Goal: Information Seeking & Learning: Find specific fact

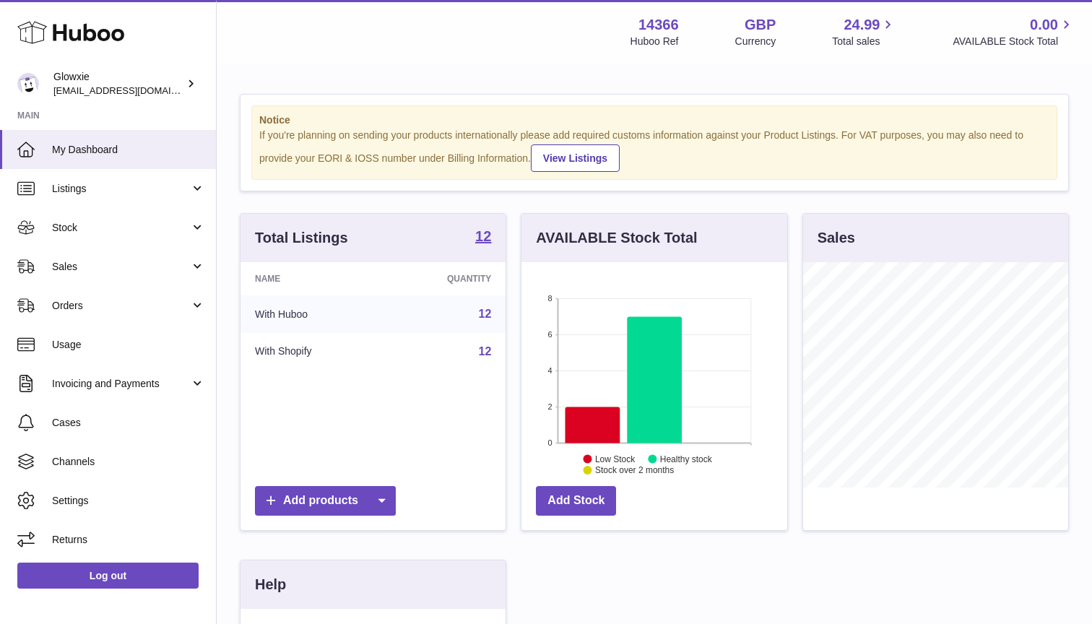
scroll to position [225, 266]
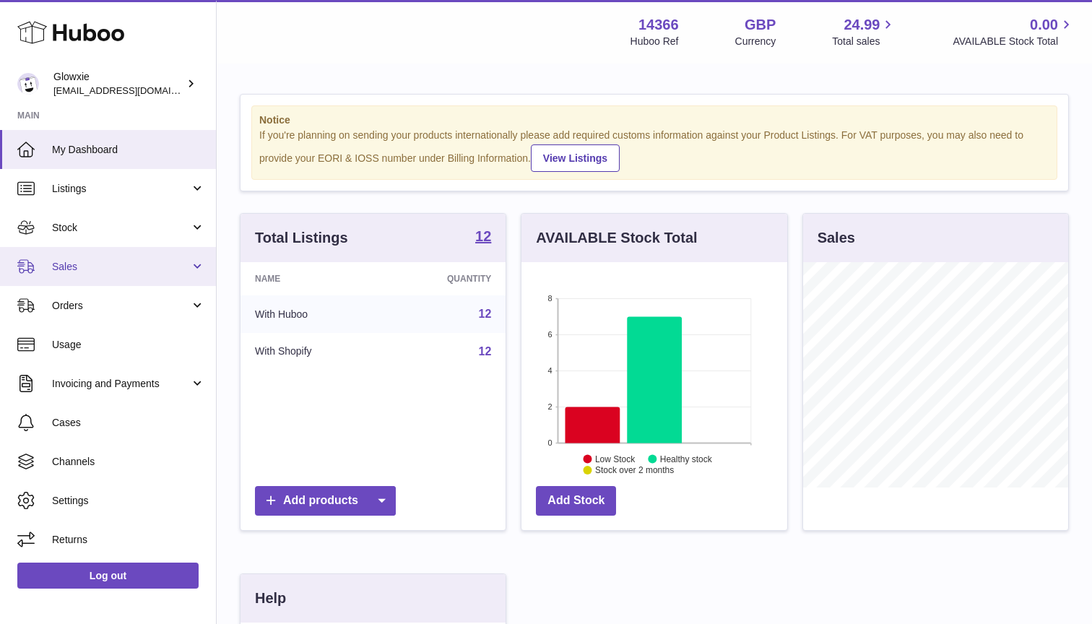
click at [111, 260] on span "Sales" at bounding box center [121, 267] width 138 height 14
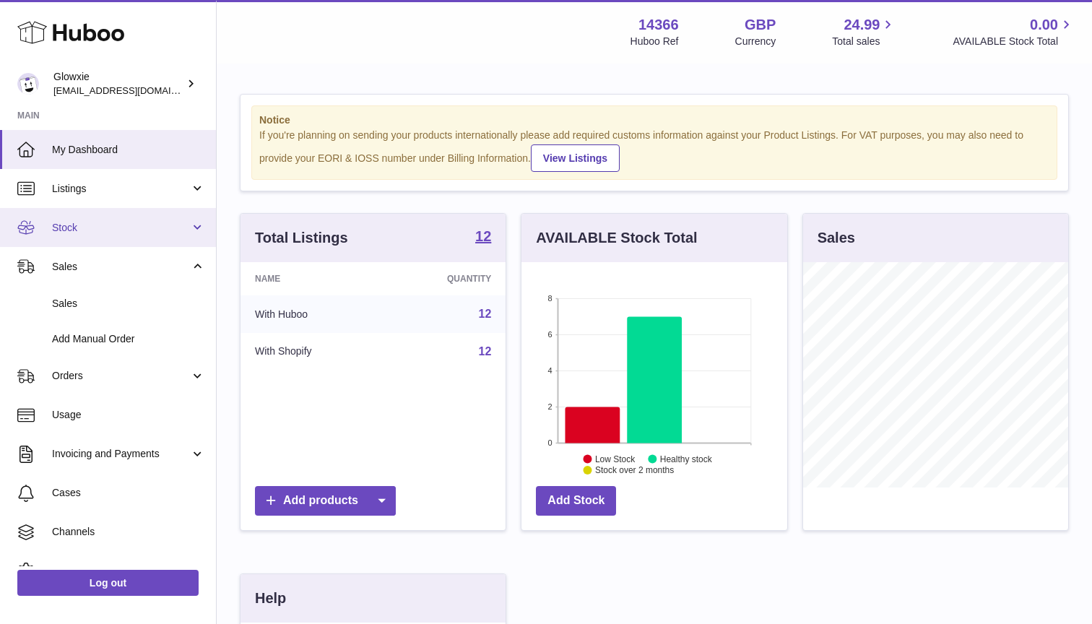
click at [100, 225] on span "Stock" at bounding box center [121, 228] width 138 height 14
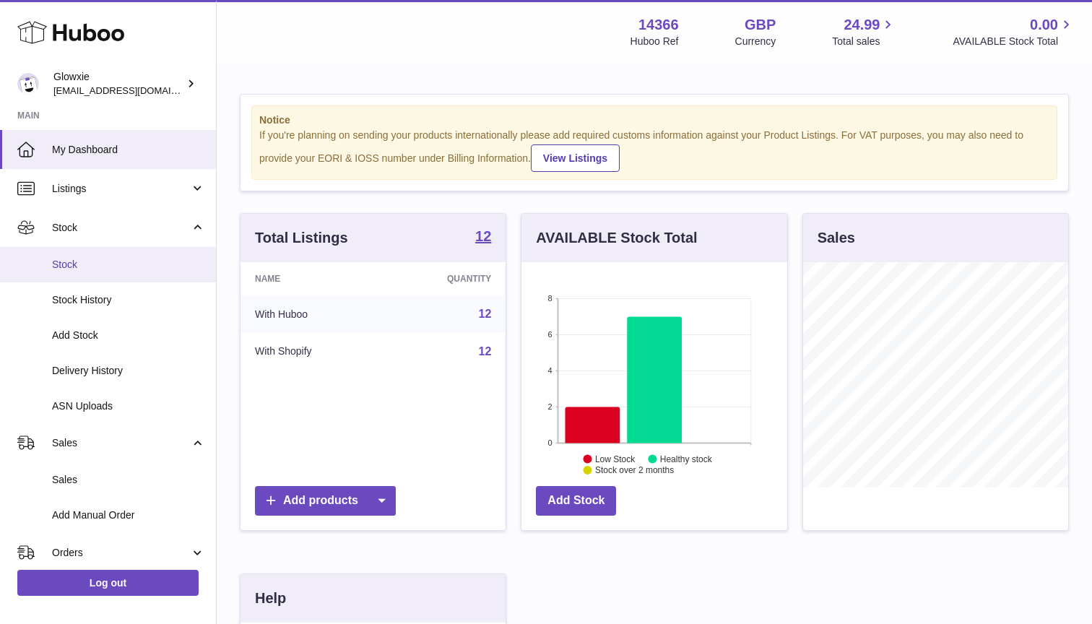
click at [79, 260] on span "Stock" at bounding box center [128, 265] width 153 height 14
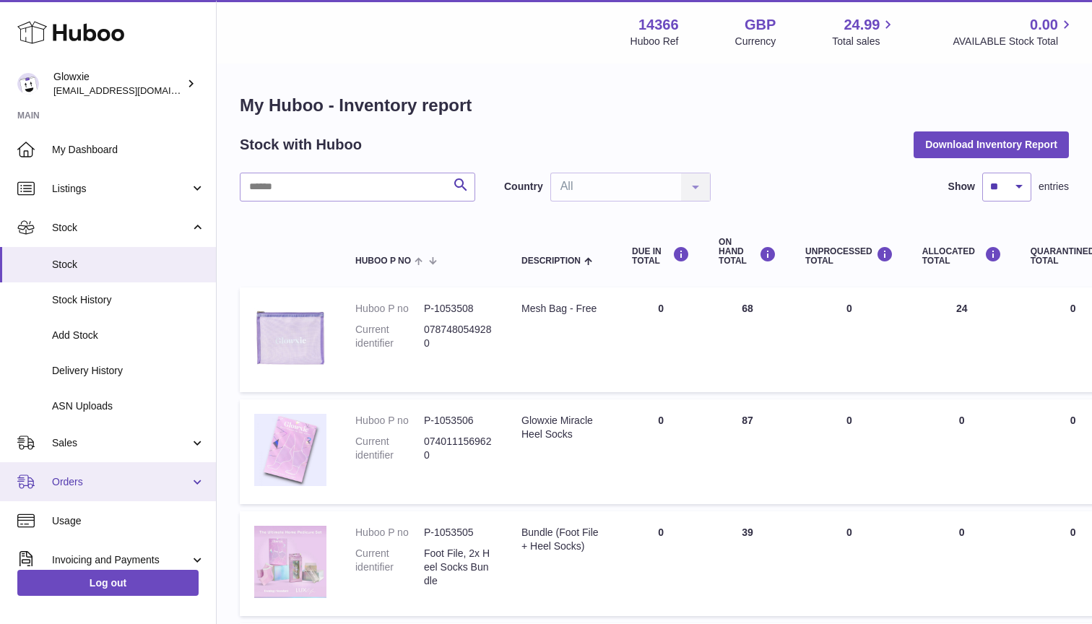
click at [92, 469] on link "Orders" at bounding box center [108, 481] width 216 height 39
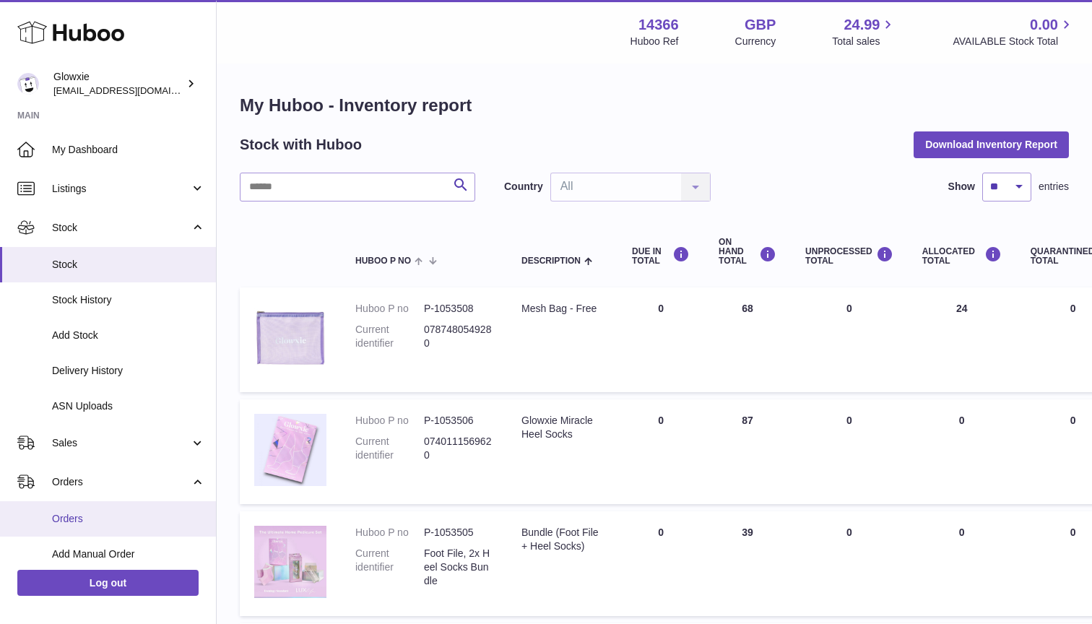
click at [118, 512] on span "Orders" at bounding box center [128, 519] width 153 height 14
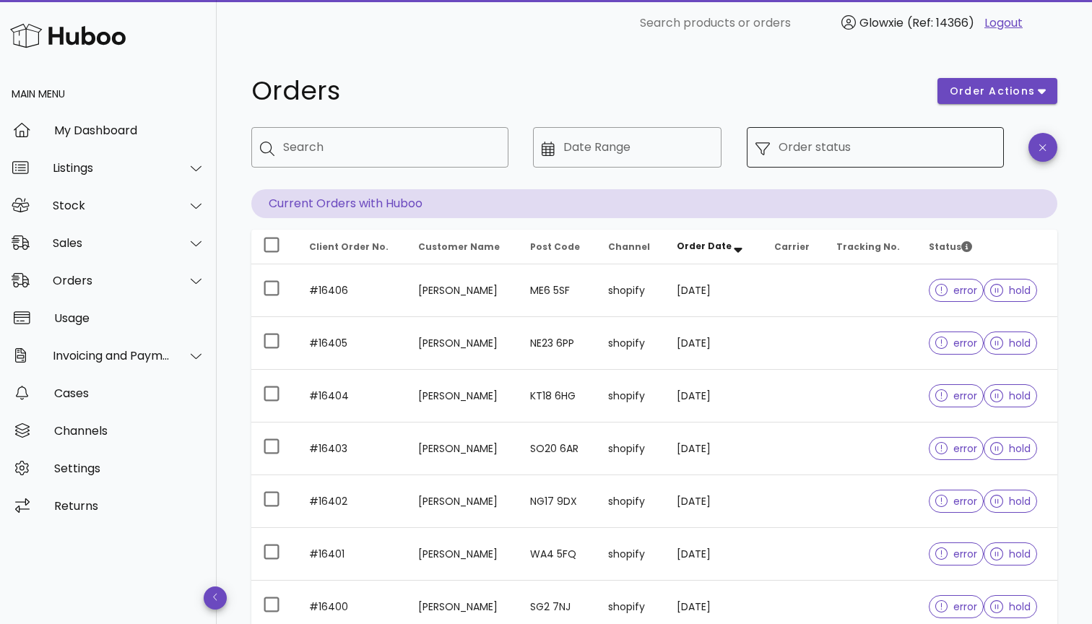
click at [904, 165] on div "Order status" at bounding box center [887, 147] width 217 height 40
click at [1001, 88] on span "order actions" at bounding box center [992, 91] width 87 height 15
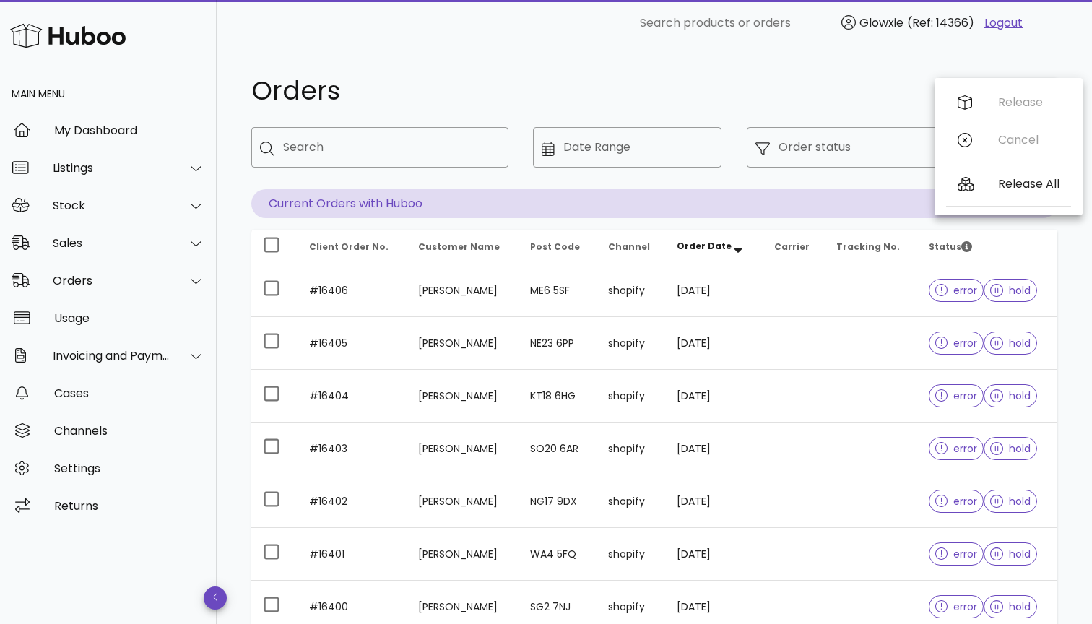
click at [855, 102] on h1 "Orders" at bounding box center [585, 91] width 669 height 26
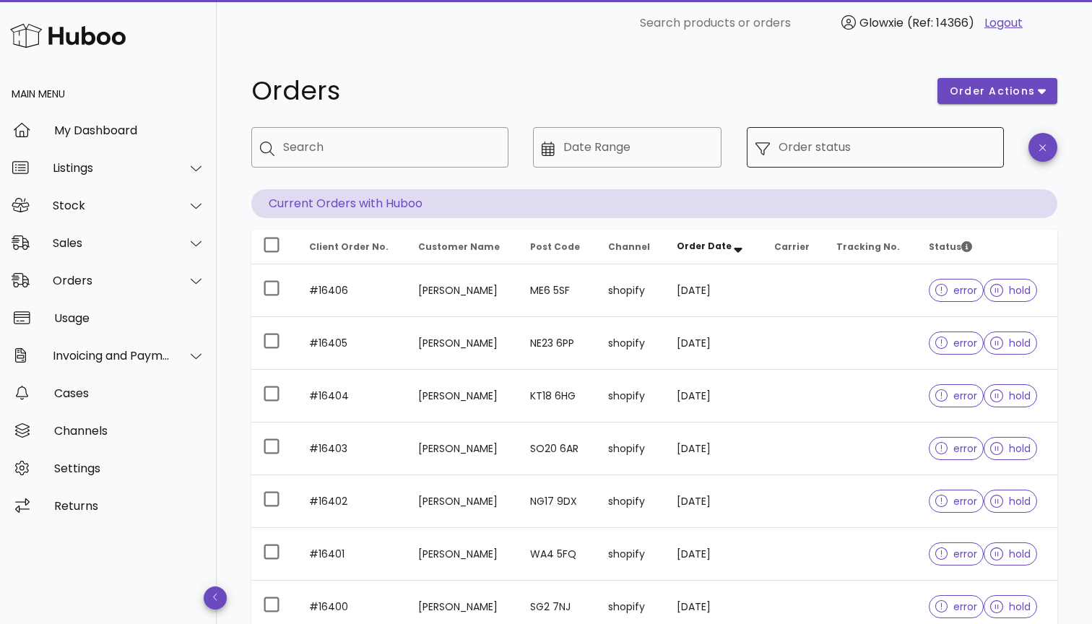
click at [835, 166] on div "Order status" at bounding box center [887, 147] width 217 height 40
click at [807, 165] on div "Order status" at bounding box center [887, 147] width 217 height 40
click at [793, 141] on input "Order status" at bounding box center [887, 147] width 217 height 23
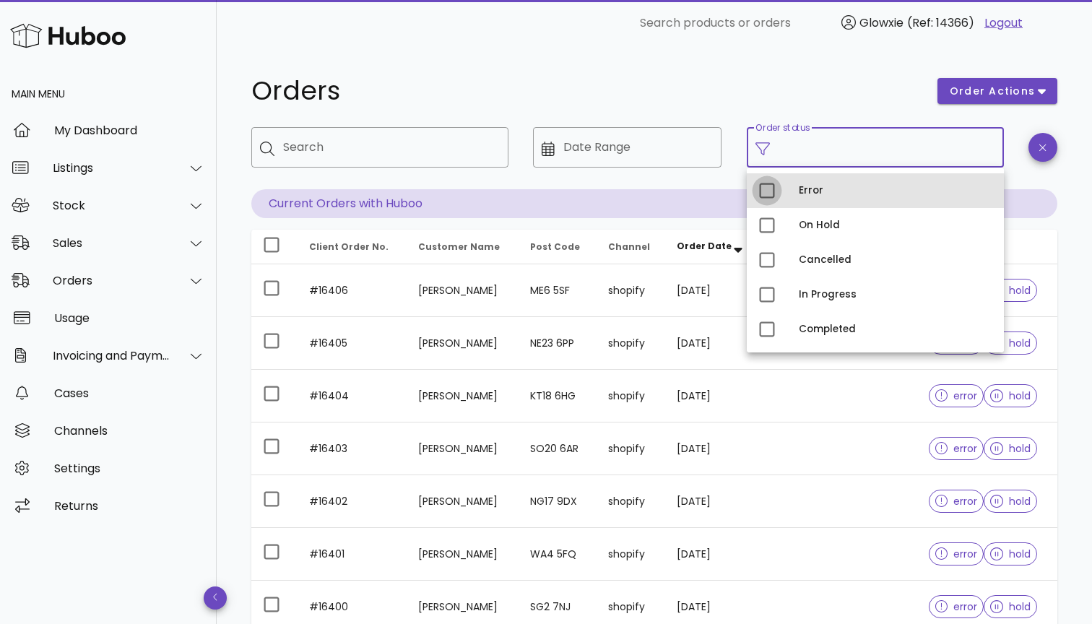
click at [769, 196] on div at bounding box center [767, 190] width 25 height 25
type input "**********"
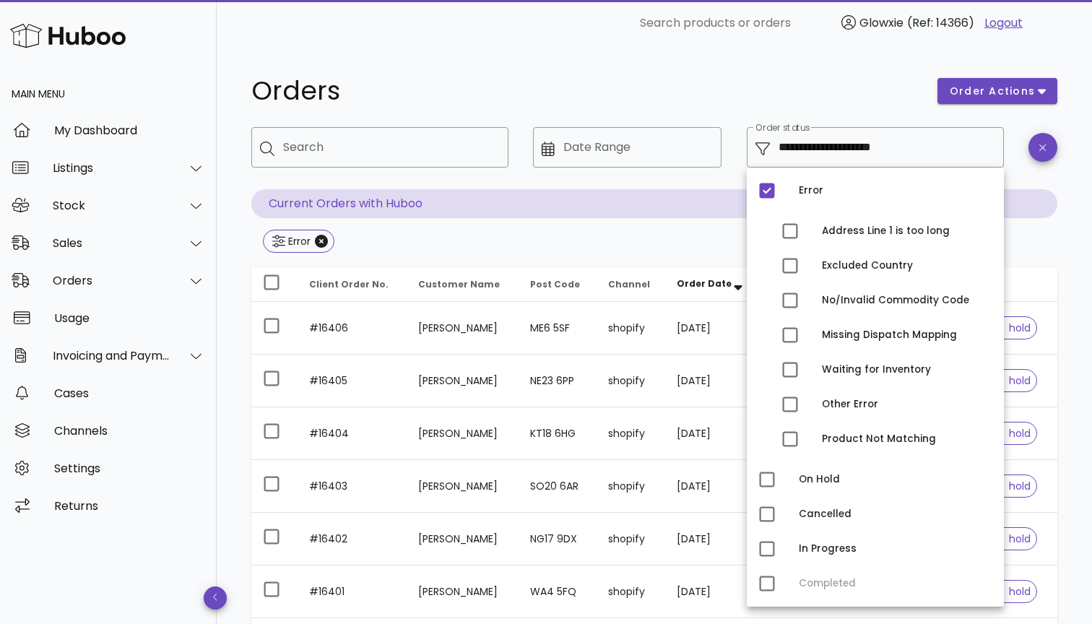
click at [532, 217] on p "Current Orders with Huboo" at bounding box center [654, 203] width 806 height 29
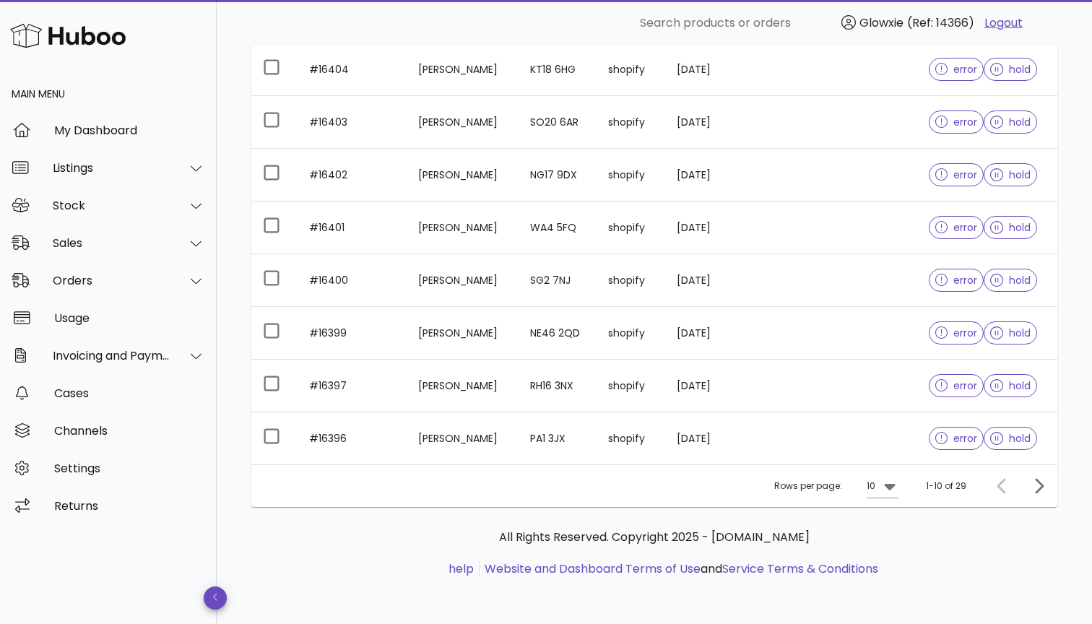
scroll to position [364, 0]
click at [893, 487] on icon at bounding box center [889, 487] width 11 height 7
click at [884, 565] on div "50" at bounding box center [887, 567] width 14 height 14
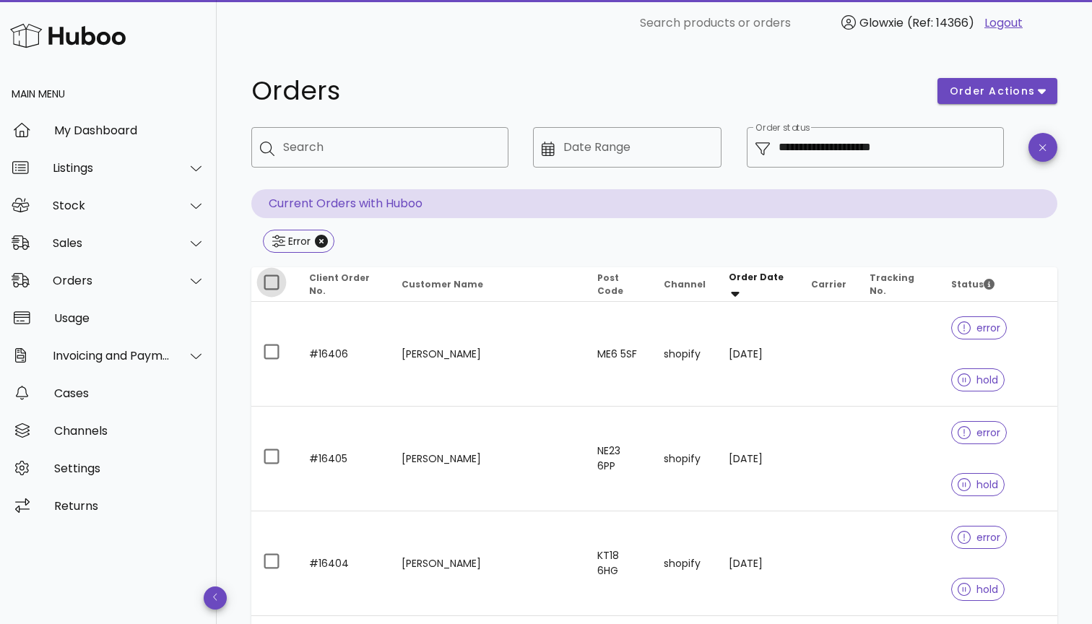
click at [269, 280] on div at bounding box center [271, 282] width 25 height 25
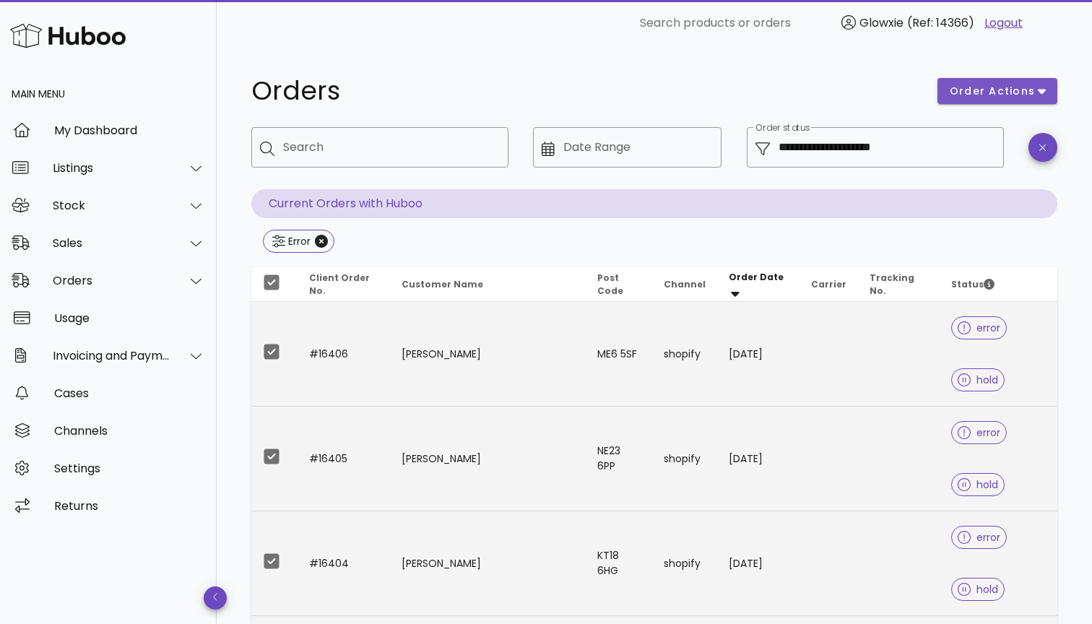
click at [983, 89] on span "order actions" at bounding box center [992, 91] width 87 height 15
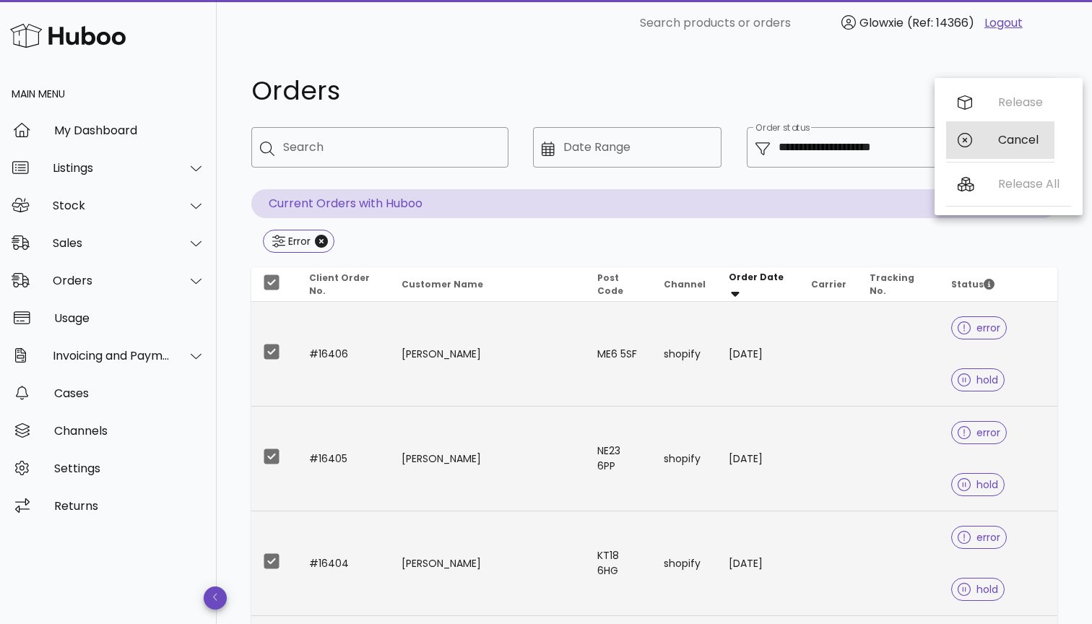
click at [980, 141] on div "Cancel" at bounding box center [1001, 140] width 108 height 38
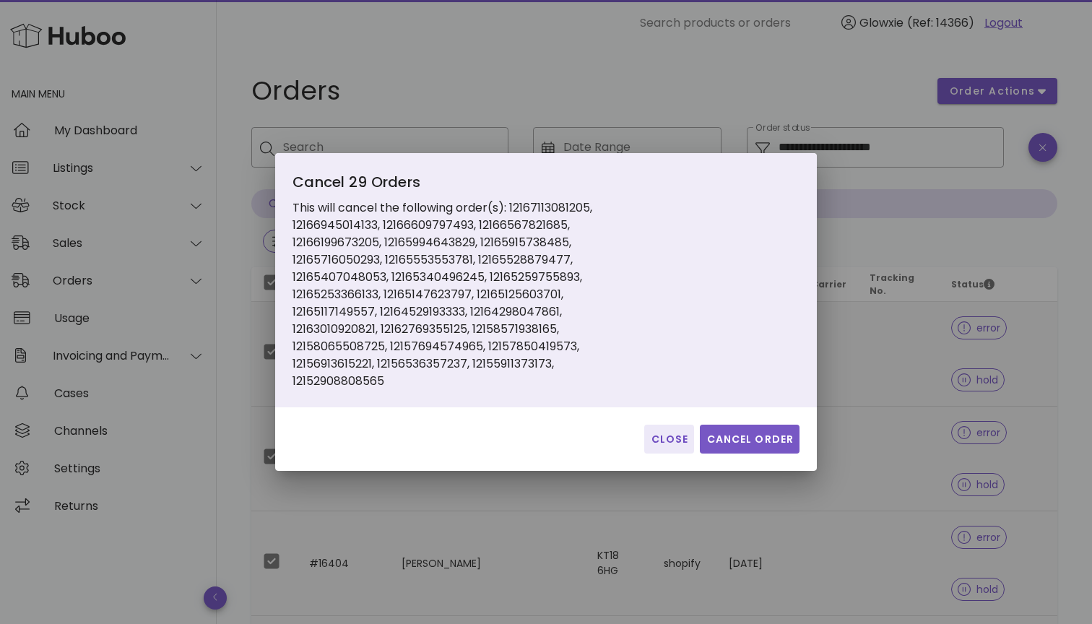
click at [733, 436] on span "Cancel Order" at bounding box center [750, 439] width 88 height 15
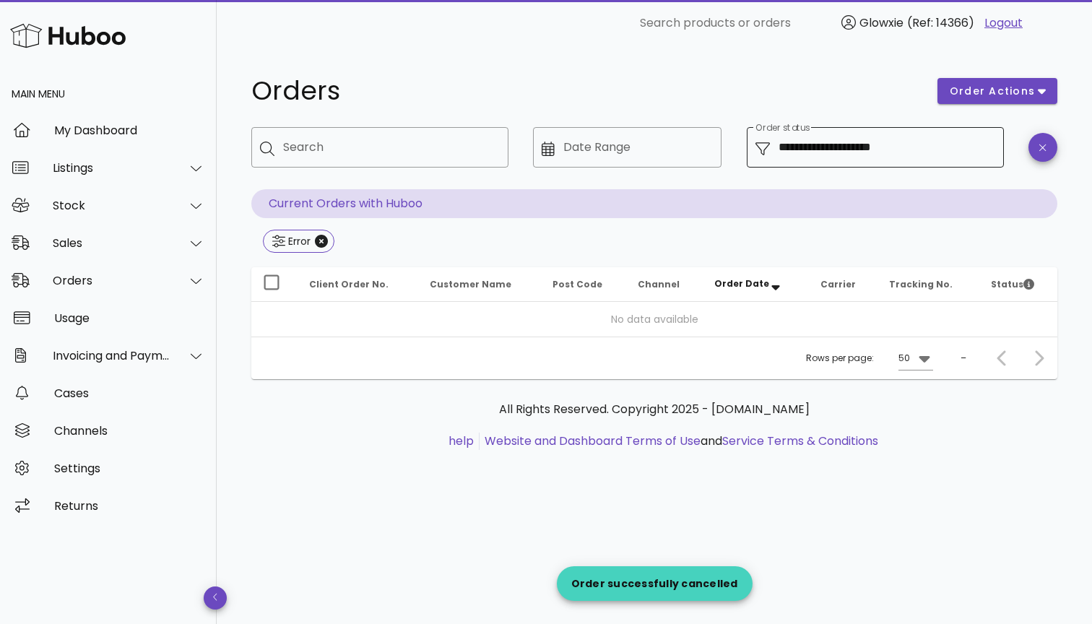
click at [826, 139] on input "**********" at bounding box center [887, 147] width 217 height 23
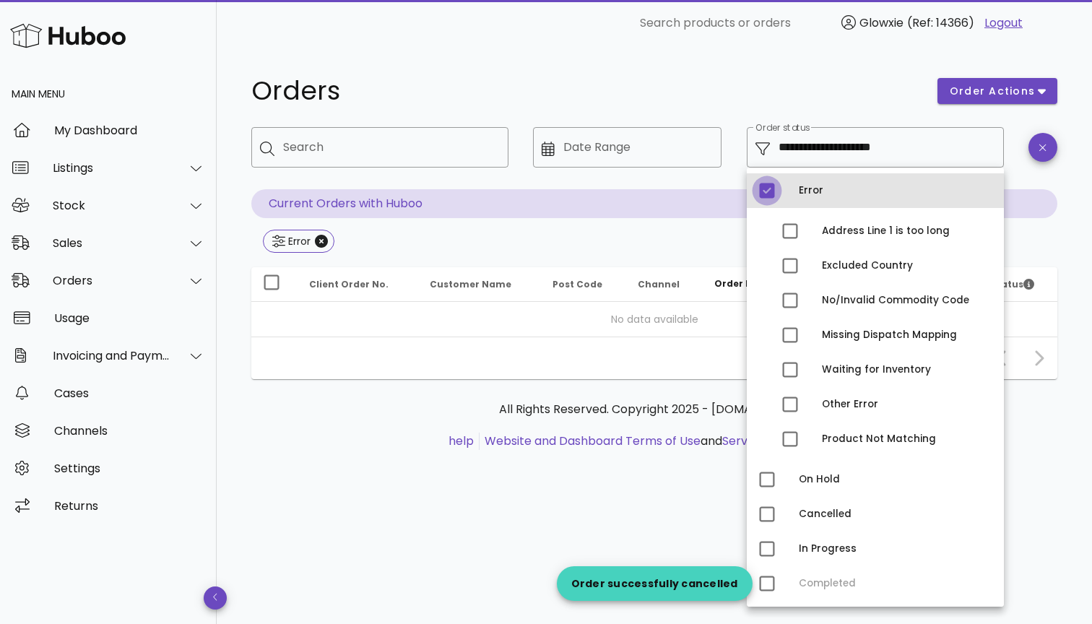
click at [775, 198] on div at bounding box center [767, 190] width 25 height 25
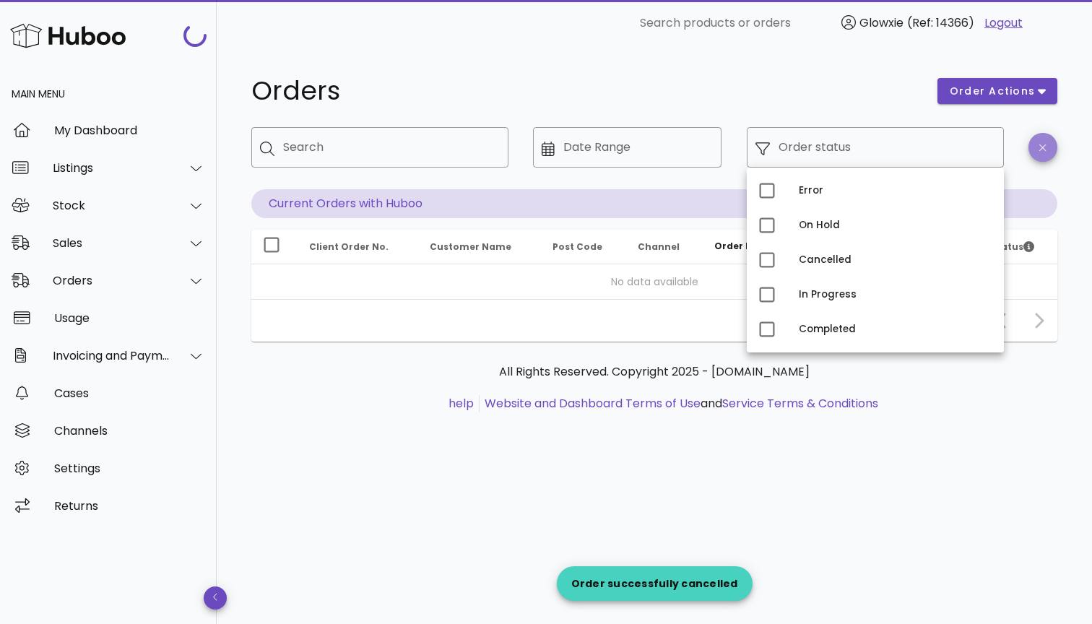
click at [1048, 151] on span "button" at bounding box center [1043, 147] width 29 height 11
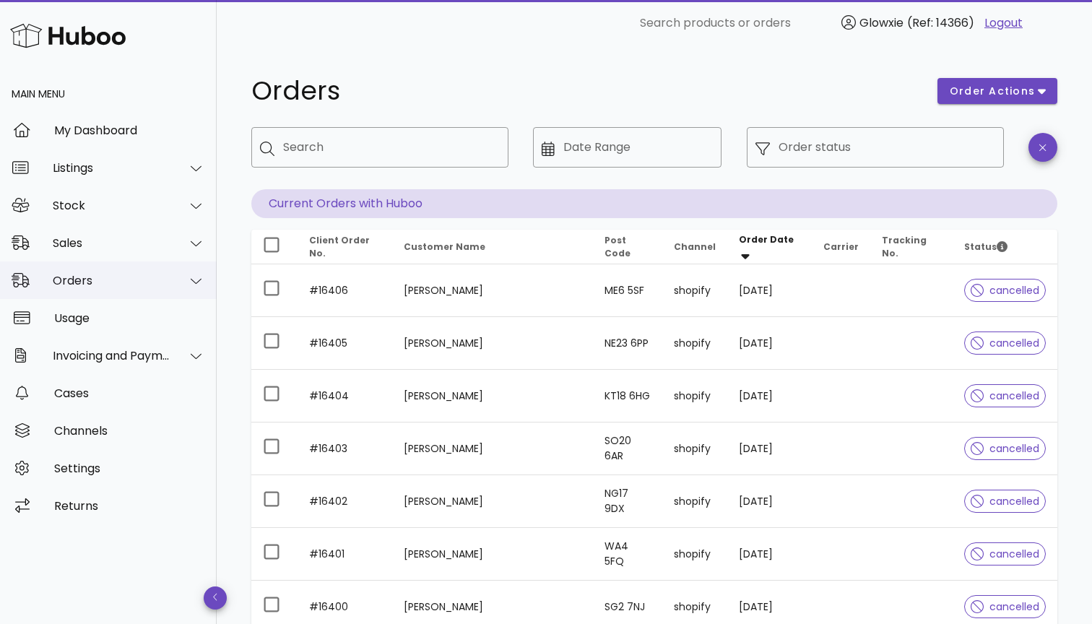
click at [77, 266] on div "Orders" at bounding box center [108, 281] width 217 height 38
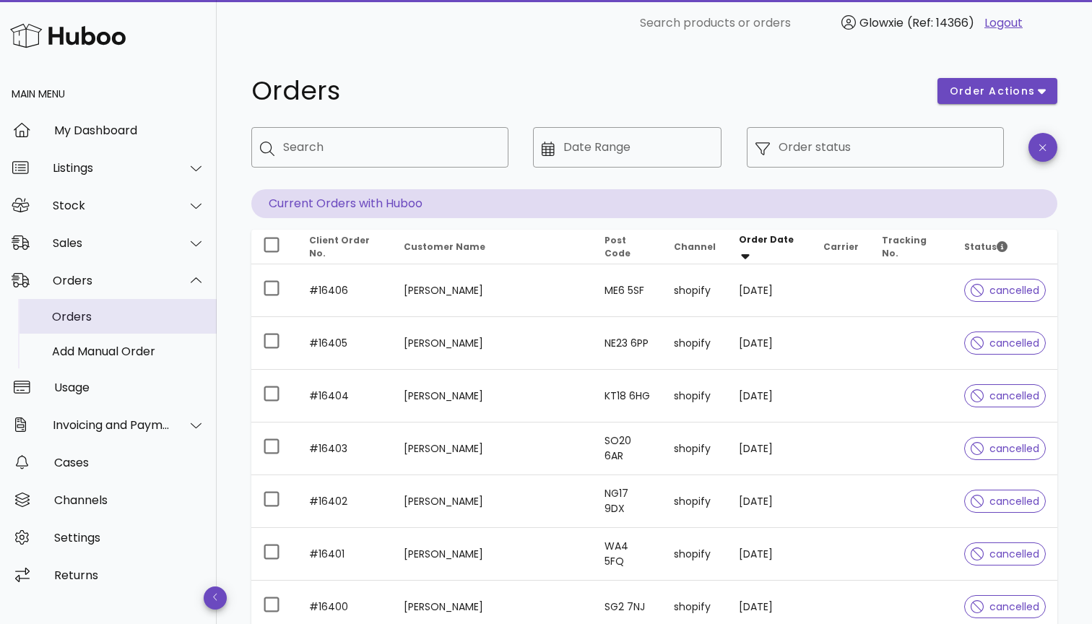
click at [107, 317] on div "Orders" at bounding box center [128, 317] width 153 height 14
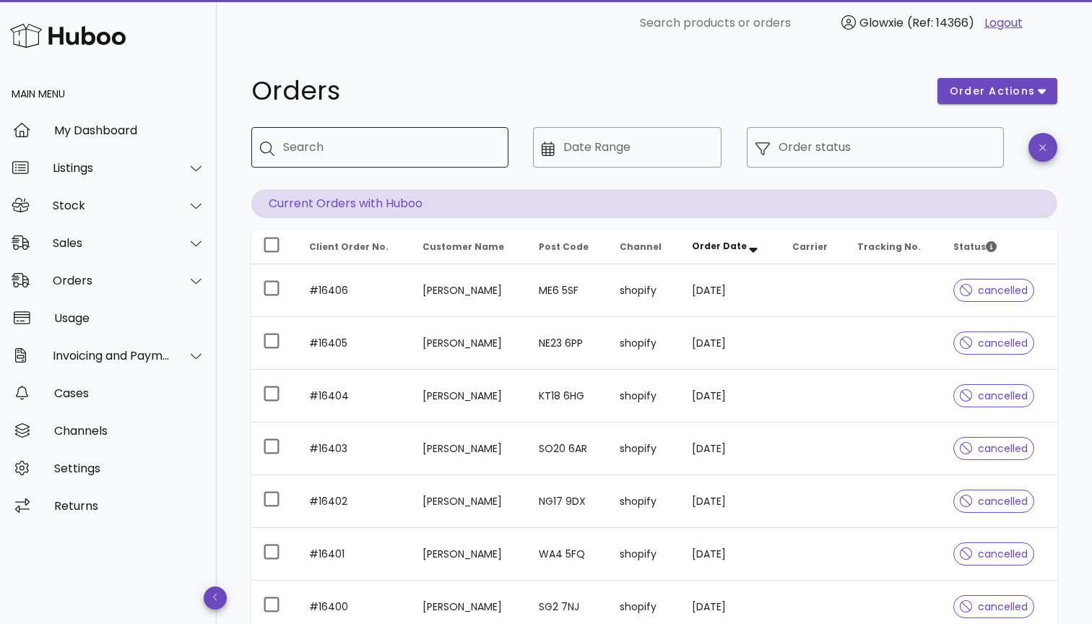
click at [333, 162] on div "Search" at bounding box center [390, 147] width 214 height 40
paste input "**********"
type input "**********"
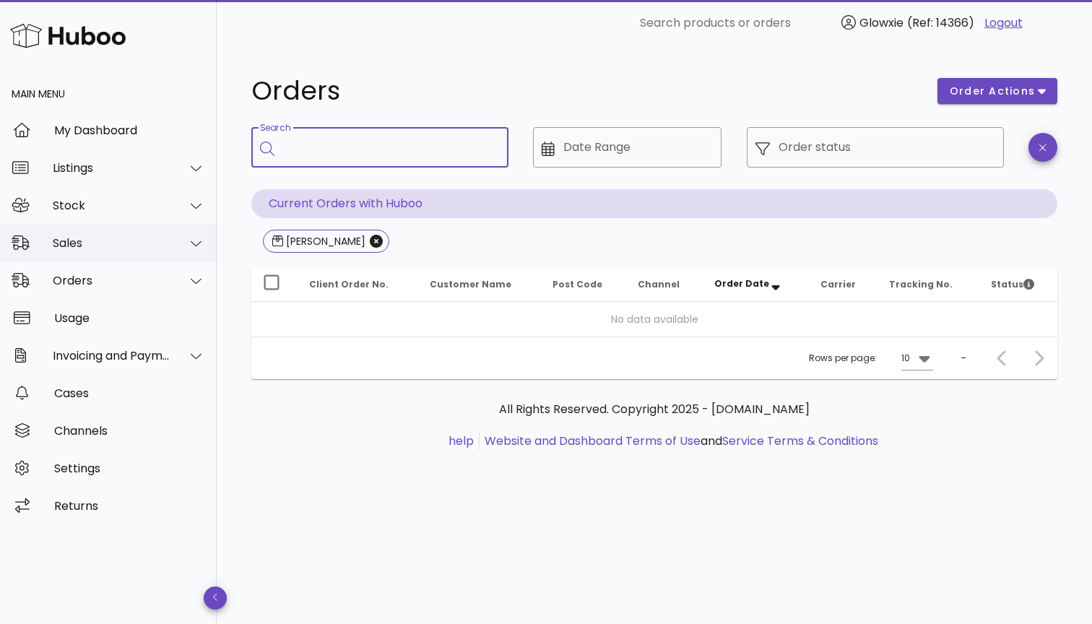
click at [88, 254] on div "Sales" at bounding box center [108, 243] width 217 height 38
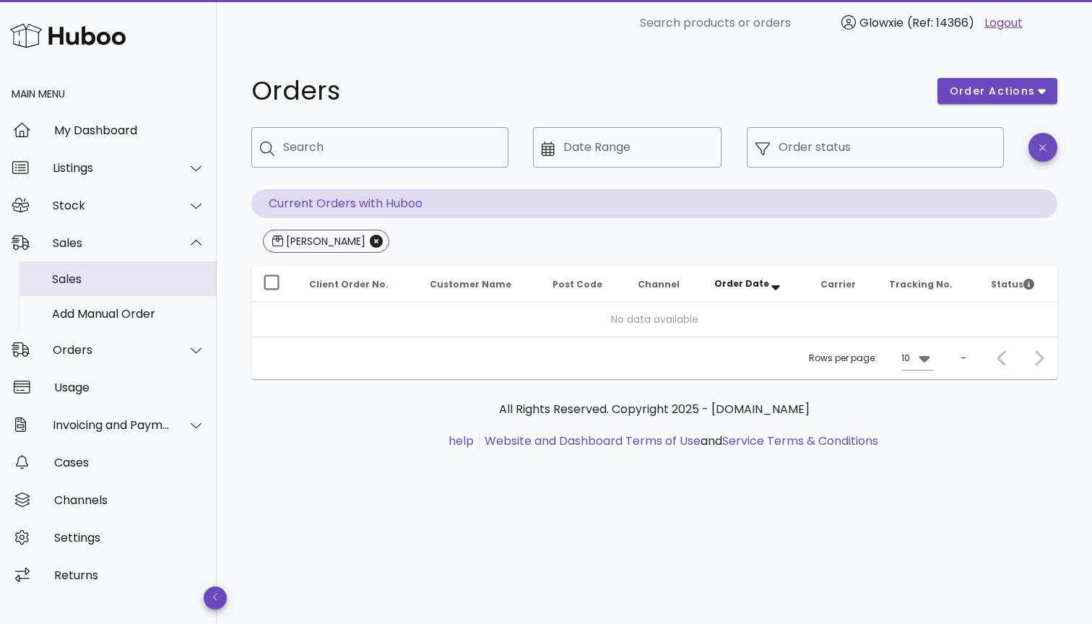
click at [82, 283] on div "Sales" at bounding box center [128, 279] width 153 height 14
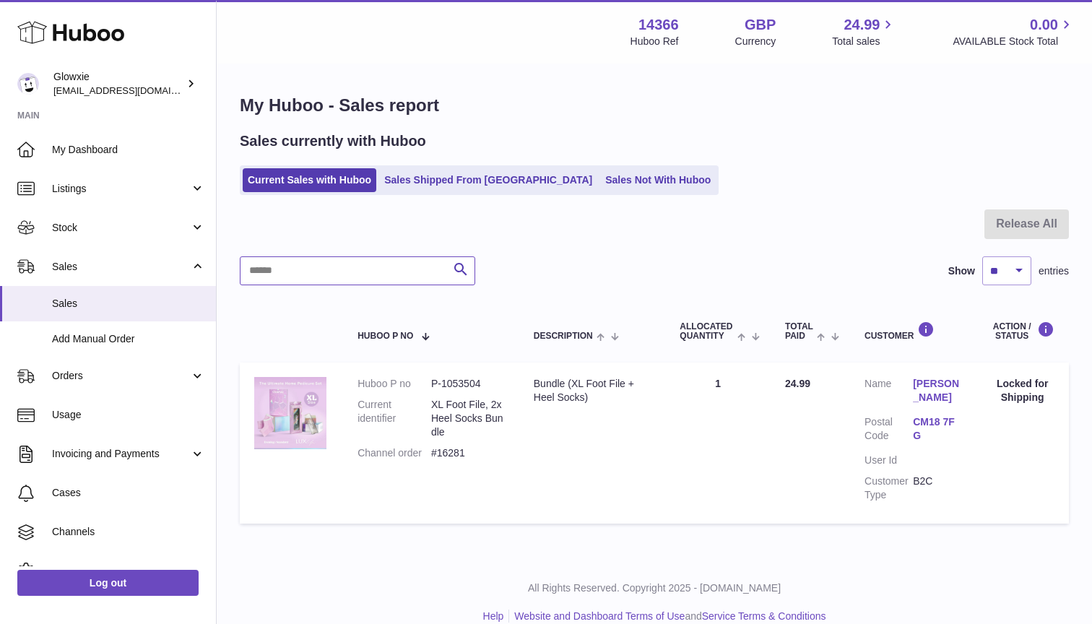
click at [355, 272] on input "text" at bounding box center [358, 271] width 236 height 29
paste input "**********"
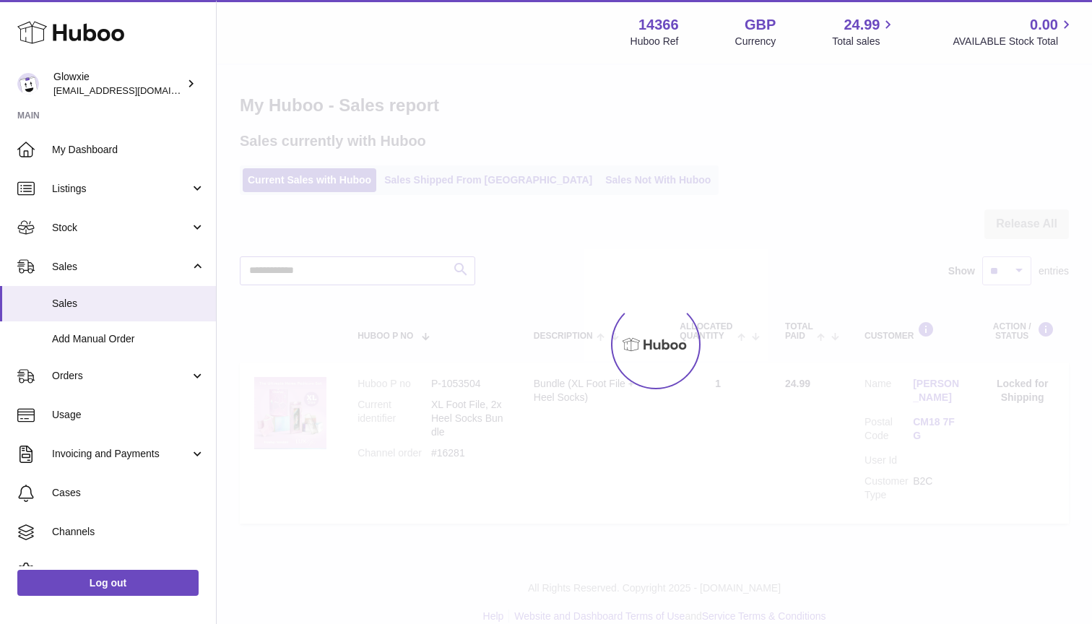
type input "**********"
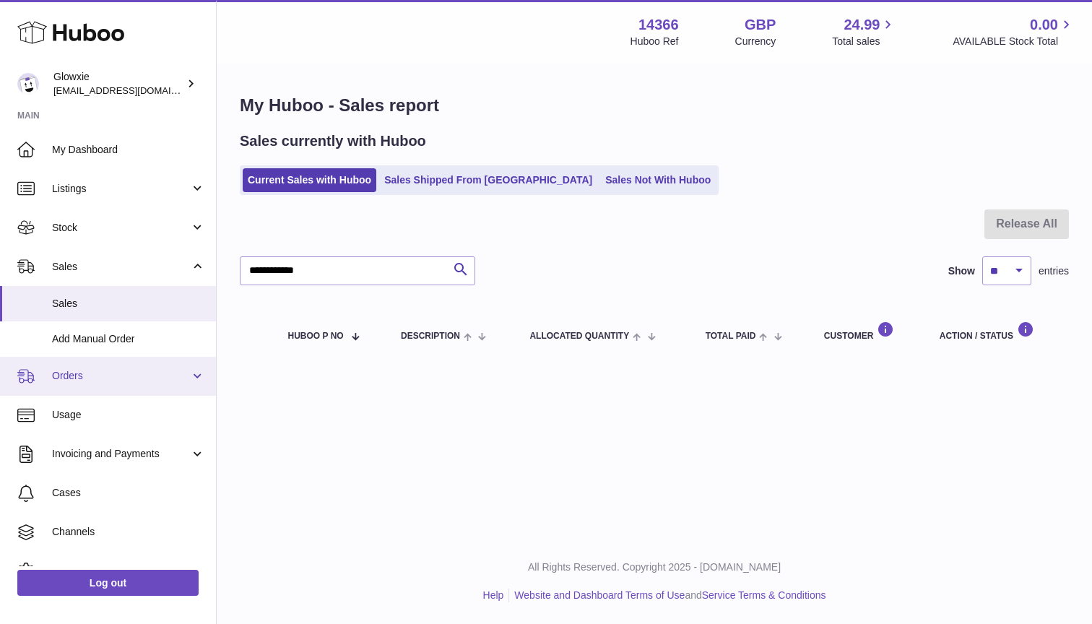
click at [134, 370] on span "Orders" at bounding box center [121, 376] width 138 height 14
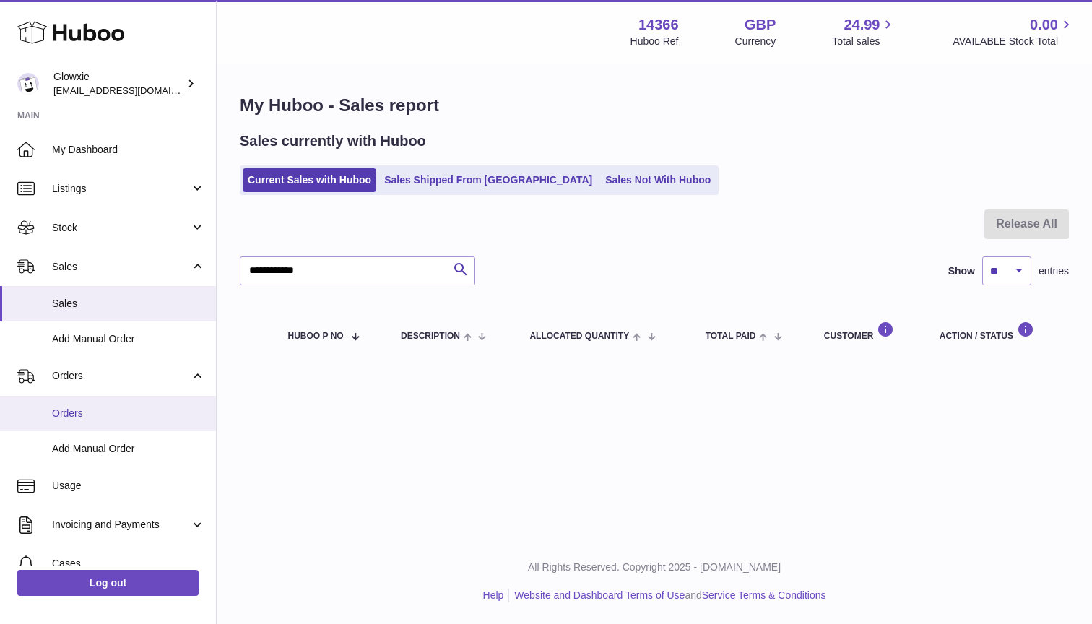
click at [126, 418] on link "Orders" at bounding box center [108, 413] width 216 height 35
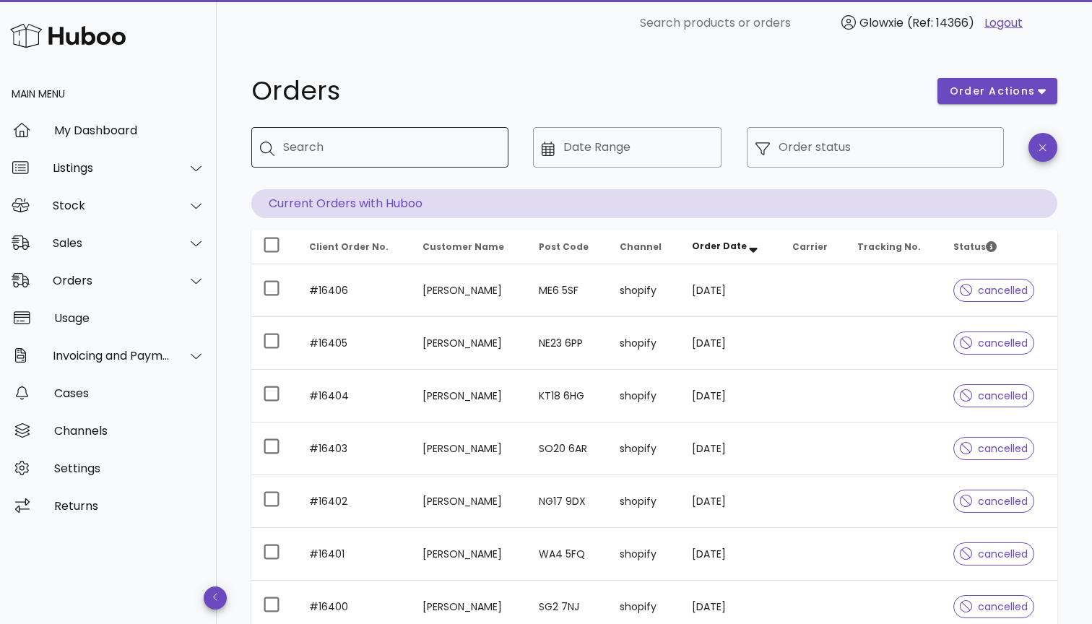
click at [457, 144] on input "Search" at bounding box center [390, 147] width 214 height 23
paste input "**********"
click at [358, 154] on input "**********" at bounding box center [381, 147] width 197 height 23
type input "*******"
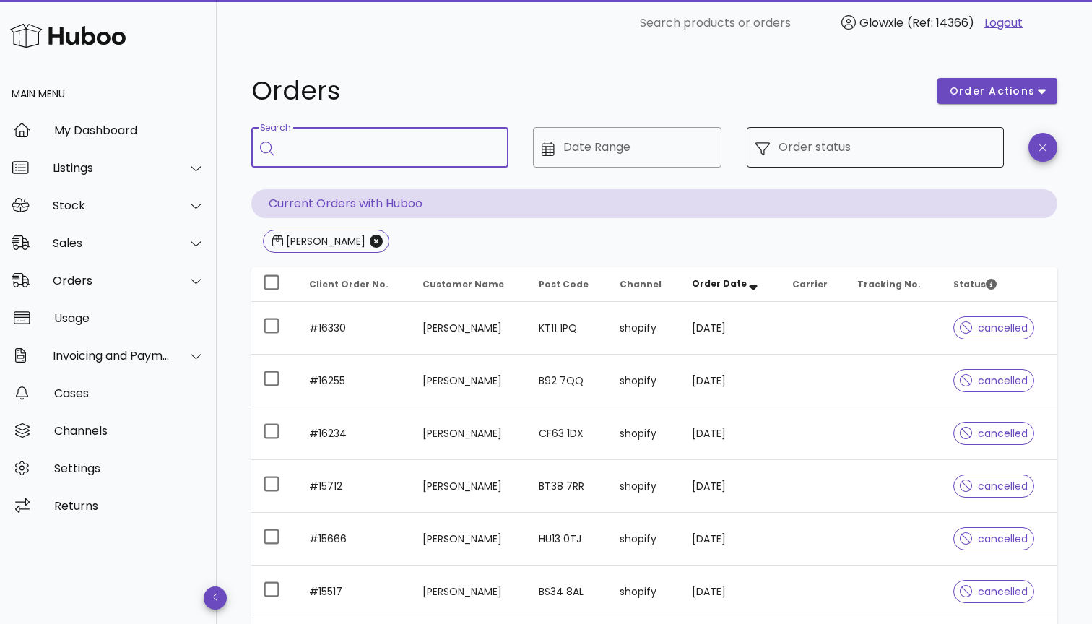
click at [842, 160] on div "Order status" at bounding box center [887, 147] width 217 height 40
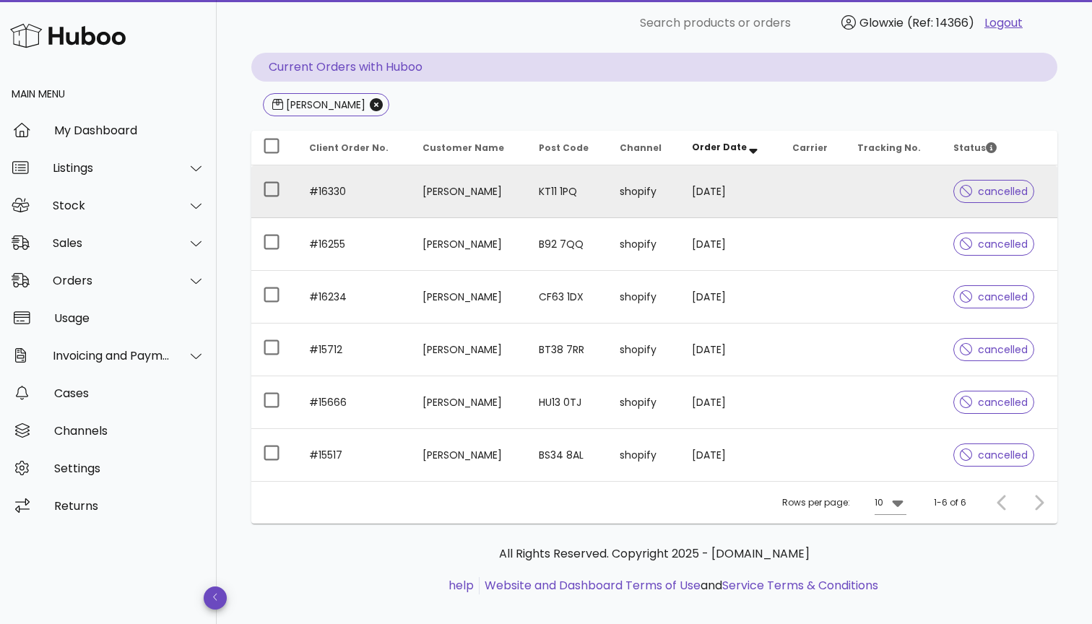
scroll to position [129, 0]
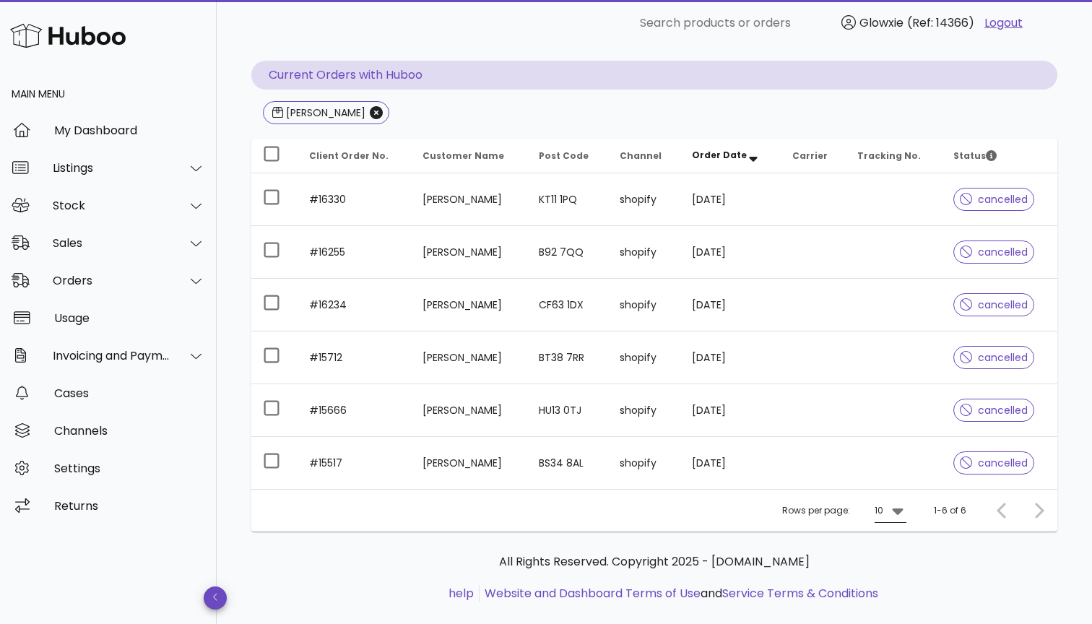
click at [883, 517] on div "10" at bounding box center [879, 510] width 9 height 13
click at [896, 587] on div "50" at bounding box center [895, 592] width 14 height 14
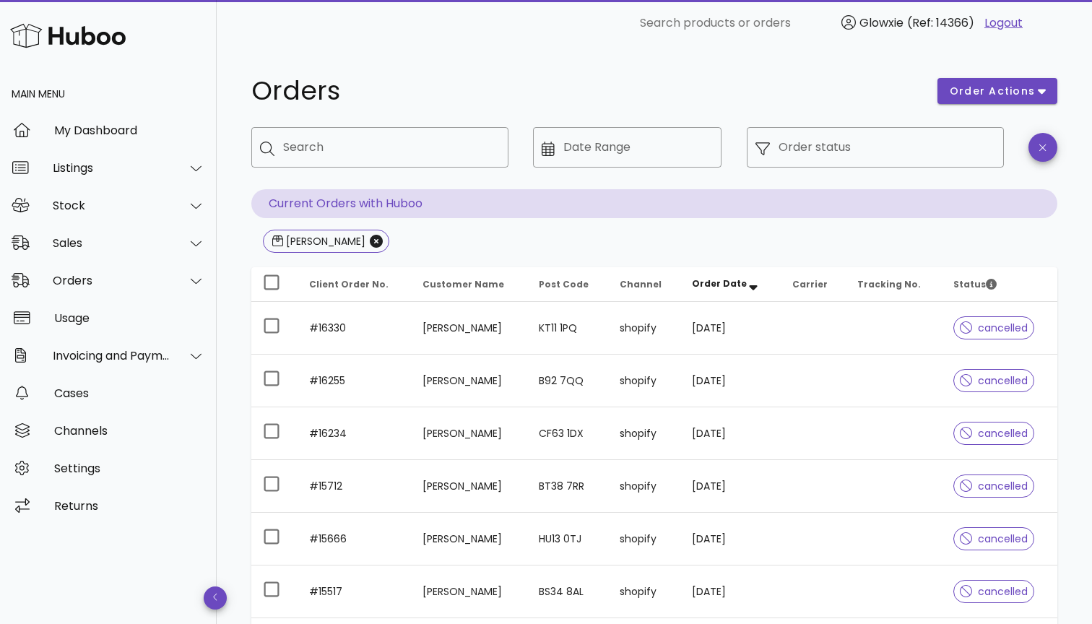
scroll to position [-1, 0]
click at [307, 171] on div "​ Search" at bounding box center [379, 158] width 257 height 62
click at [307, 155] on input "Search" at bounding box center [390, 147] width 214 height 23
type input "****"
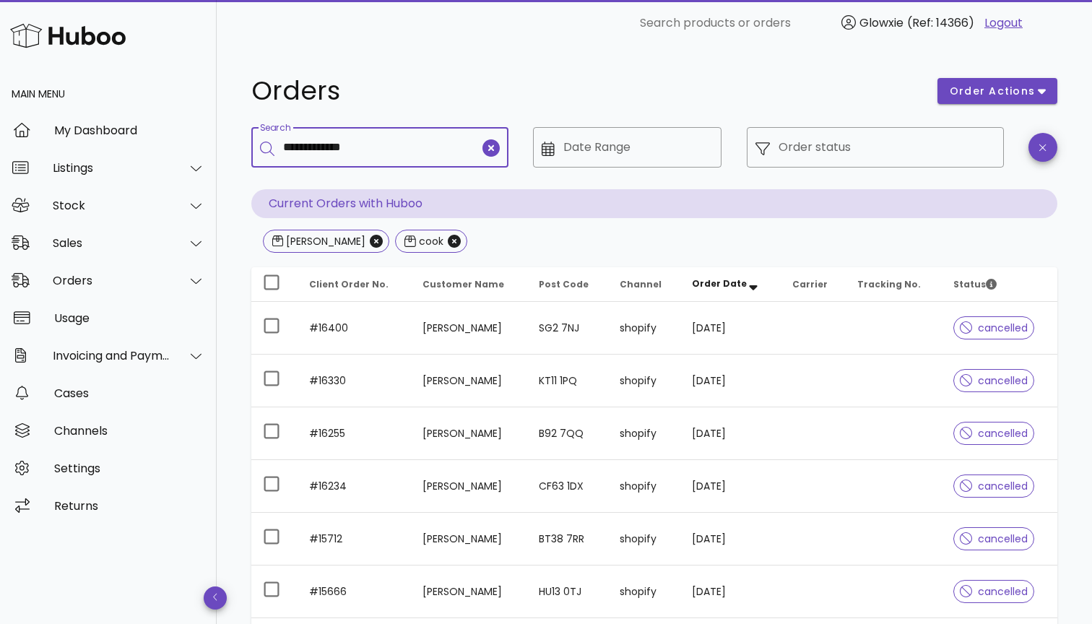
type input "**********"
click at [332, 1] on div "​ Search products or orders Glowxie (Ref: 14366) Logout" at bounding box center [654, 23] width 853 height 46
click at [336, 147] on input "Search" at bounding box center [390, 147] width 214 height 23
paste input "*****"
type input "*****"
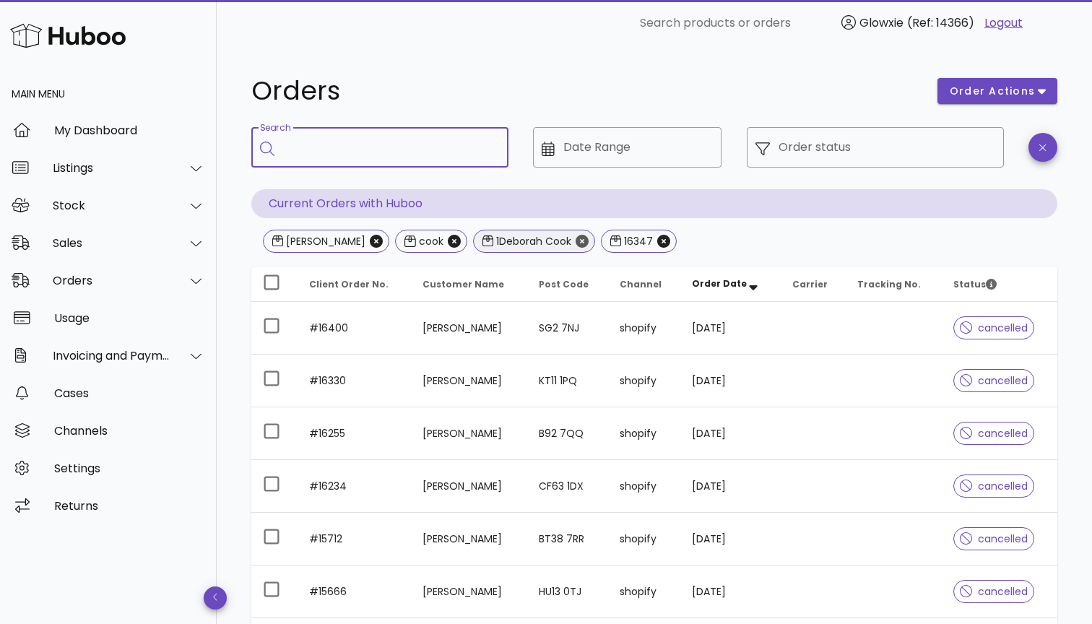
click at [576, 241] on icon "Close" at bounding box center [582, 241] width 13 height 13
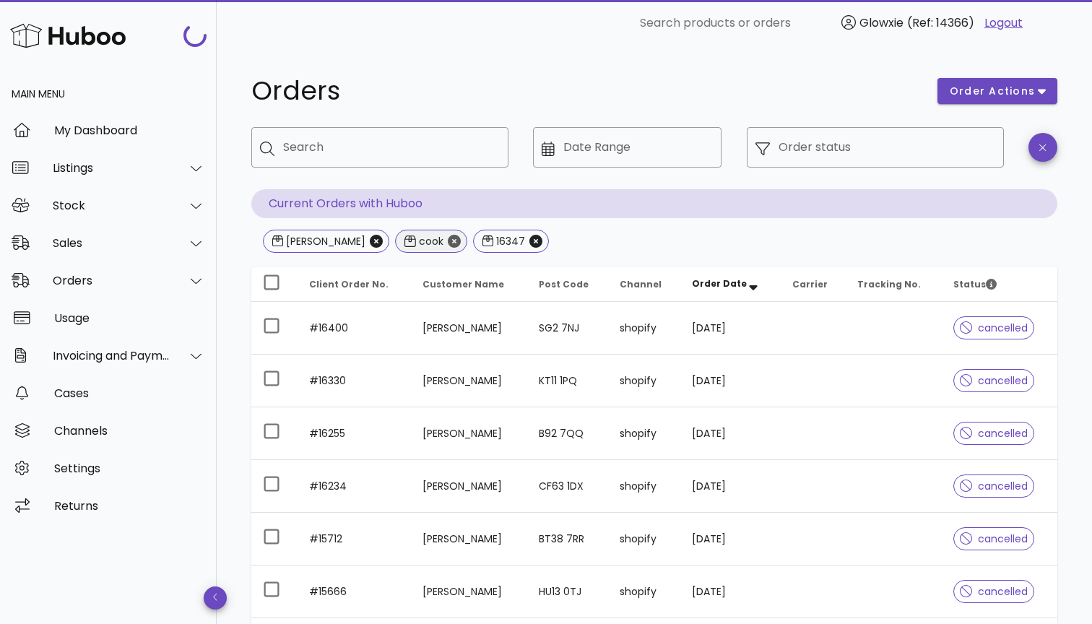
click at [448, 241] on icon "Close" at bounding box center [454, 241] width 13 height 13
click at [370, 241] on icon "Close" at bounding box center [376, 241] width 13 height 13
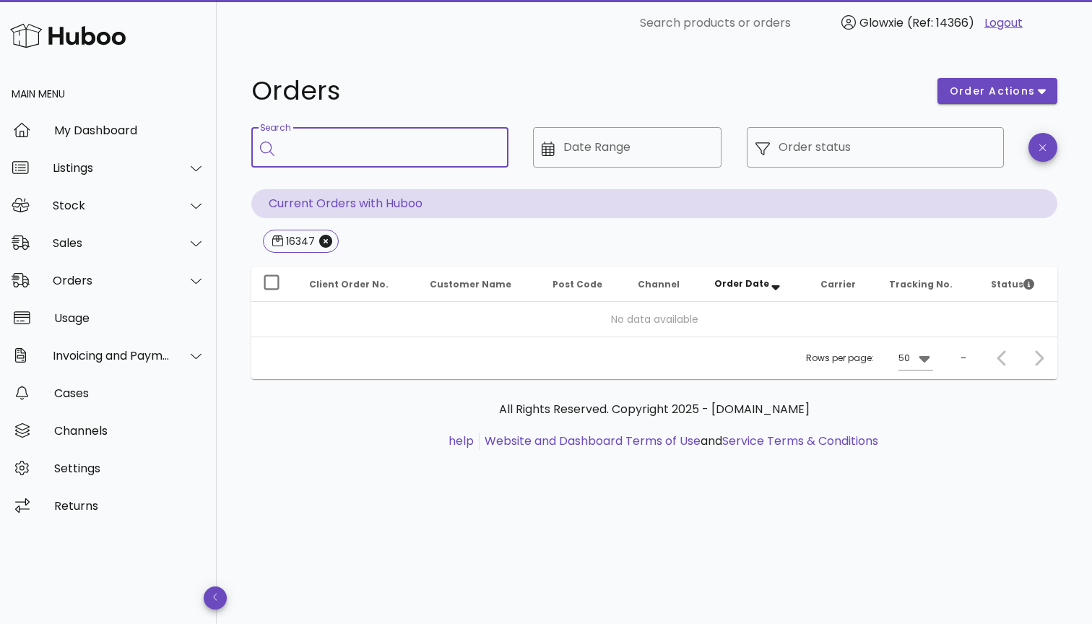
click at [368, 146] on input "Search" at bounding box center [390, 147] width 214 height 23
paste input "*****"
type input "*****"
click at [323, 240] on icon "Close" at bounding box center [325, 241] width 13 height 13
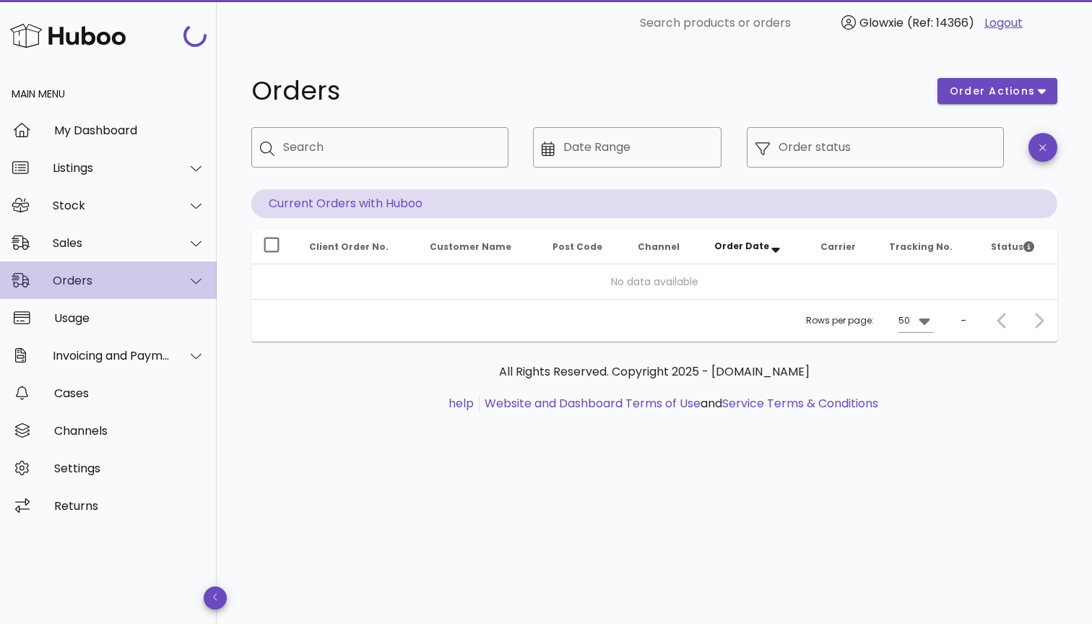
click at [94, 279] on div "Orders" at bounding box center [112, 281] width 118 height 14
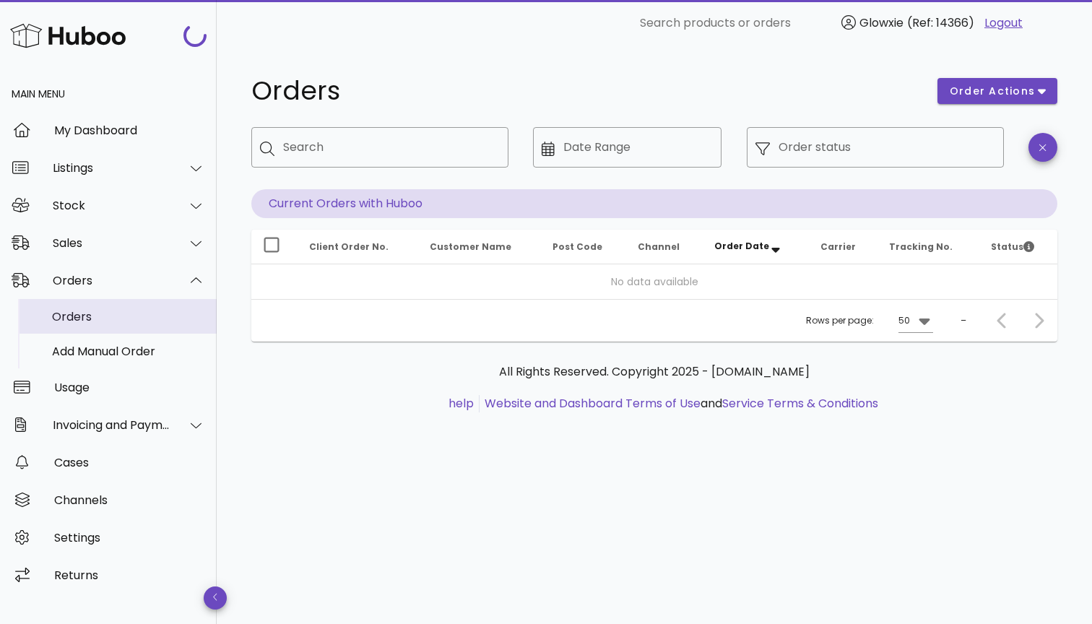
click at [80, 312] on div "Orders" at bounding box center [128, 317] width 153 height 14
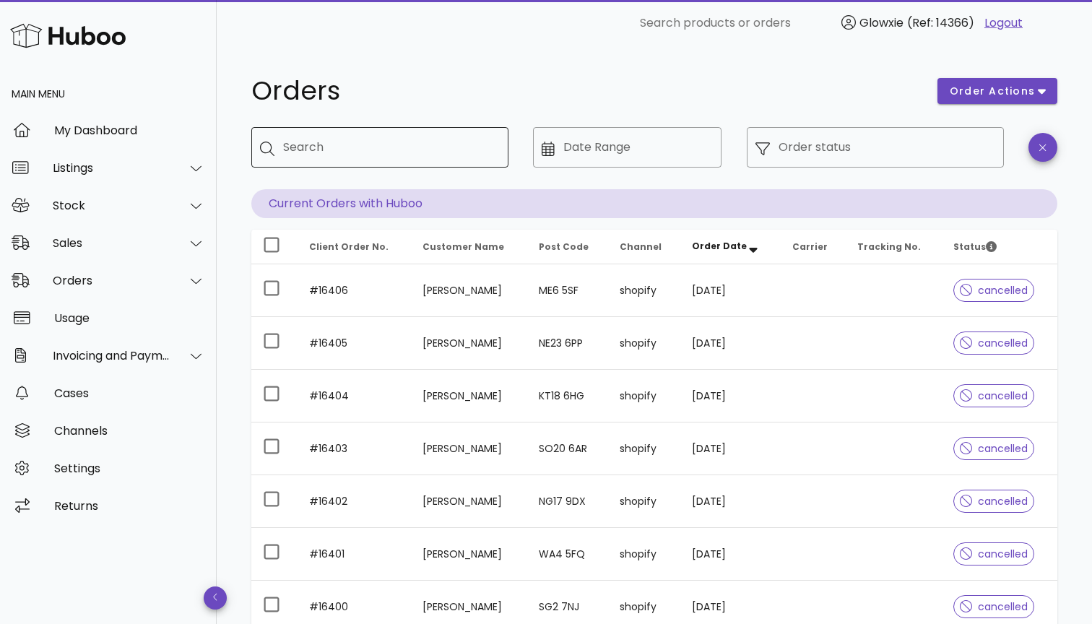
click at [380, 139] on input "Search" at bounding box center [390, 147] width 214 height 23
paste input "*****"
type input "*****"
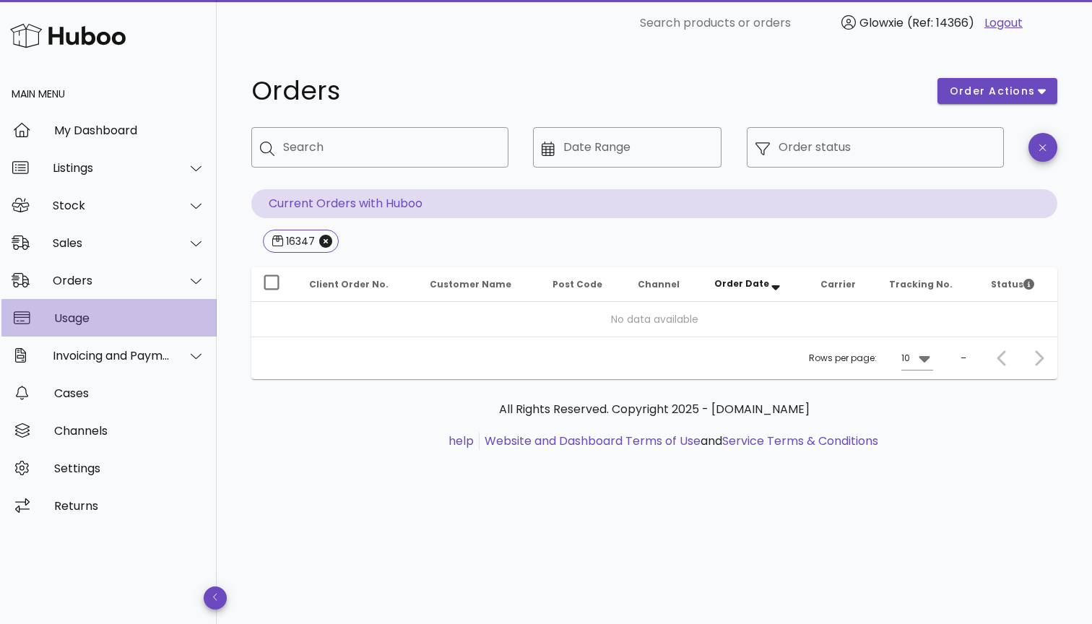
click at [116, 322] on div "Usage" at bounding box center [129, 318] width 151 height 14
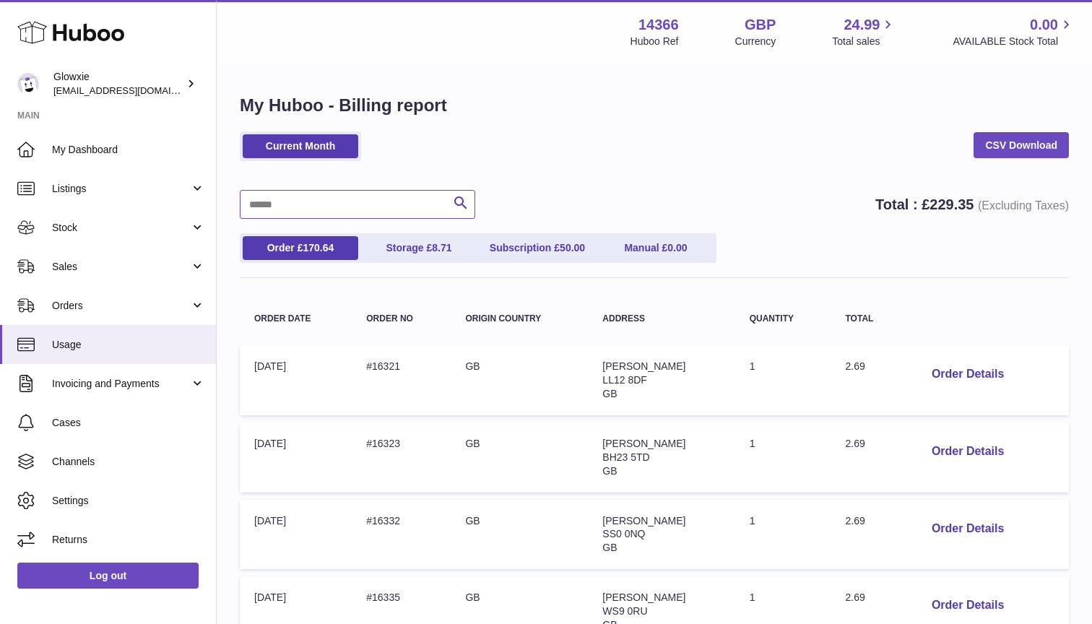
click at [383, 201] on input "text" at bounding box center [358, 204] width 236 height 29
paste input "*****"
type input "*****"
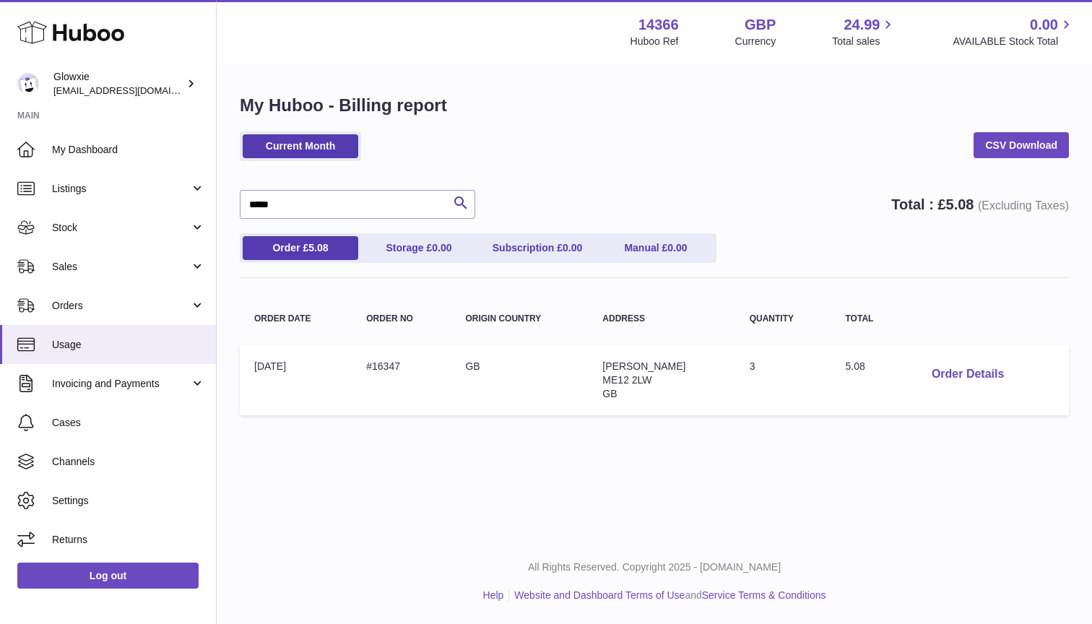
click at [959, 372] on button "Order Details" at bounding box center [968, 375] width 95 height 30
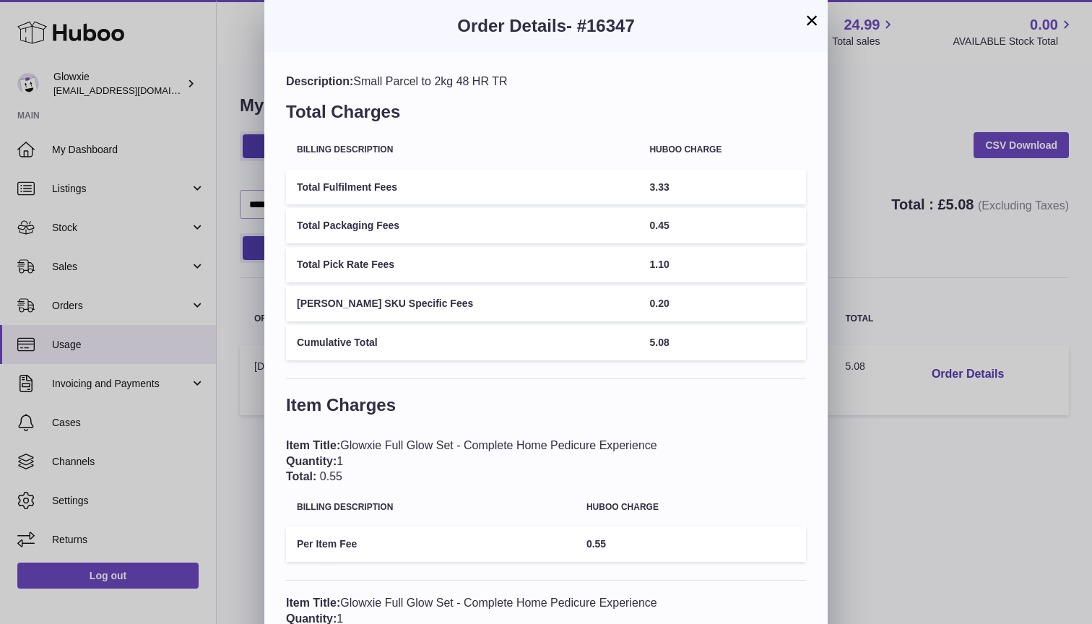
click at [810, 29] on button "×" at bounding box center [811, 20] width 17 height 17
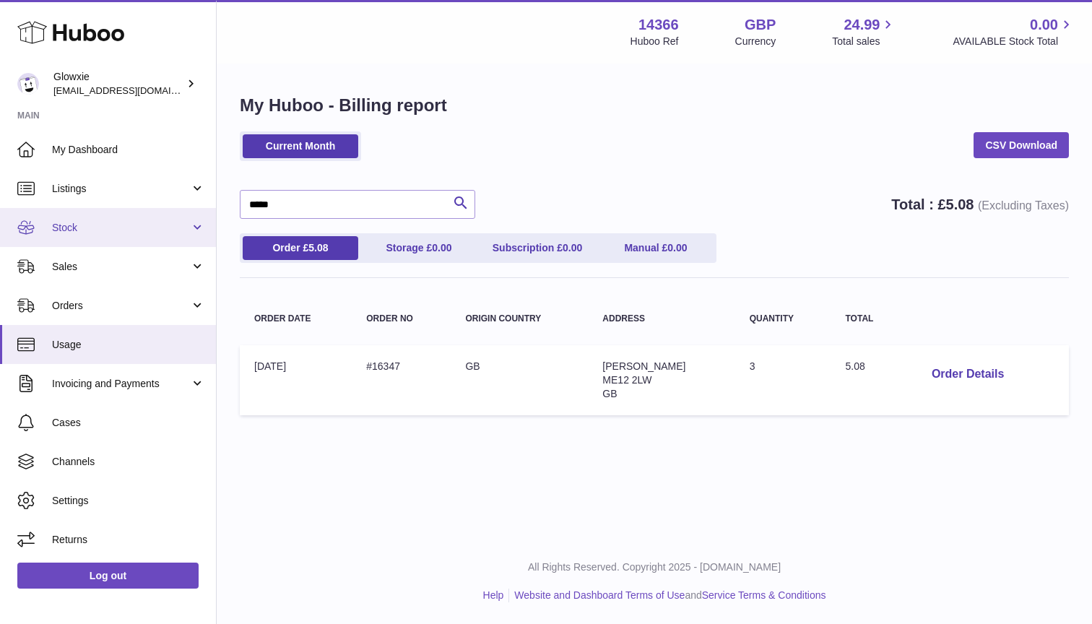
click at [134, 239] on link "Stock" at bounding box center [108, 227] width 216 height 39
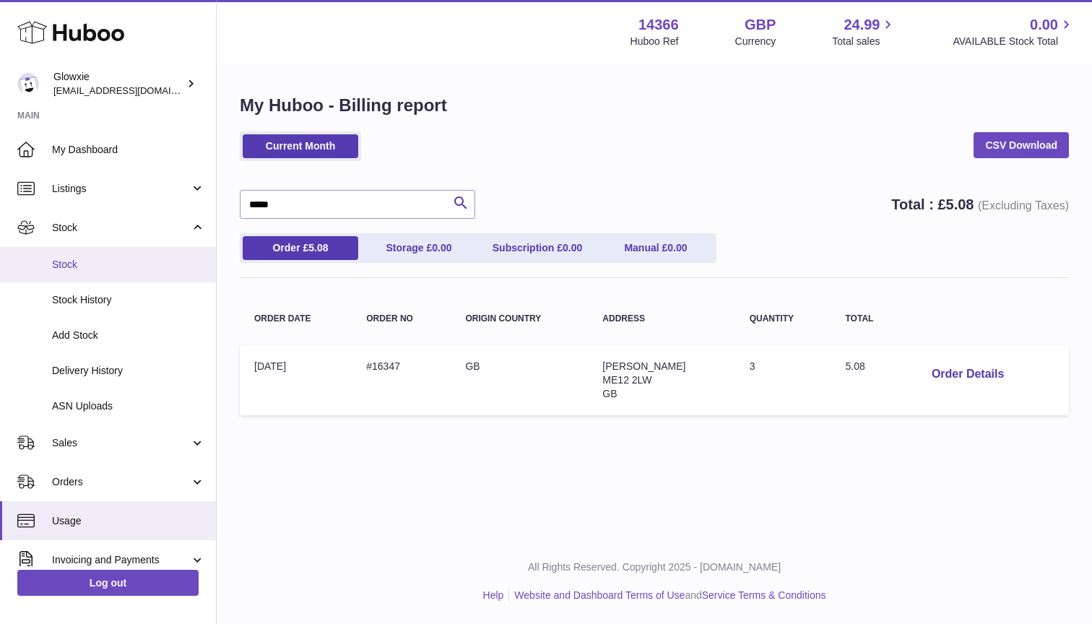
click at [132, 271] on link "Stock" at bounding box center [108, 264] width 216 height 35
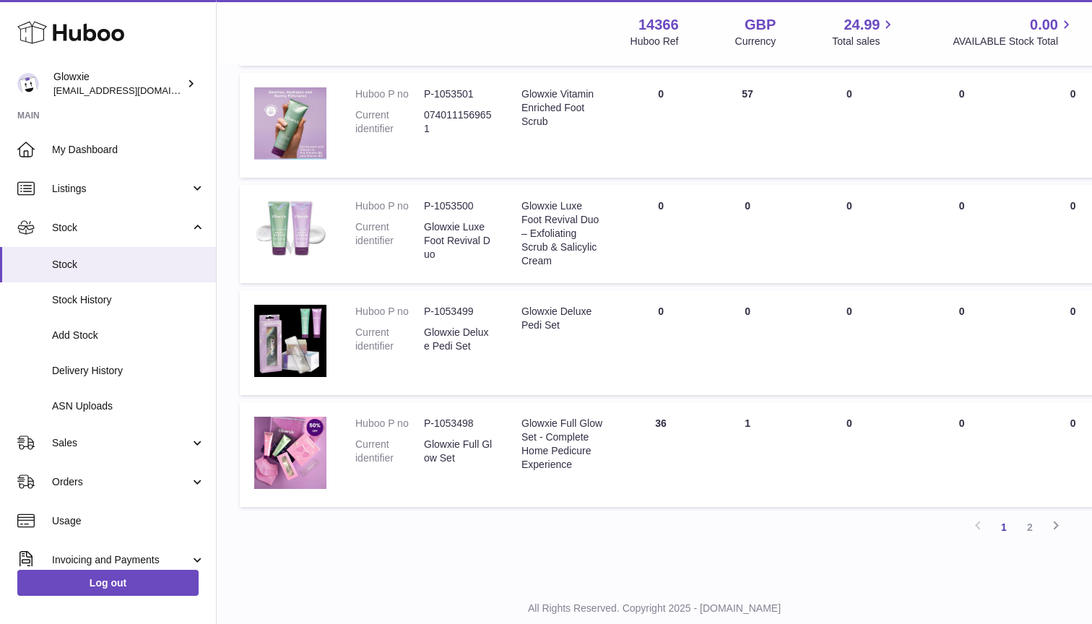
scroll to position [889, 1]
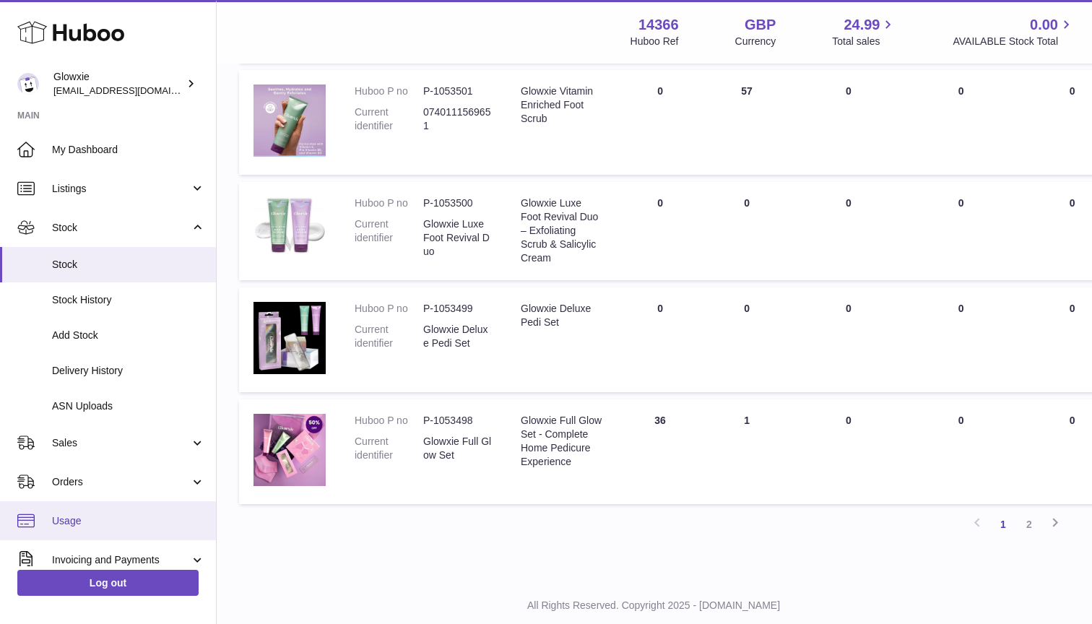
click at [113, 522] on link "Usage" at bounding box center [108, 520] width 216 height 39
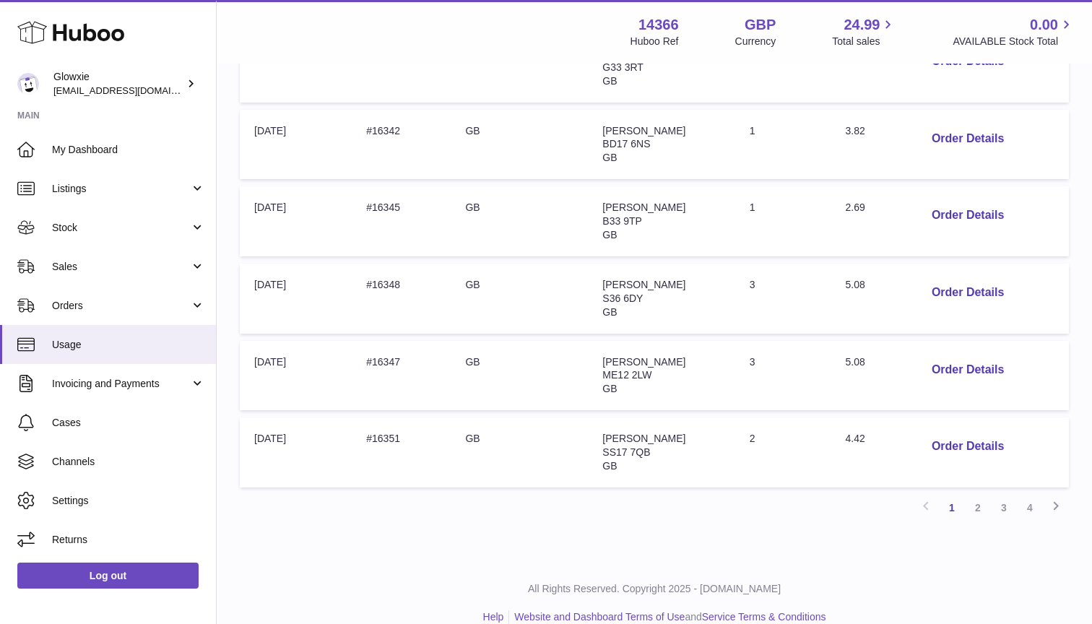
scroll to position [621, 0]
click at [975, 433] on button "Order Details" at bounding box center [968, 448] width 95 height 30
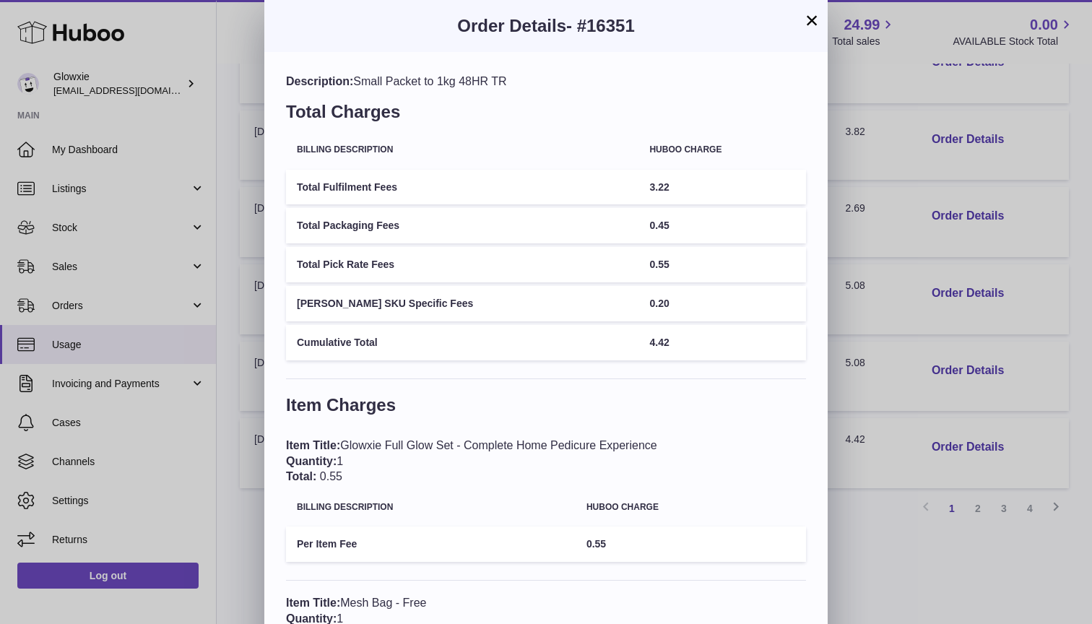
scroll to position [0, 0]
click at [805, 20] on button "×" at bounding box center [811, 20] width 17 height 17
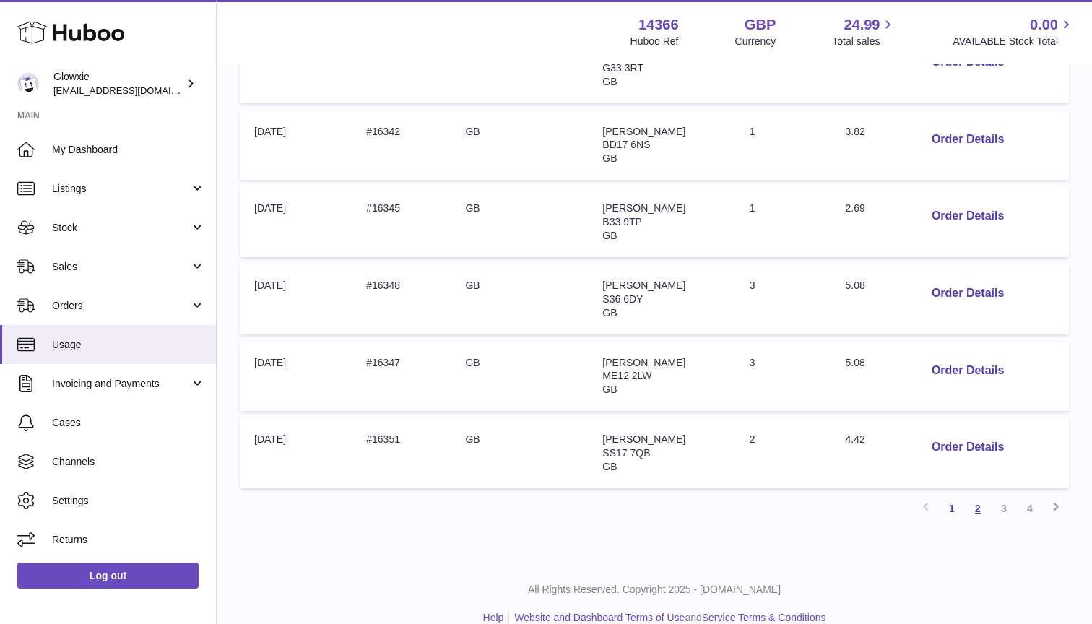
click at [980, 496] on link "2" at bounding box center [978, 509] width 26 height 26
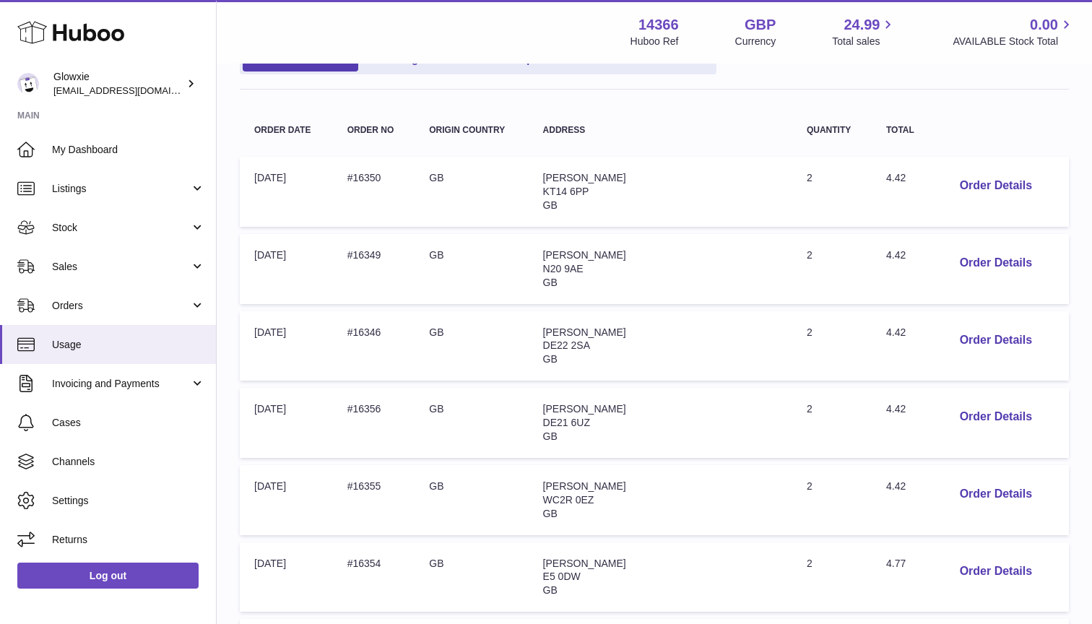
scroll to position [322, 0]
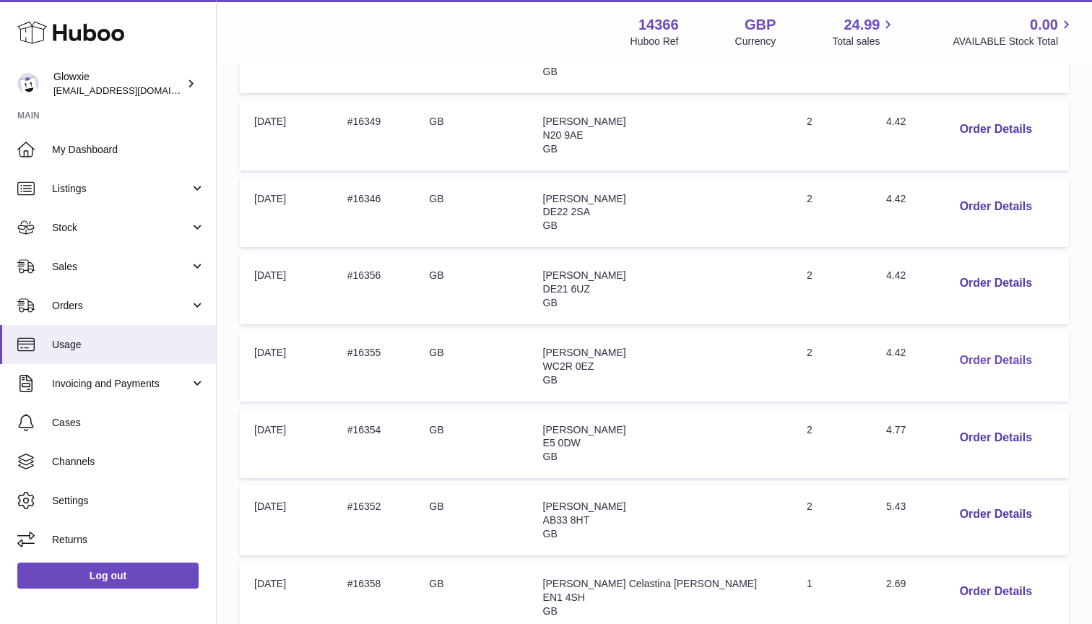
click at [980, 346] on button "Order Details" at bounding box center [996, 361] width 95 height 30
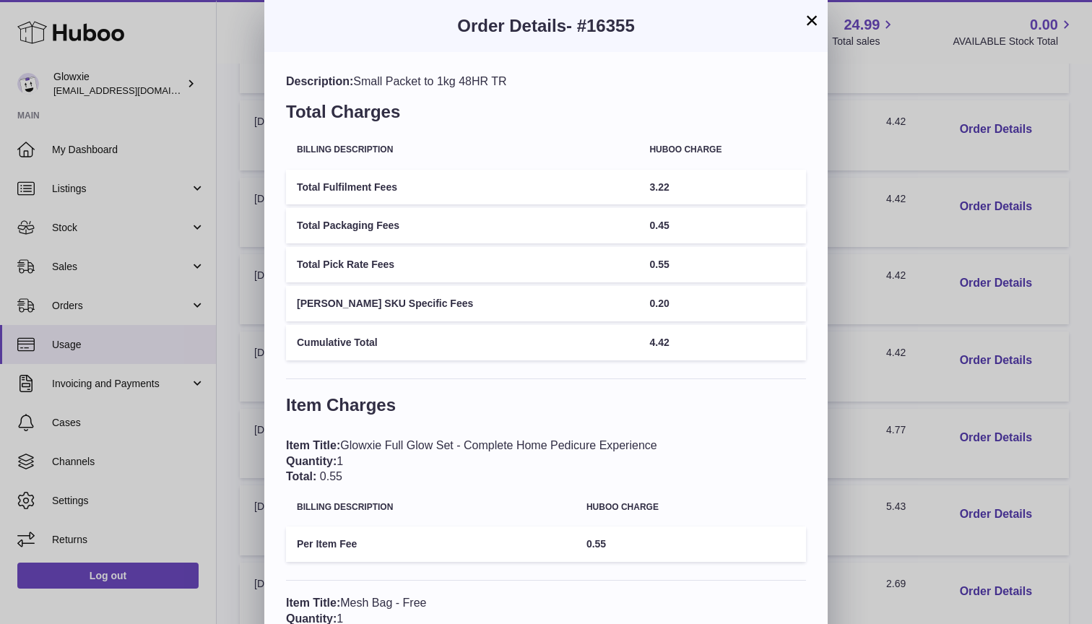
scroll to position [0, 0]
click at [814, 16] on button "×" at bounding box center [811, 20] width 17 height 17
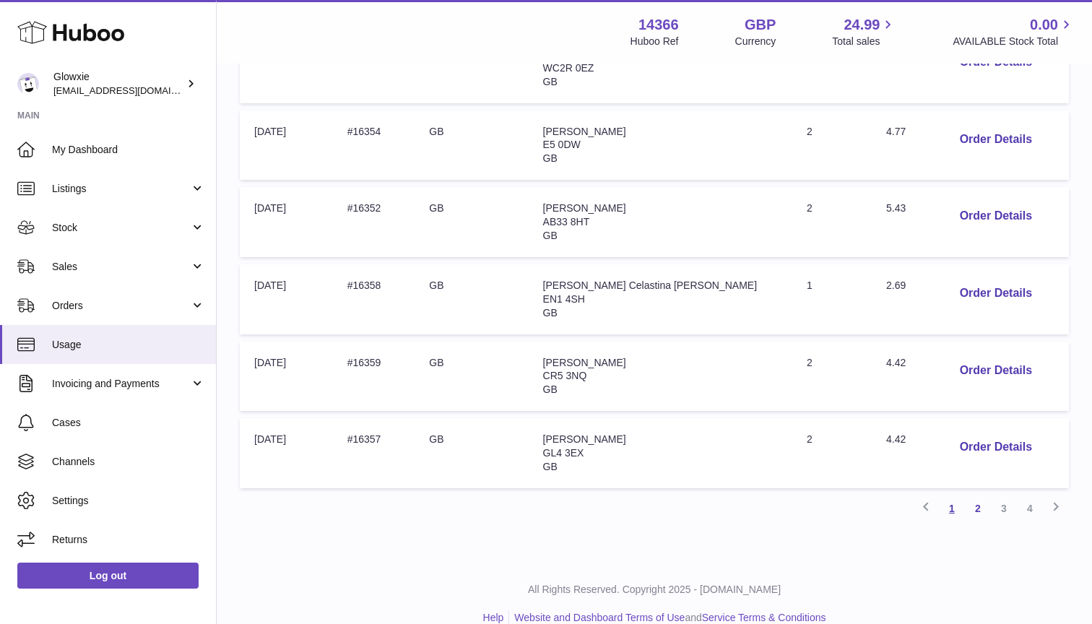
click at [956, 496] on link "1" at bounding box center [952, 509] width 26 height 26
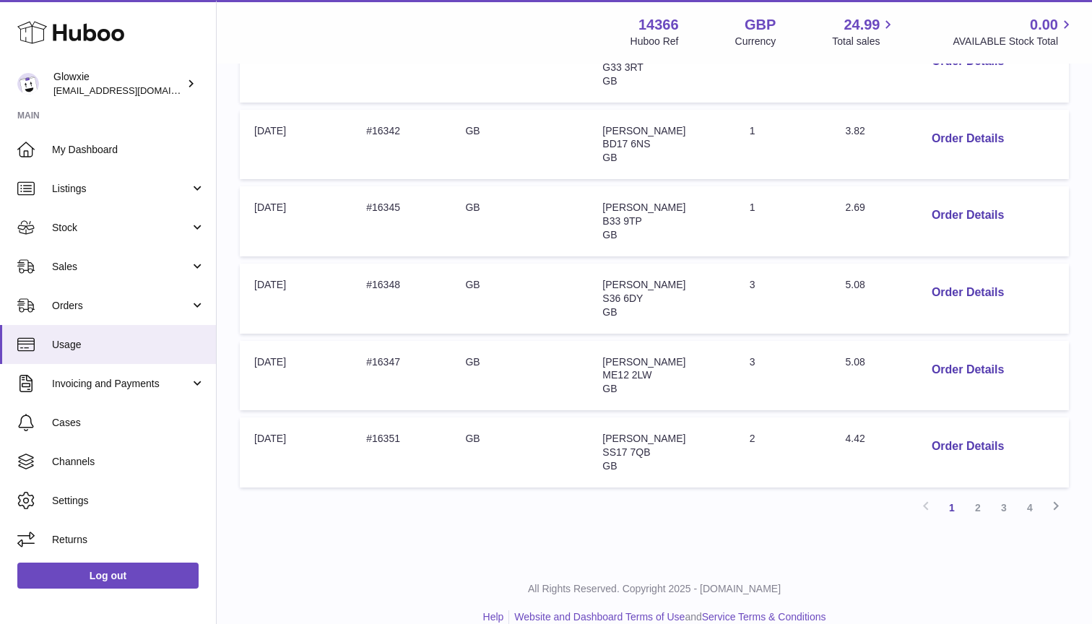
scroll to position [621, 0]
drag, startPoint x: 681, startPoint y: 418, endPoint x: 608, endPoint y: 416, distance: 73.0
click at [607, 418] on td "Address: [PERSON_NAME][STREET_ADDRESS] GB" at bounding box center [661, 453] width 147 height 70
copy span "[PERSON_NAME]"
click at [1033, 496] on link "4" at bounding box center [1030, 509] width 26 height 26
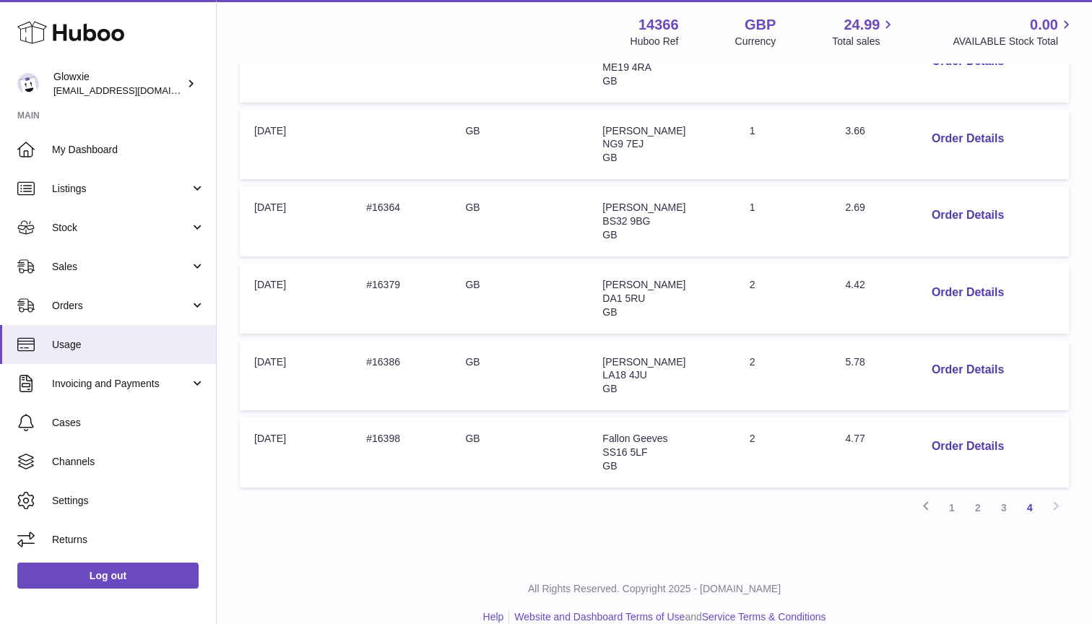
scroll to position [621, 0]
click at [985, 433] on button "Order Details" at bounding box center [968, 448] width 95 height 30
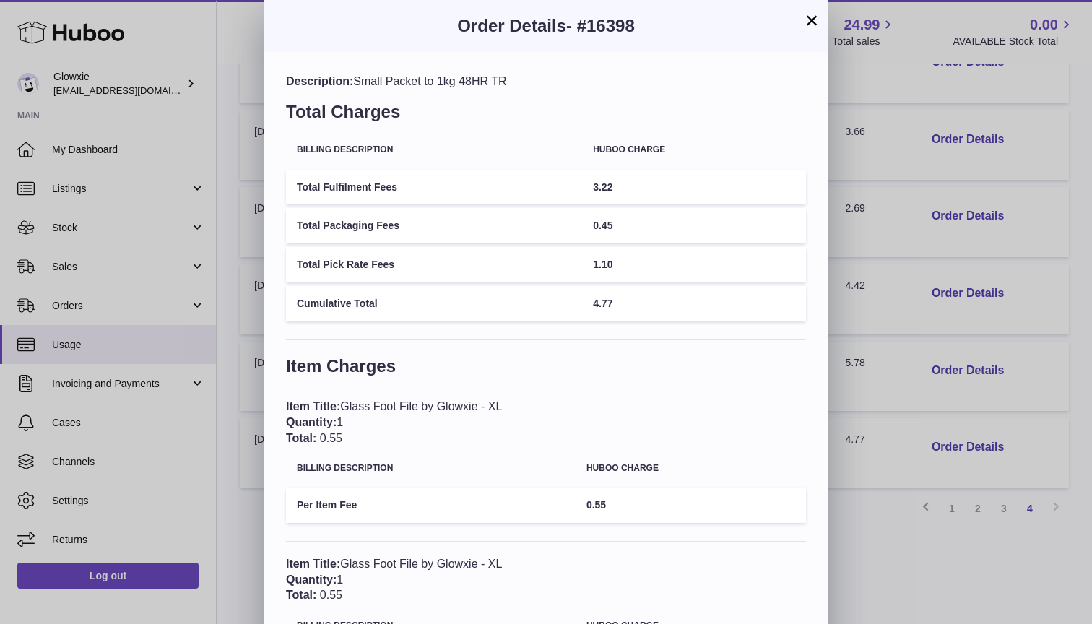
scroll to position [0, 0]
click at [809, 17] on button "×" at bounding box center [811, 20] width 17 height 17
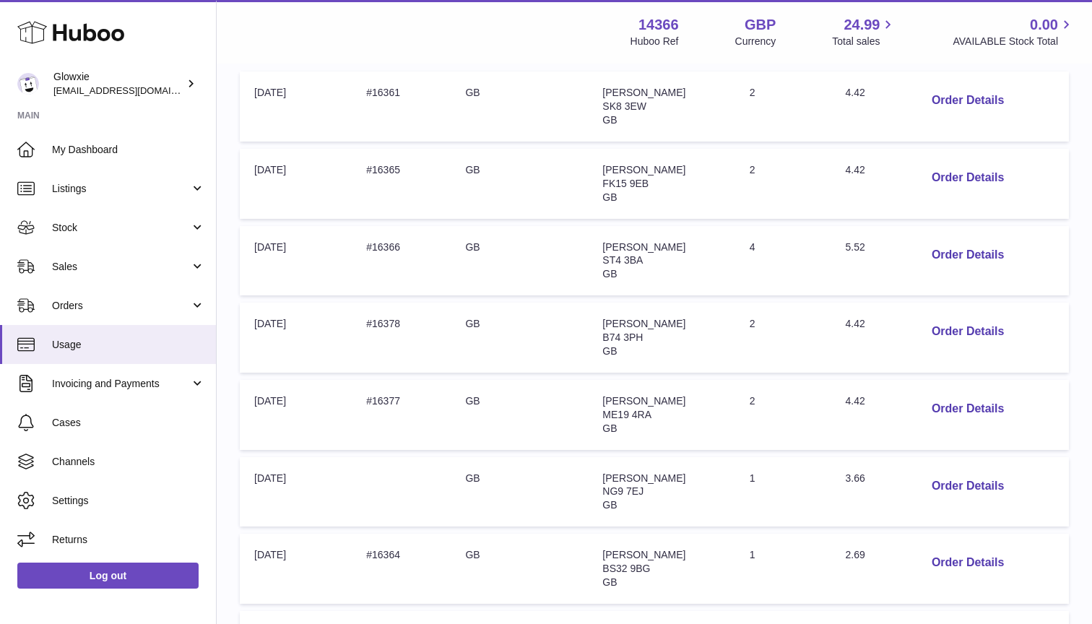
scroll to position [273, 0]
click at [983, 251] on button "Order Details" at bounding box center [968, 256] width 95 height 30
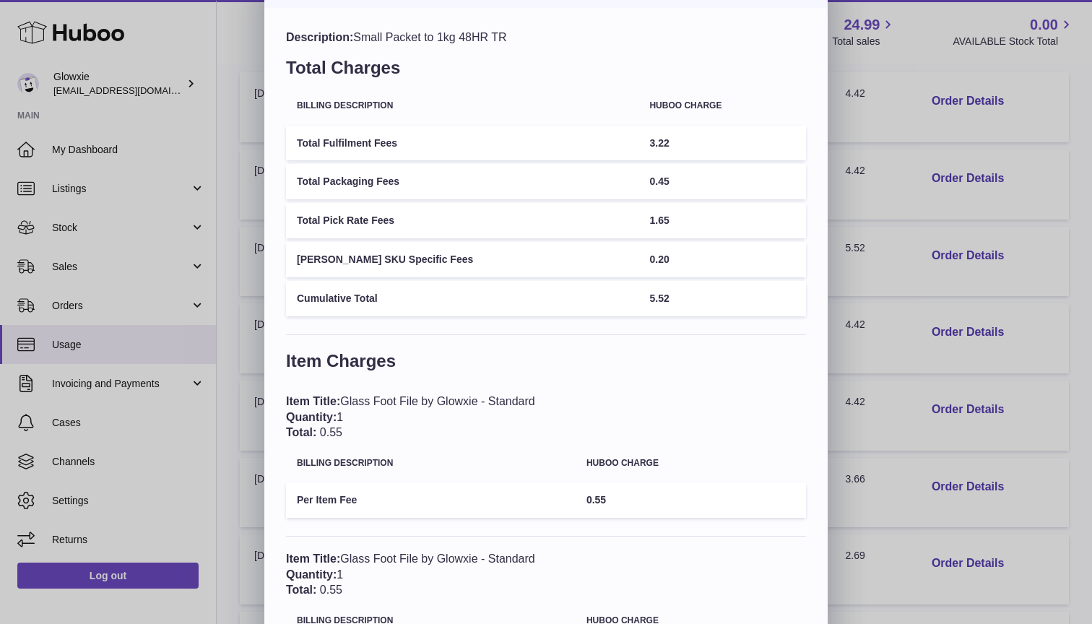
scroll to position [4, 0]
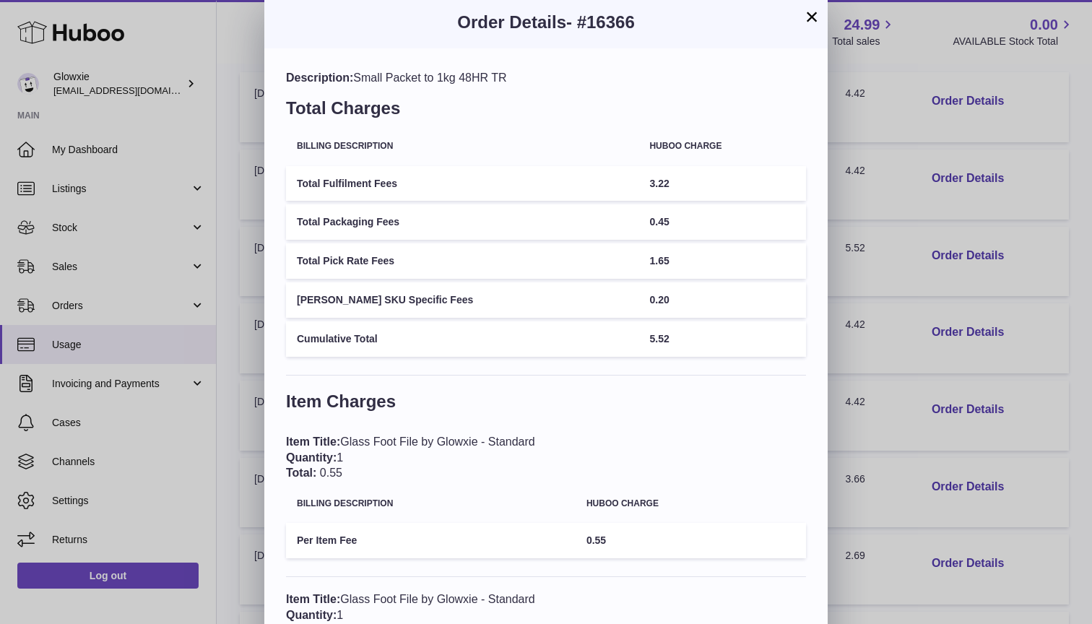
click at [806, 25] on button "×" at bounding box center [811, 16] width 17 height 17
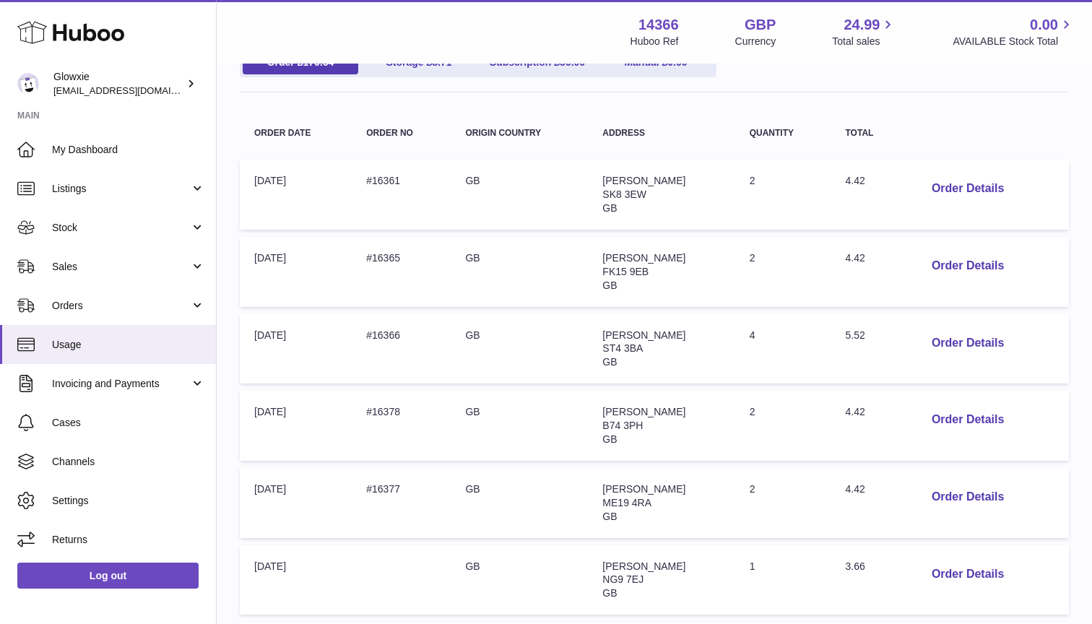
scroll to position [132, 0]
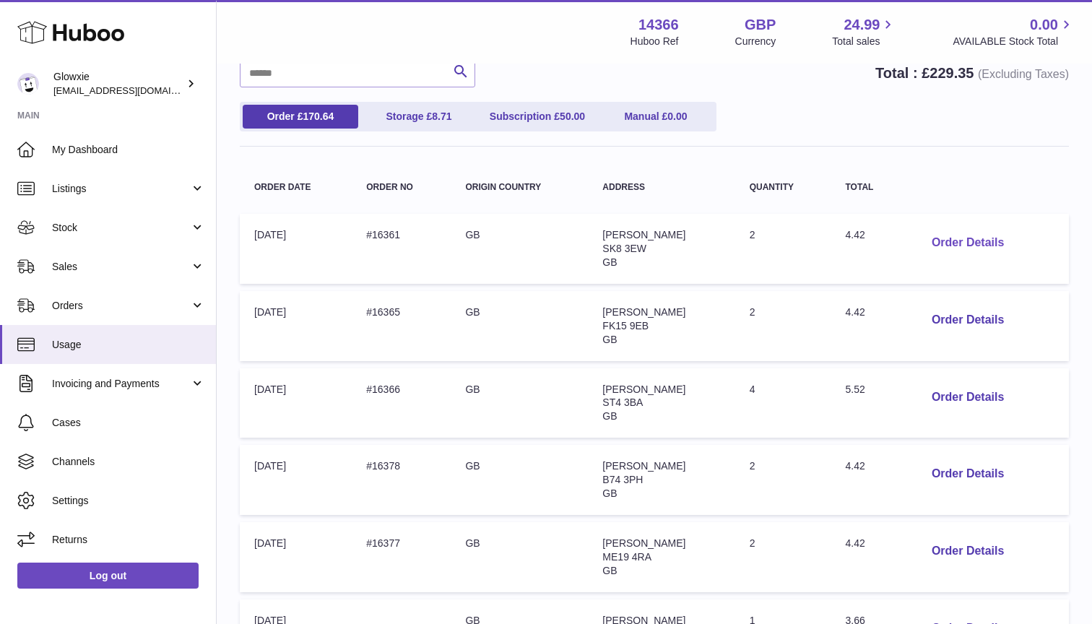
click at [952, 233] on button "Order Details" at bounding box center [968, 243] width 95 height 30
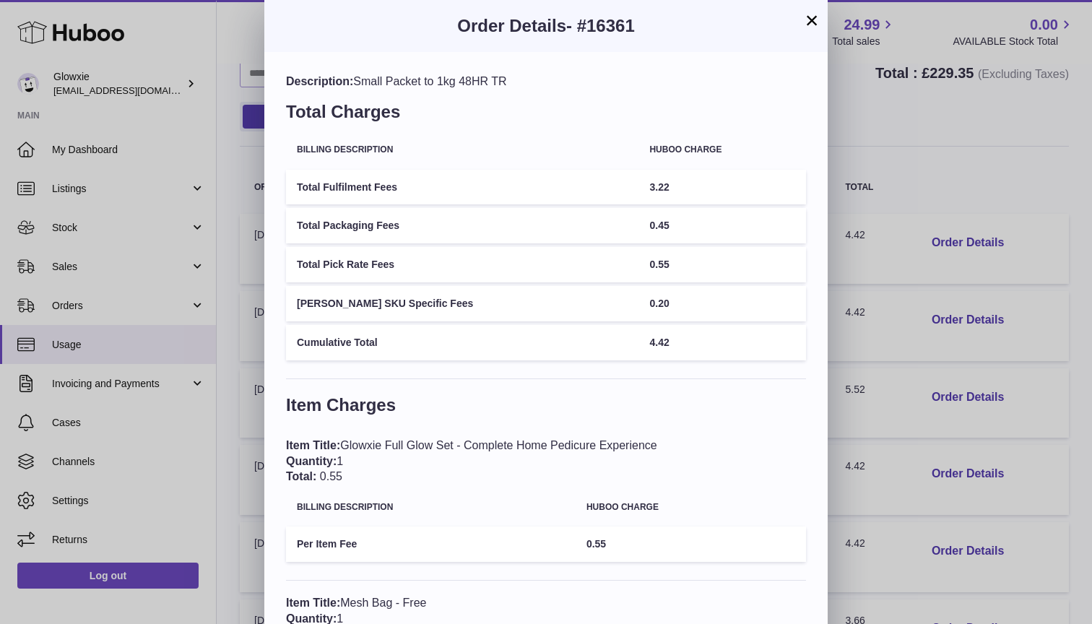
click at [811, 14] on button "×" at bounding box center [811, 20] width 17 height 17
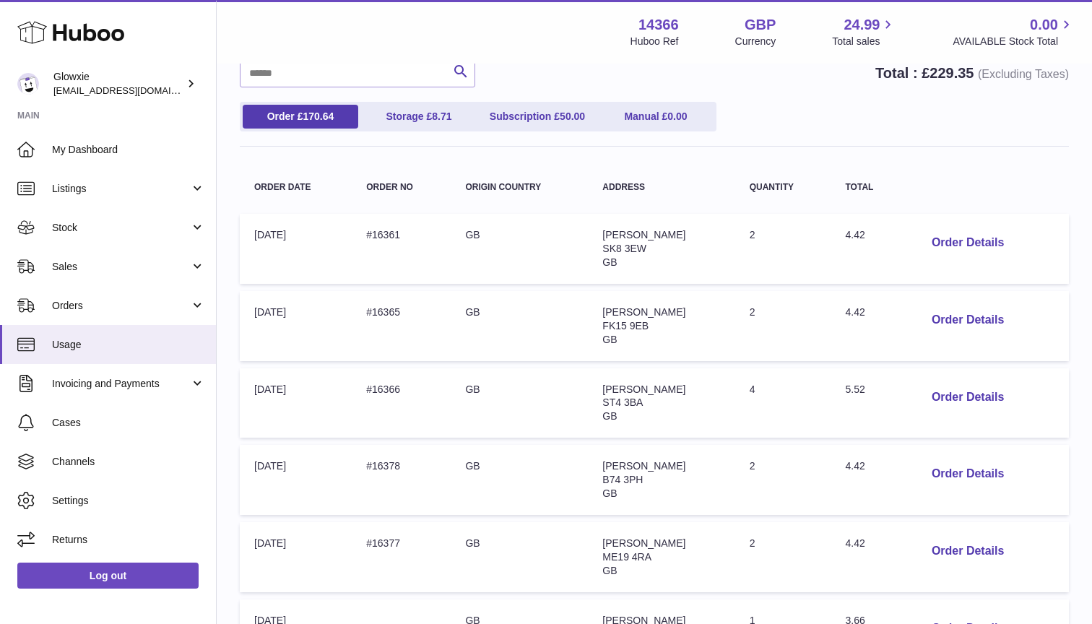
drag, startPoint x: 676, startPoint y: 236, endPoint x: 587, endPoint y: 233, distance: 88.9
click at [588, 233] on td "Address: [PERSON_NAME][GEOGRAPHIC_DATA] GB" at bounding box center [661, 249] width 147 height 70
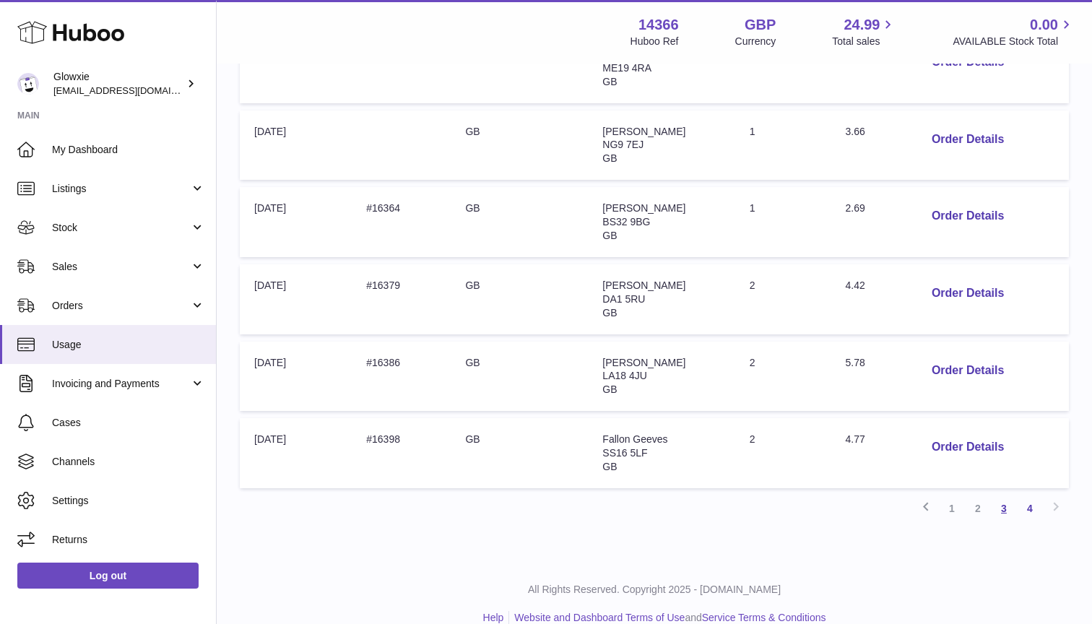
click at [1004, 496] on link "3" at bounding box center [1004, 509] width 26 height 26
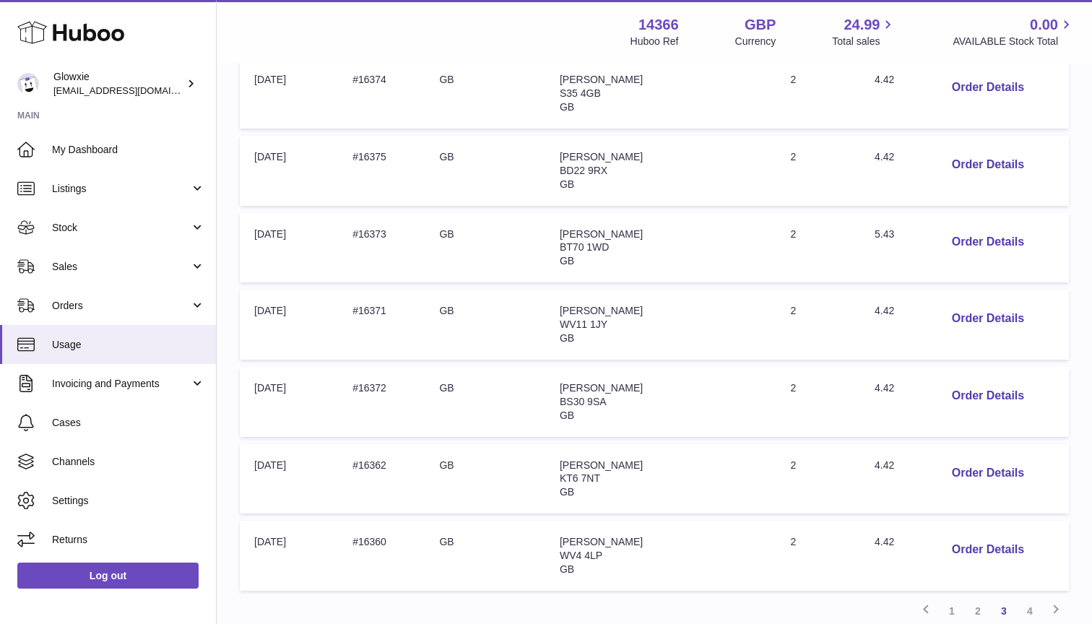
scroll to position [504, 0]
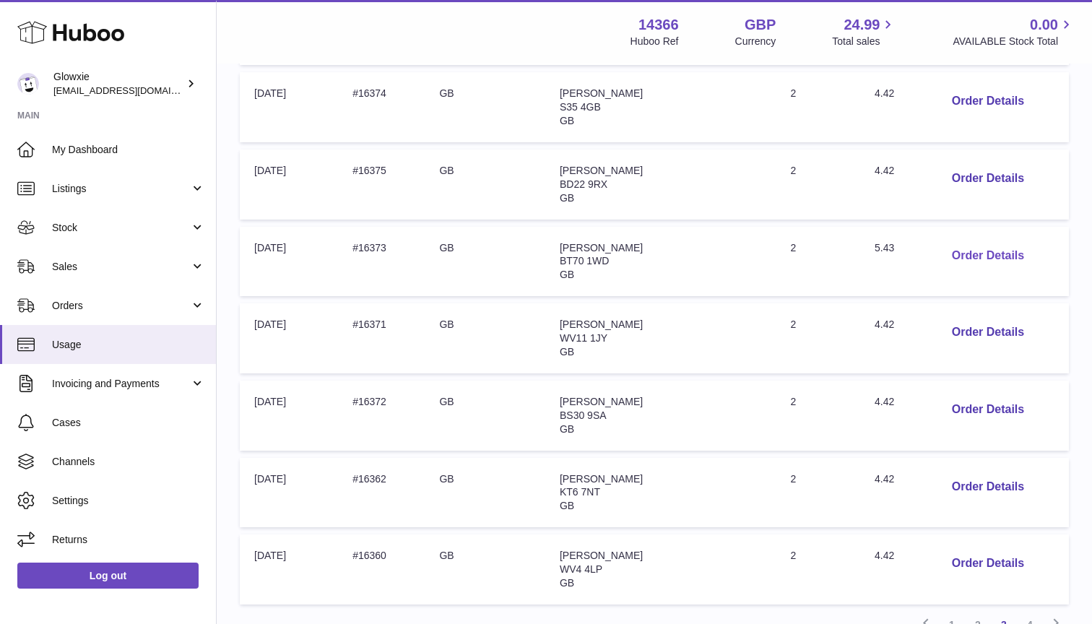
click at [944, 245] on button "Order Details" at bounding box center [988, 256] width 95 height 30
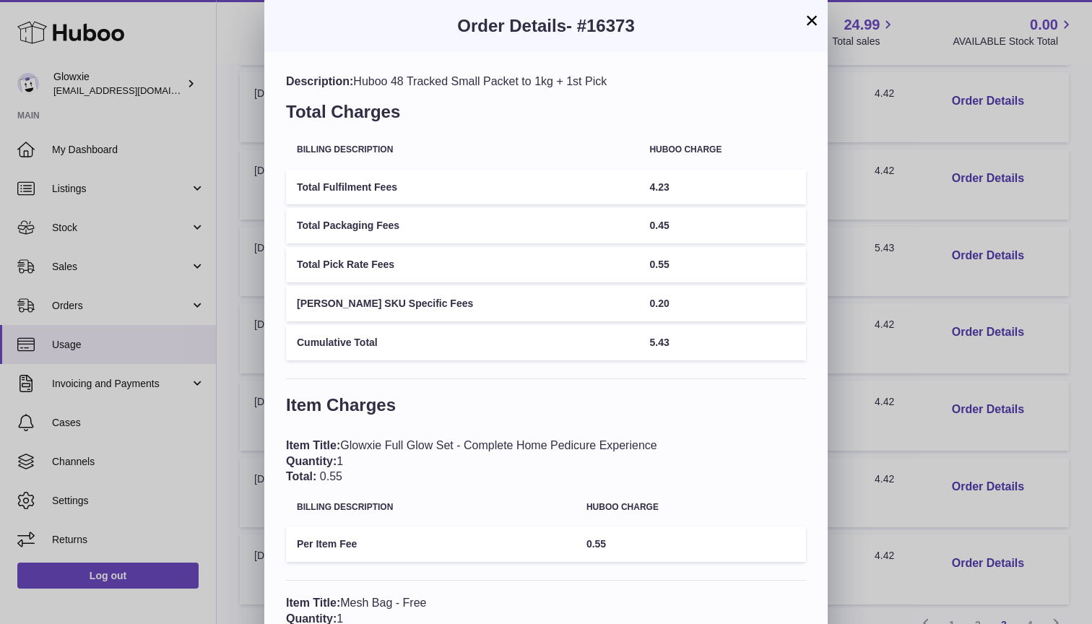
scroll to position [0, 0]
click at [806, 26] on button "×" at bounding box center [811, 20] width 17 height 17
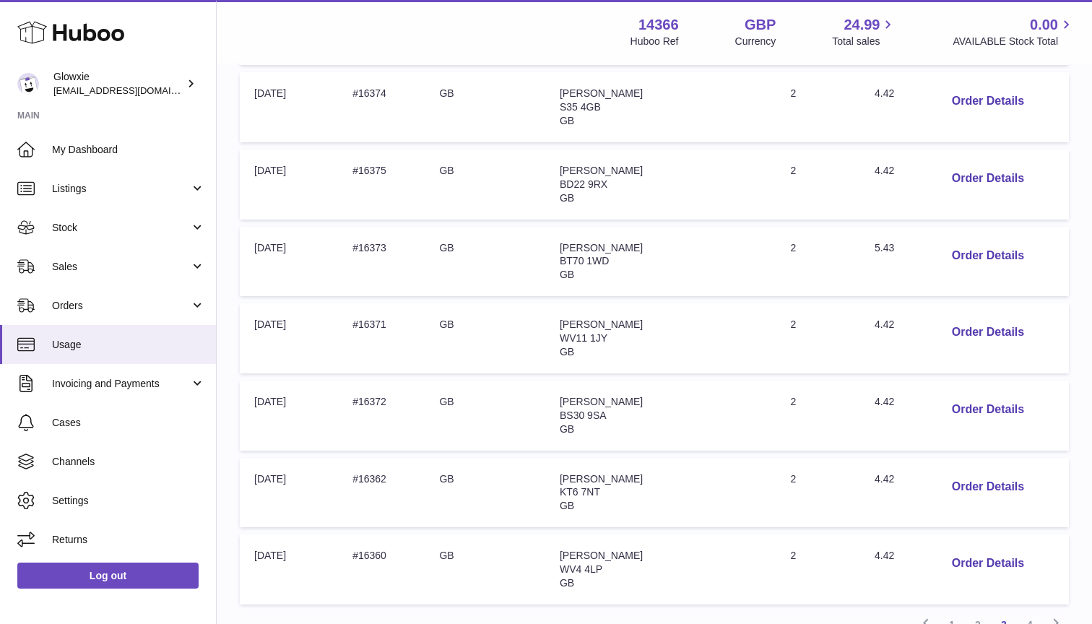
click at [635, 319] on span "[PERSON_NAME]" at bounding box center [601, 325] width 83 height 12
copy span "[PERSON_NAME]"
click at [608, 332] on span "WV11 1JY" at bounding box center [584, 338] width 48 height 12
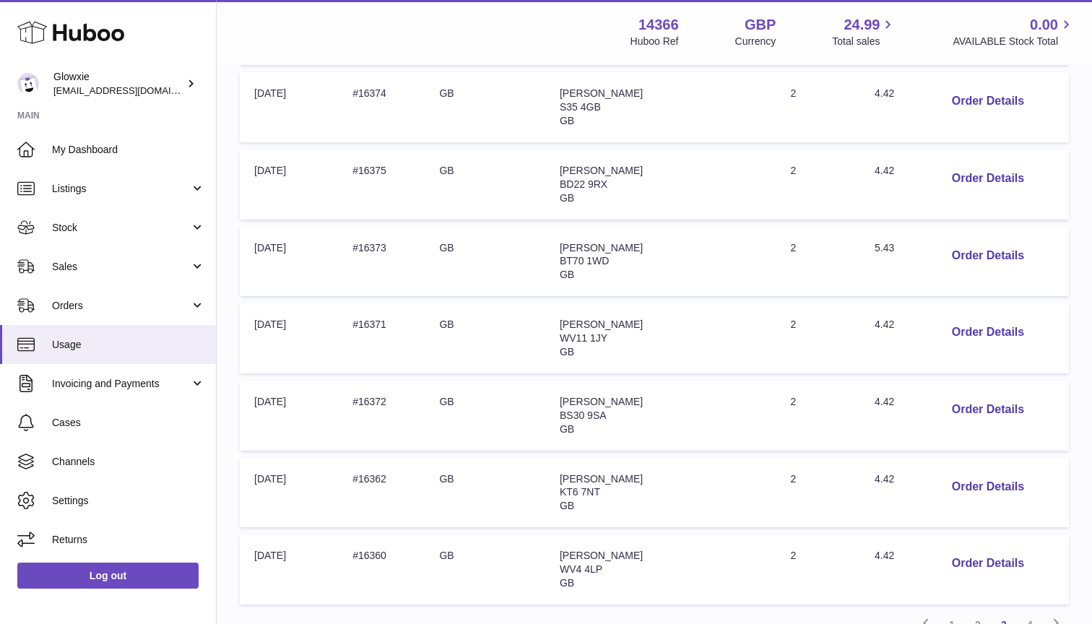
click at [608, 332] on span "WV11 1JY" at bounding box center [584, 338] width 48 height 12
click at [382, 313] on td "Order no: #16371" at bounding box center [381, 338] width 87 height 70
click at [658, 323] on td "Address: [PERSON_NAME] WV11 1JY GB" at bounding box center [661, 338] width 231 height 70
click at [593, 324] on td "Address: [PERSON_NAME] WV11 1JY GB" at bounding box center [661, 338] width 231 height 70
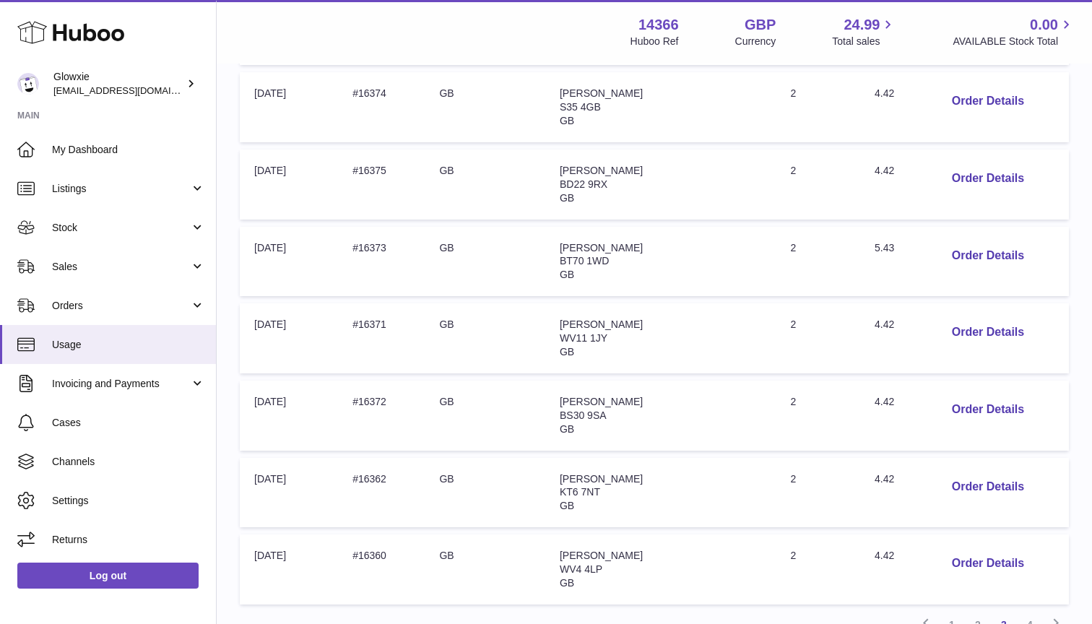
click at [593, 324] on td "Address: [PERSON_NAME] WV11 1JY GB" at bounding box center [661, 338] width 231 height 70
click at [644, 317] on td "Address: [PERSON_NAME] WV11 1JY GB" at bounding box center [661, 338] width 231 height 70
click at [632, 396] on span "[PERSON_NAME]" at bounding box center [601, 402] width 83 height 12
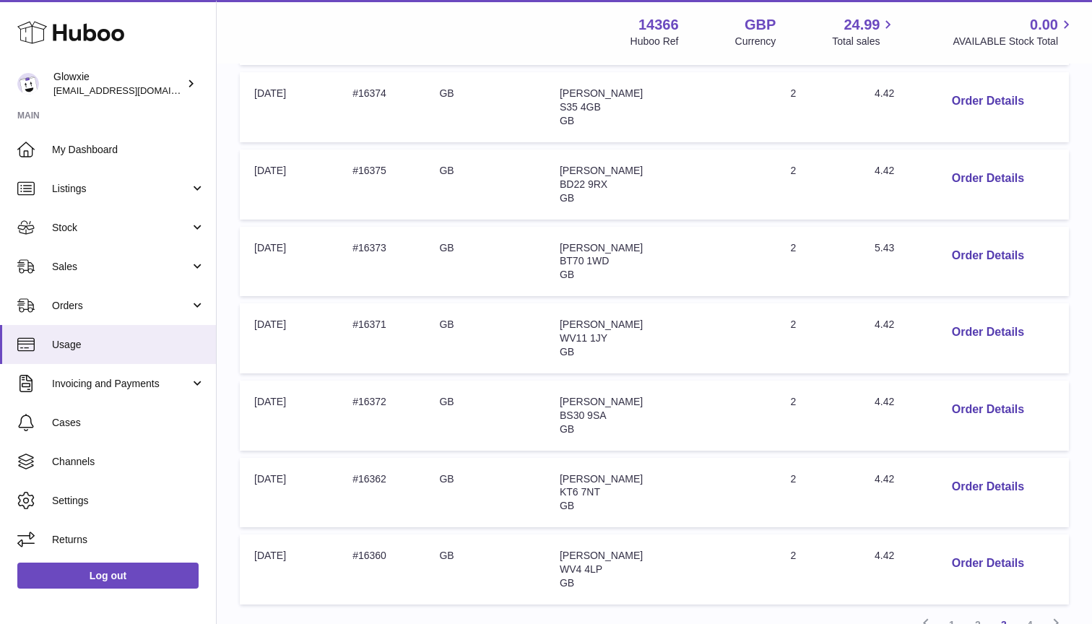
click at [632, 396] on span "[PERSON_NAME]" at bounding box center [601, 402] width 83 height 12
copy span "[PERSON_NAME]"
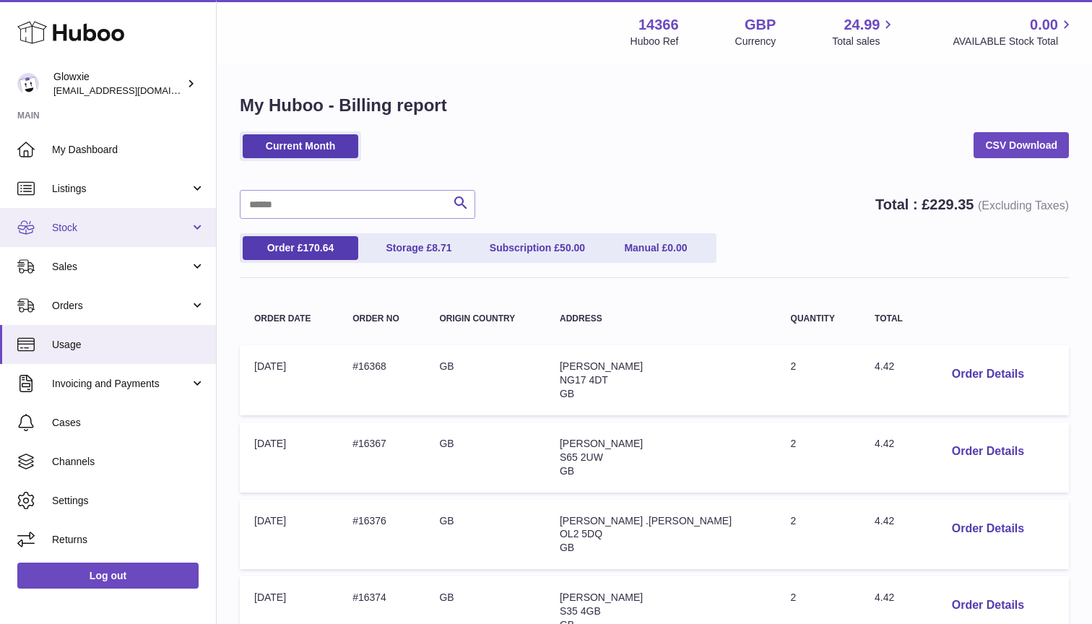
click at [111, 233] on link "Stock" at bounding box center [108, 227] width 216 height 39
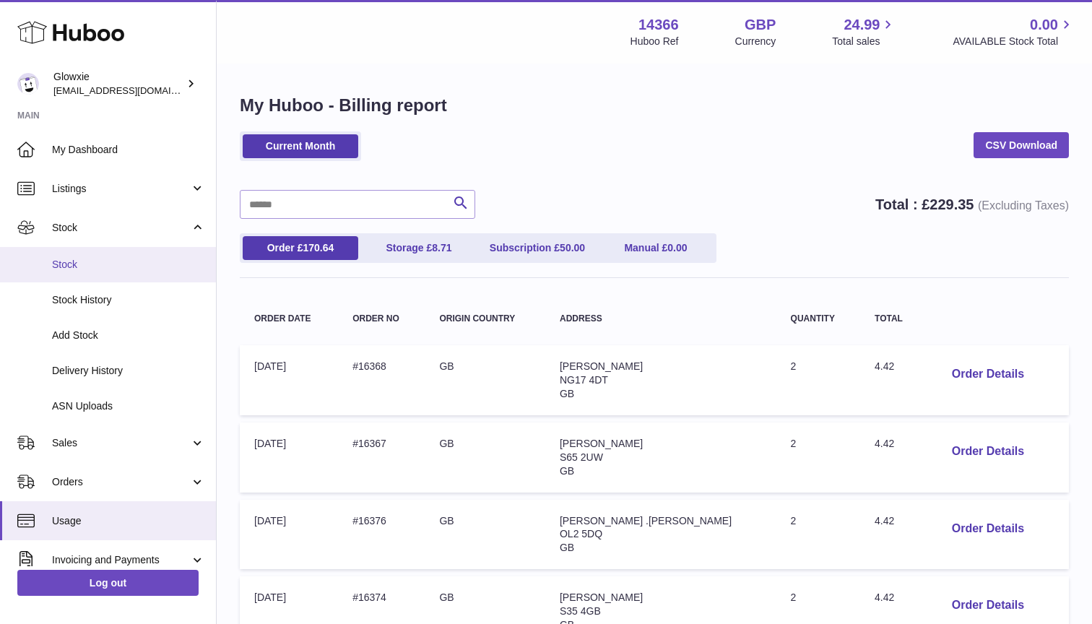
click at [121, 268] on span "Stock" at bounding box center [128, 265] width 153 height 14
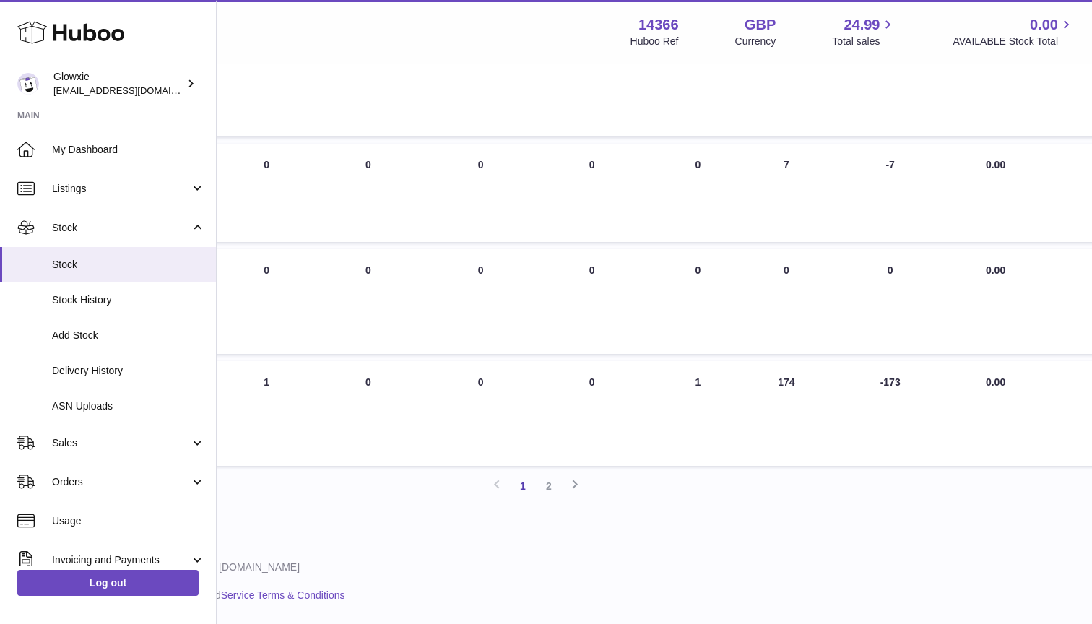
scroll to position [928, 0]
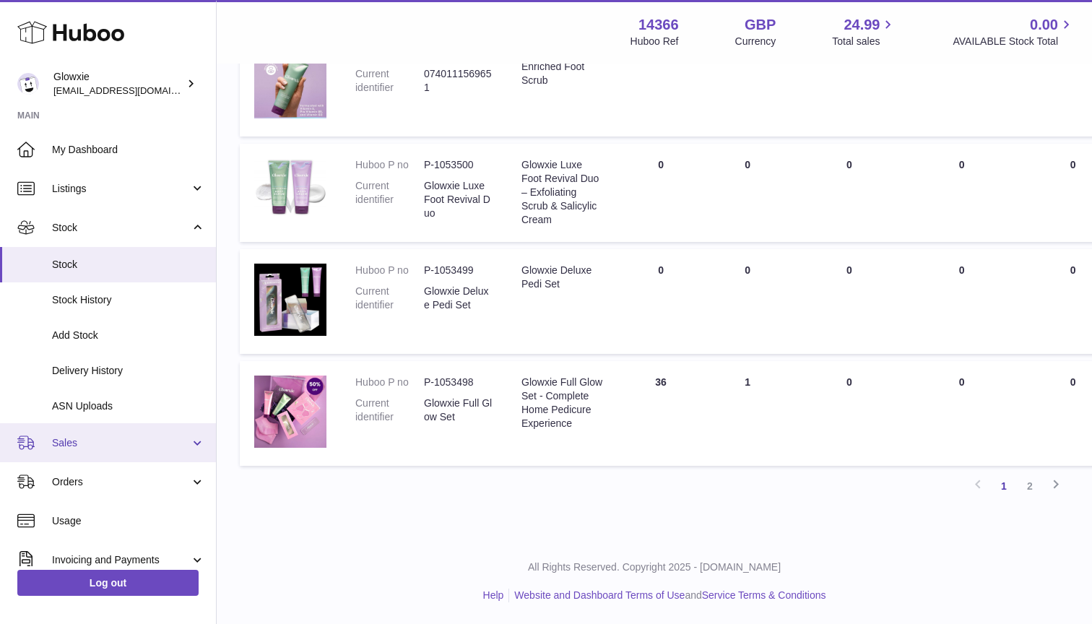
click at [99, 436] on span "Sales" at bounding box center [121, 443] width 138 height 14
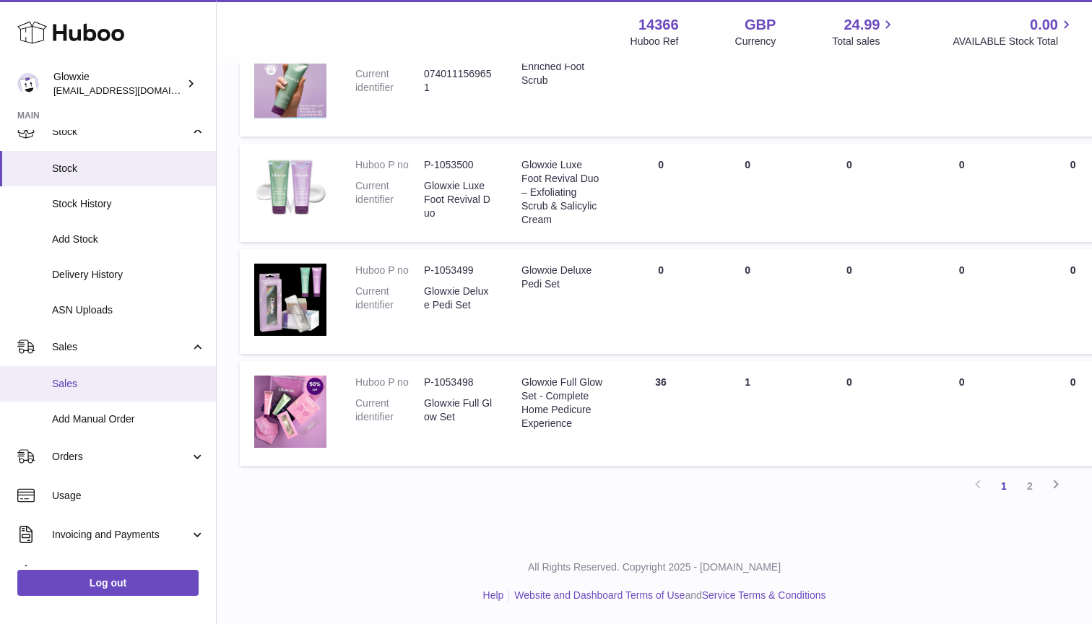
scroll to position [115, 0]
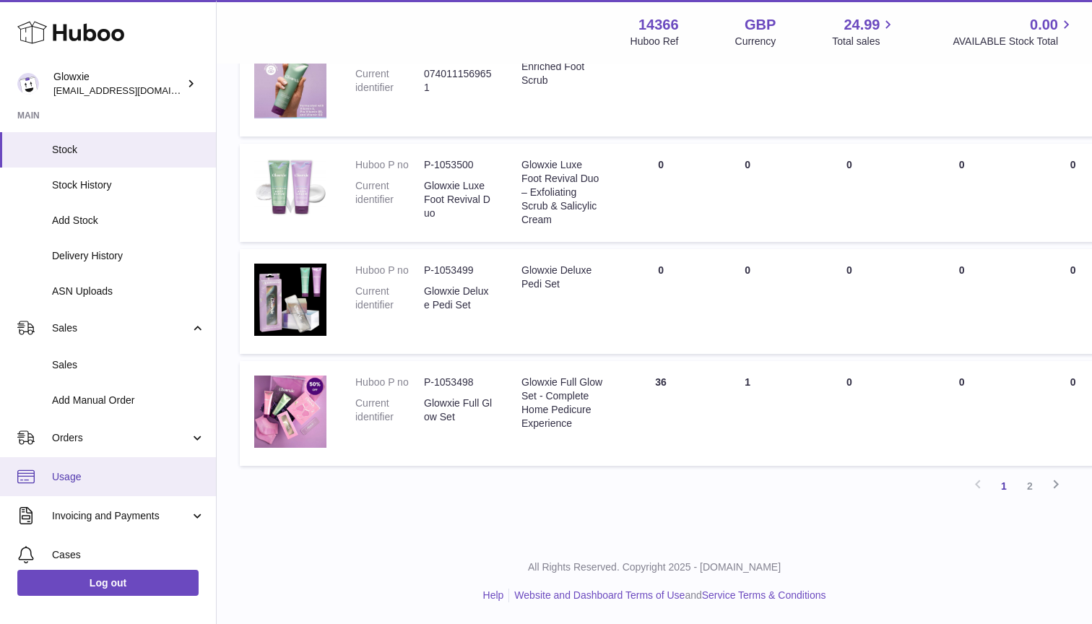
click at [102, 470] on span "Usage" at bounding box center [128, 477] width 153 height 14
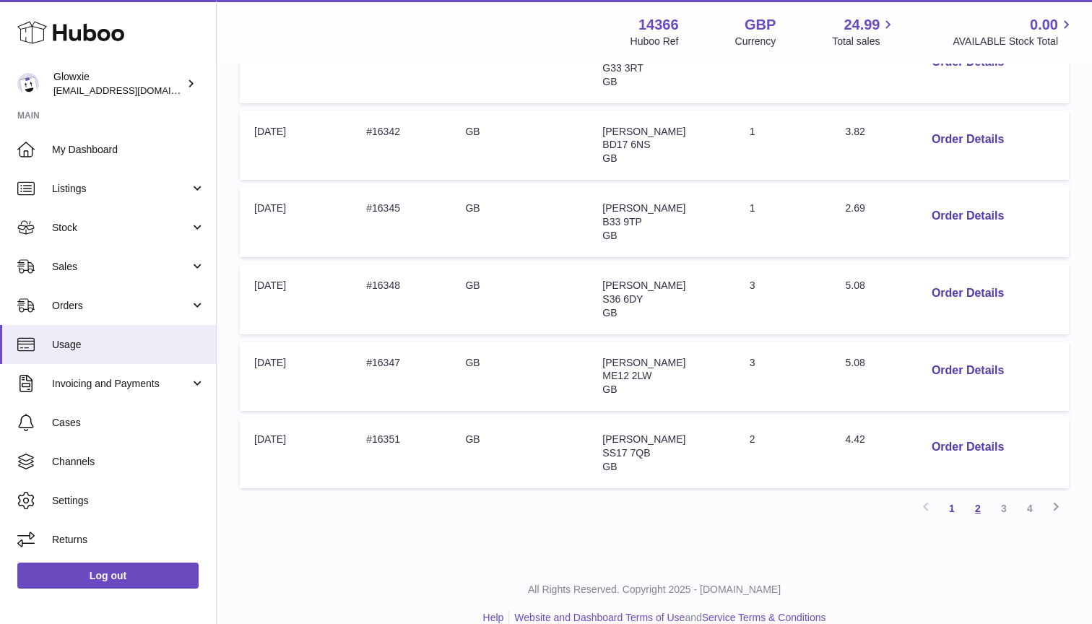
click at [969, 496] on link "2" at bounding box center [978, 509] width 26 height 26
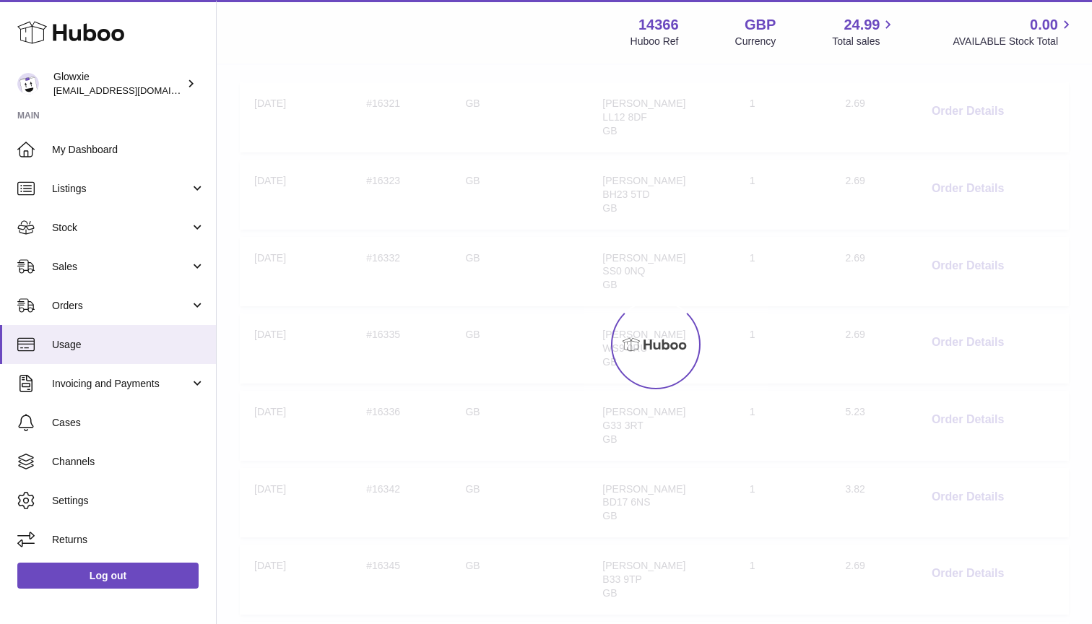
scroll to position [65, 0]
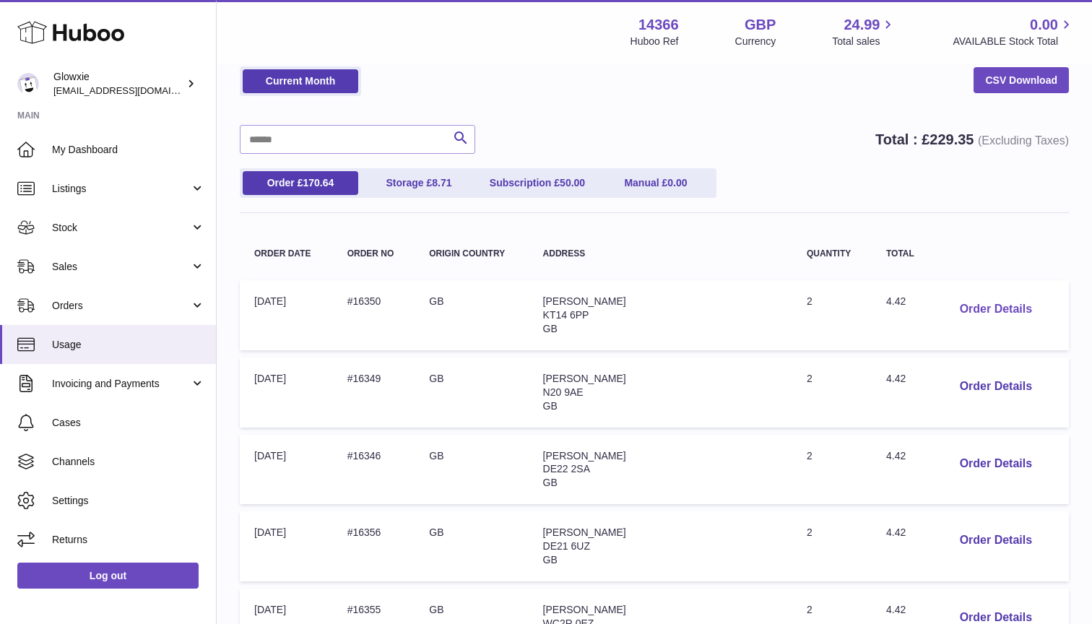
click at [1003, 306] on button "Order Details" at bounding box center [996, 310] width 95 height 30
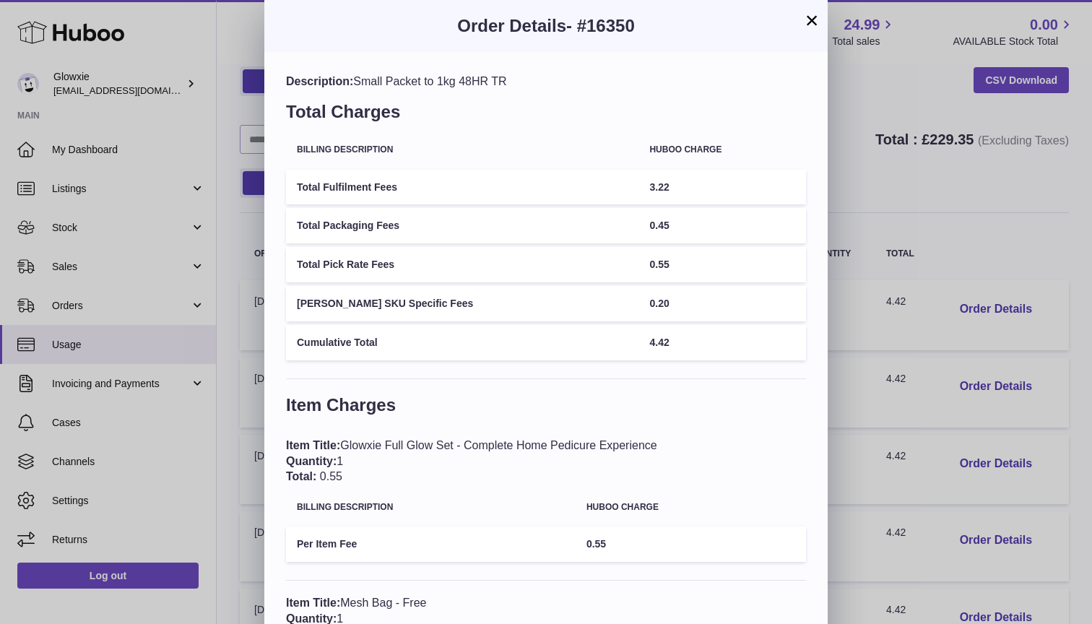
click at [813, 24] on button "×" at bounding box center [811, 20] width 17 height 17
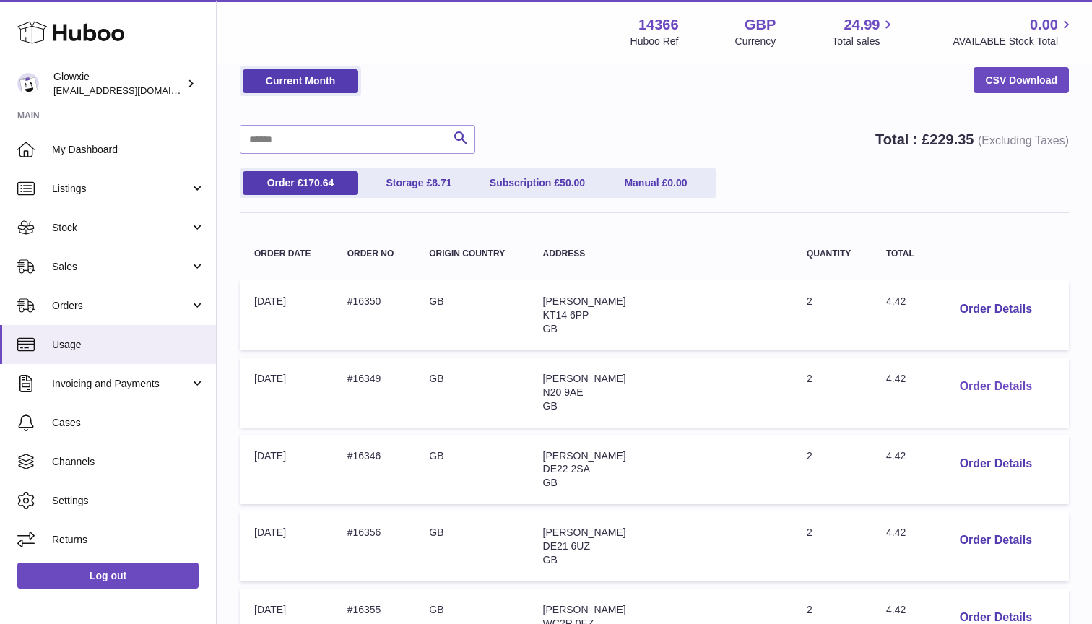
click at [952, 381] on button "Order Details" at bounding box center [996, 387] width 95 height 30
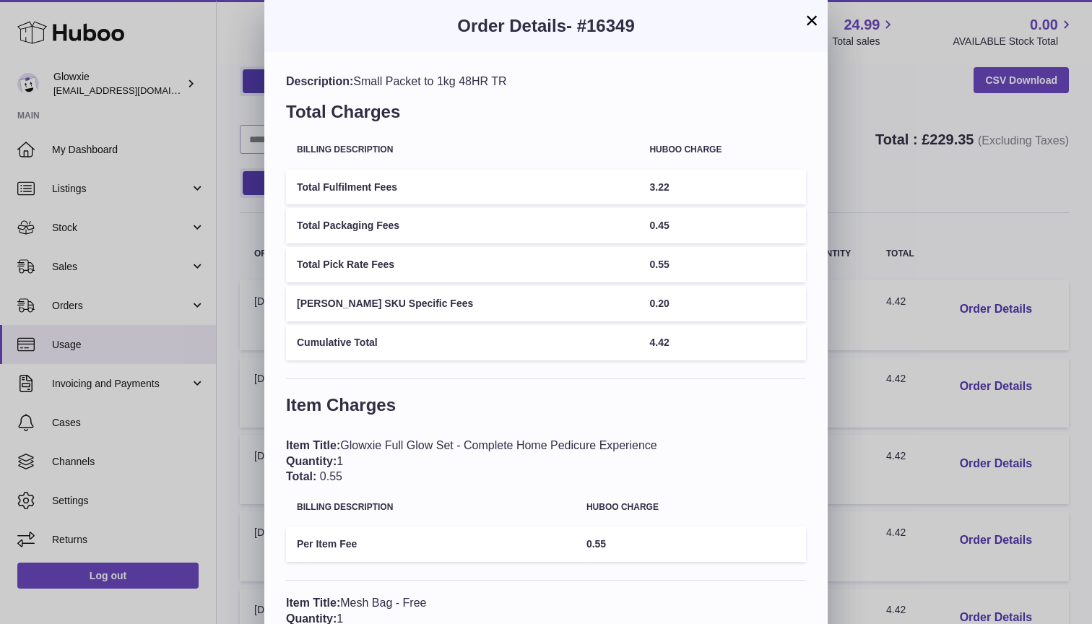
click at [812, 24] on button "×" at bounding box center [811, 20] width 17 height 17
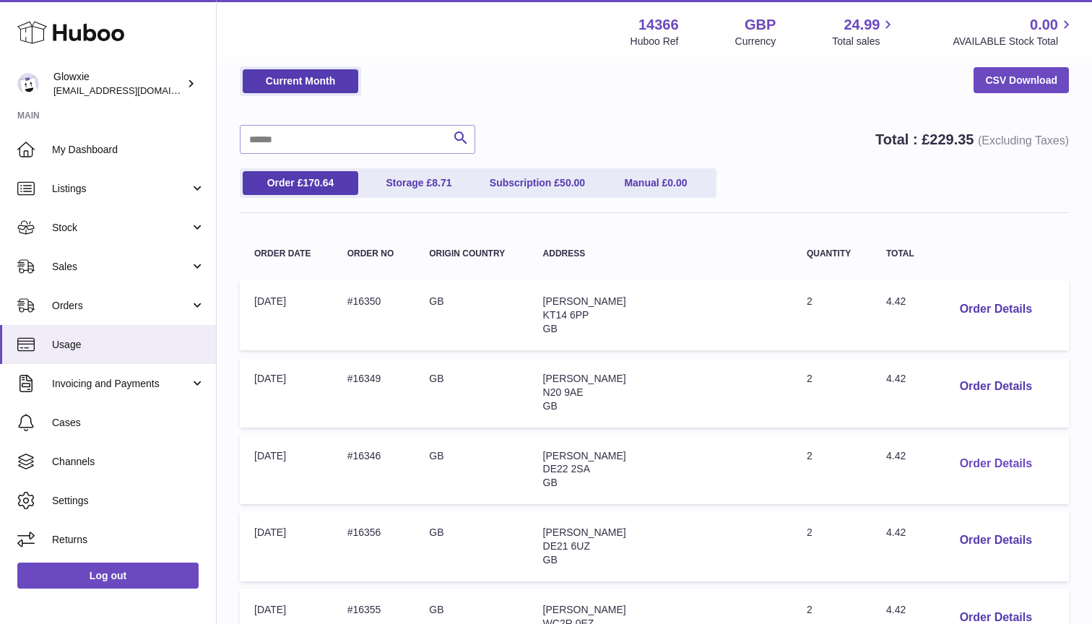
click at [966, 461] on button "Order Details" at bounding box center [996, 464] width 95 height 30
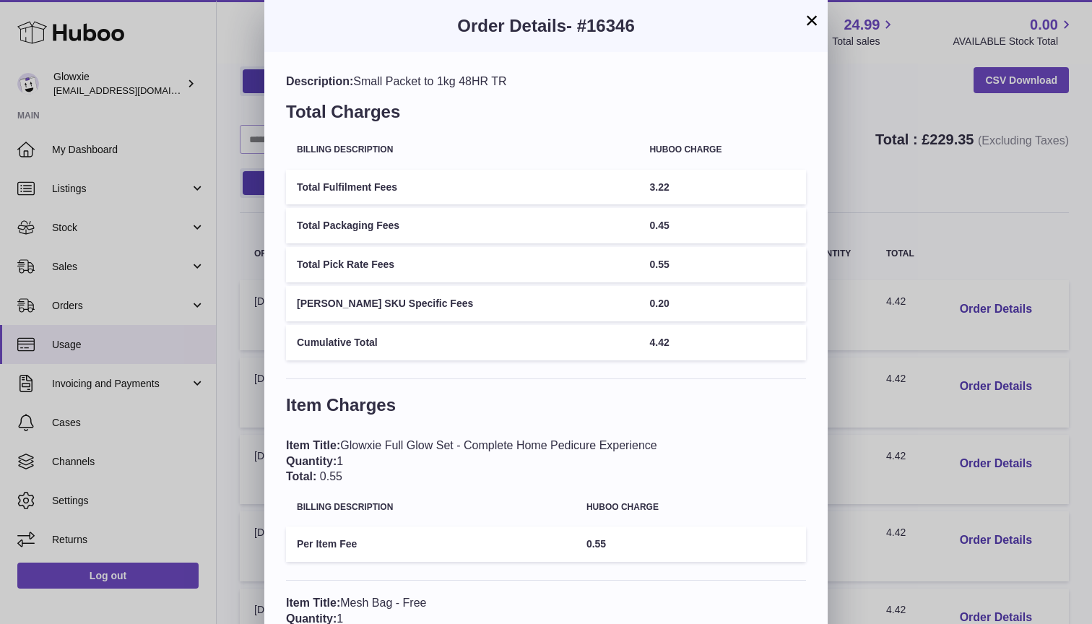
click at [815, 21] on button "×" at bounding box center [811, 20] width 17 height 17
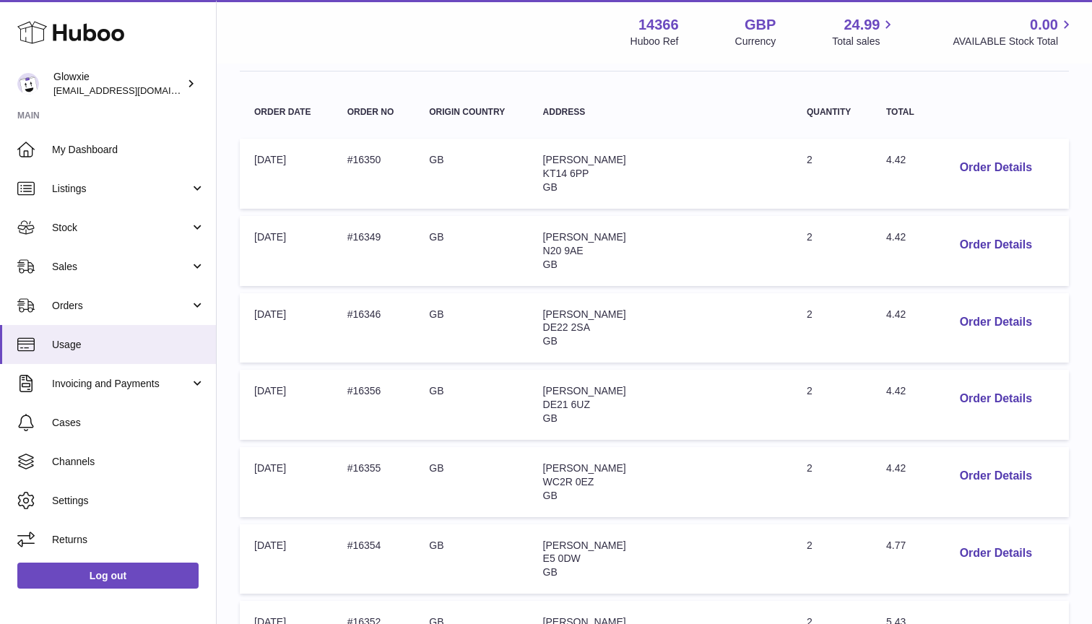
scroll to position [208, 0]
click at [957, 396] on button "Order Details" at bounding box center [996, 398] width 95 height 30
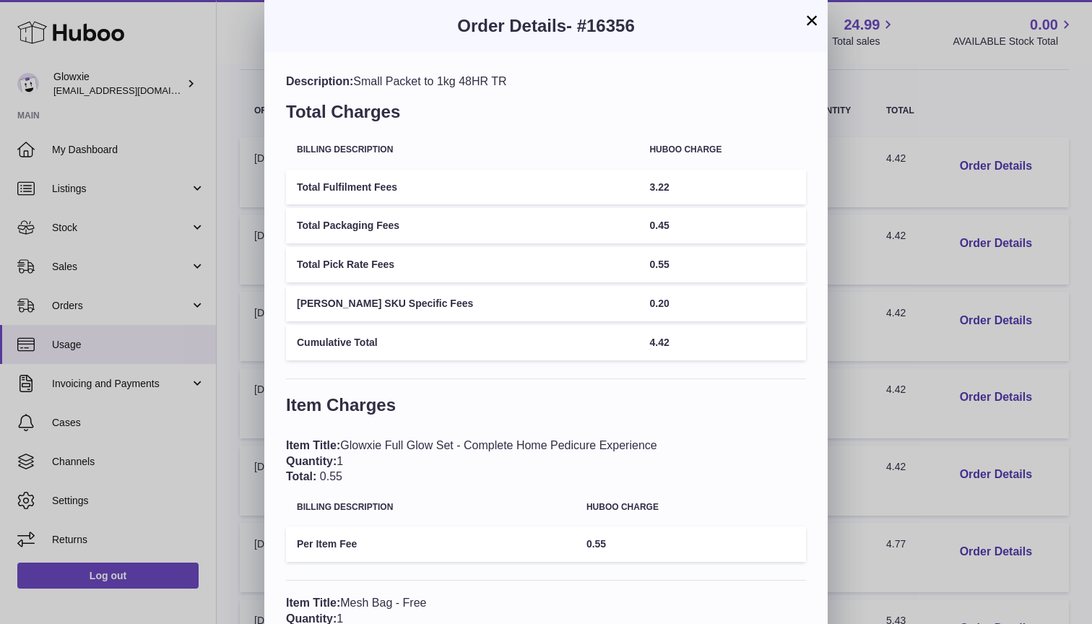
click at [811, 17] on button "×" at bounding box center [811, 20] width 17 height 17
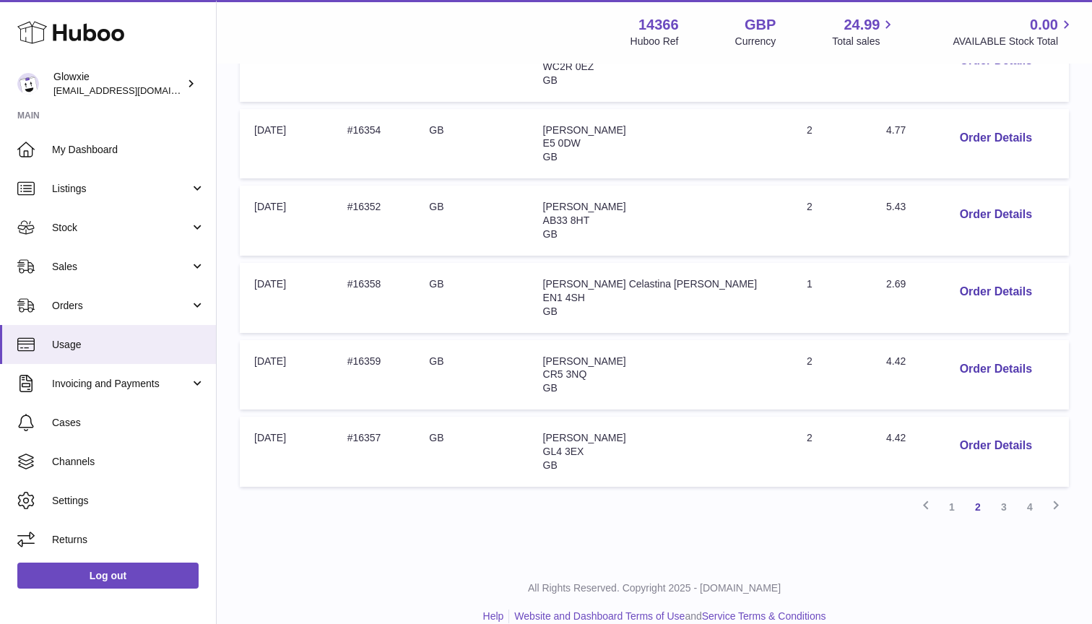
scroll to position [621, 0]
click at [960, 204] on button "Order Details" at bounding box center [996, 217] width 95 height 30
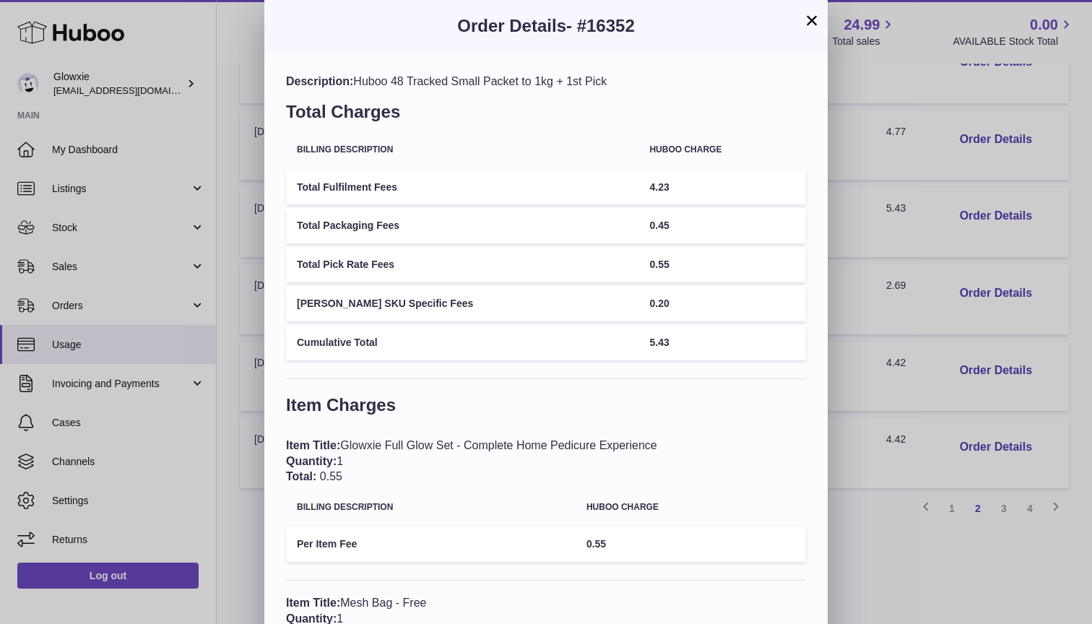
click at [822, 7] on div "Order Details - #16352" at bounding box center [546, 26] width 564 height 52
click at [814, 27] on button "×" at bounding box center [811, 20] width 17 height 17
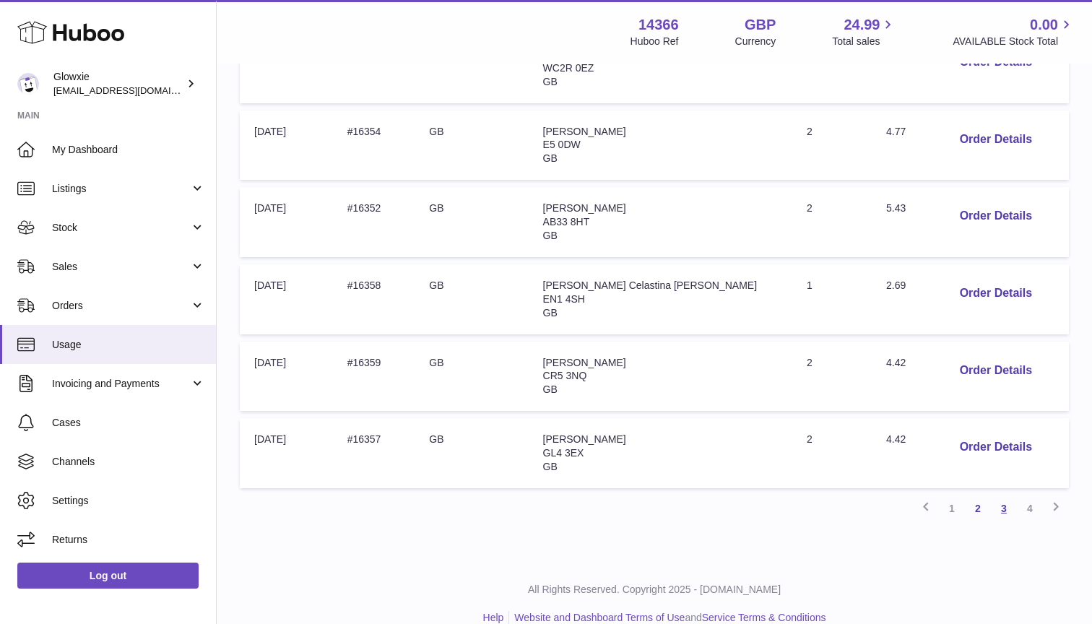
click at [1008, 496] on link "3" at bounding box center [1004, 509] width 26 height 26
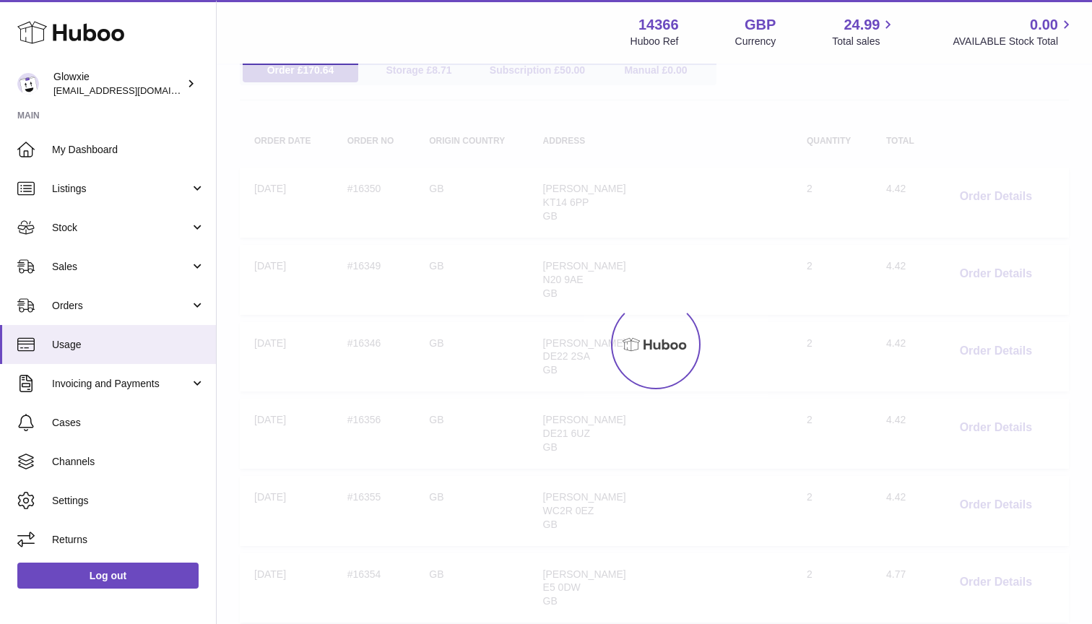
scroll to position [65, 0]
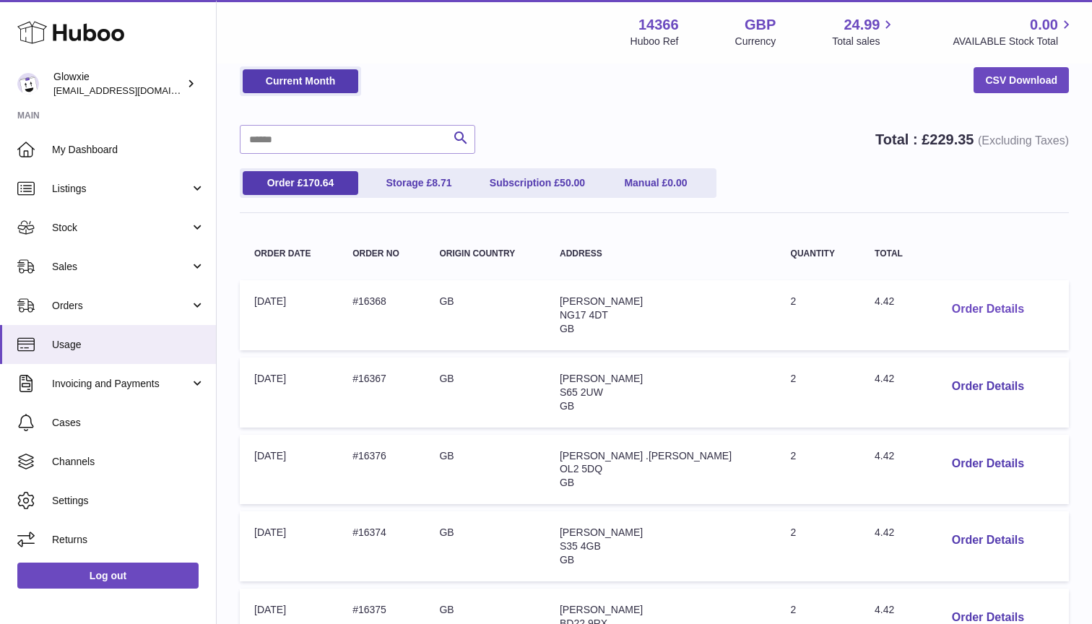
click at [949, 308] on button "Order Details" at bounding box center [988, 310] width 95 height 30
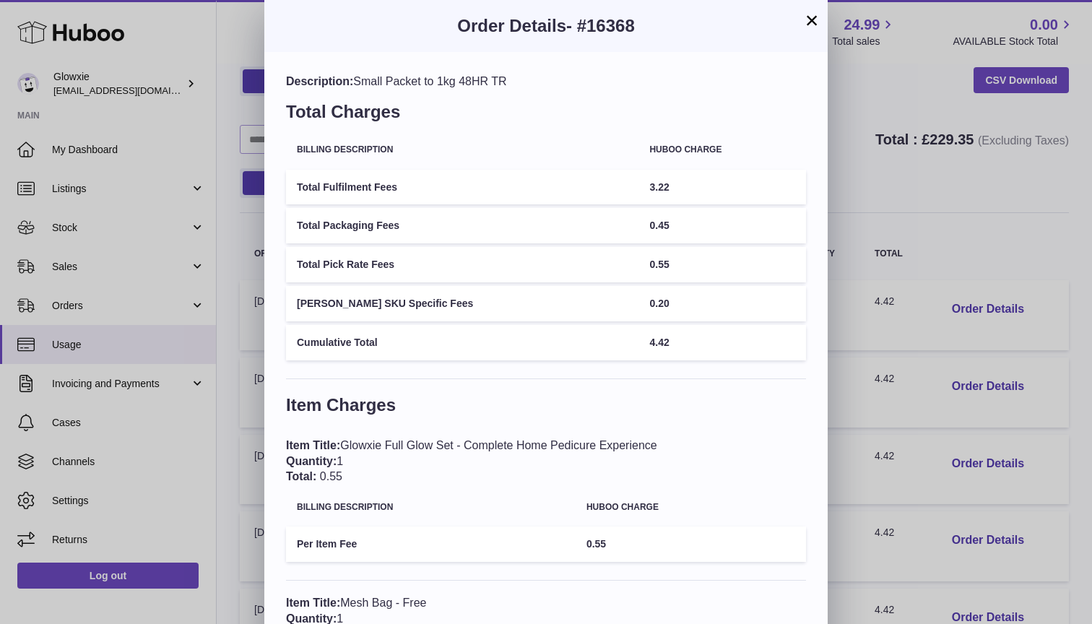
scroll to position [0, 0]
click at [810, 27] on button "×" at bounding box center [811, 20] width 17 height 17
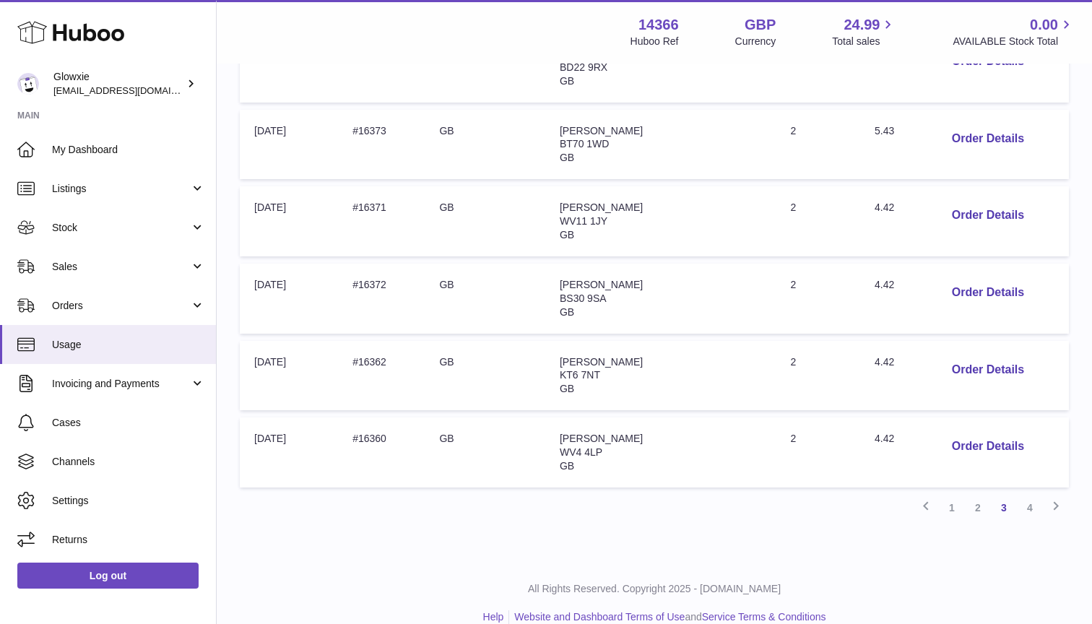
scroll to position [621, 0]
click at [1025, 496] on link "4" at bounding box center [1030, 509] width 26 height 26
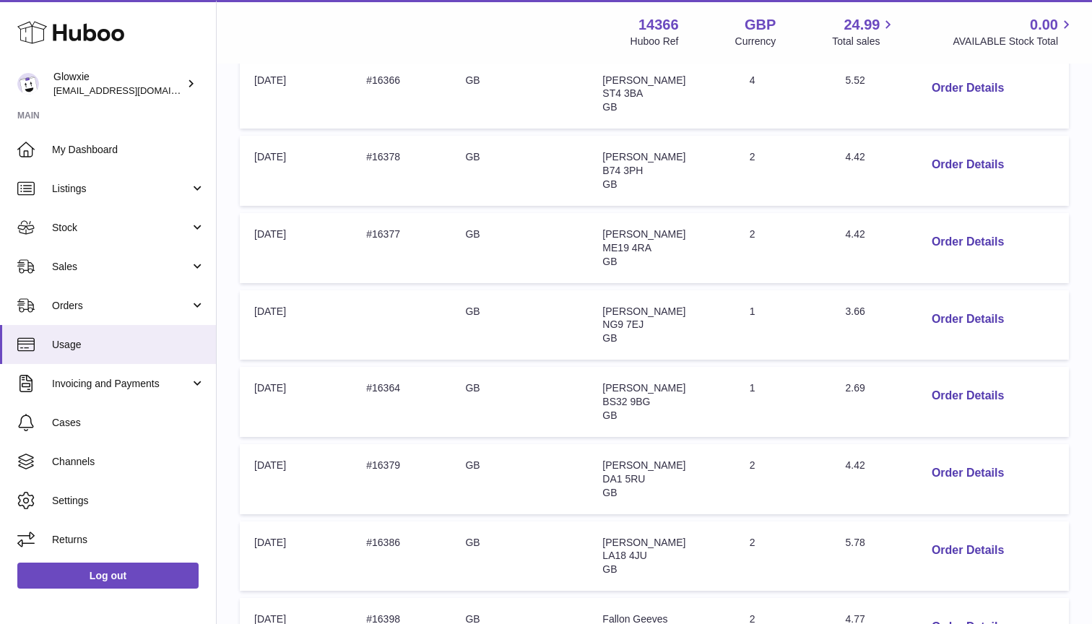
scroll to position [589, 0]
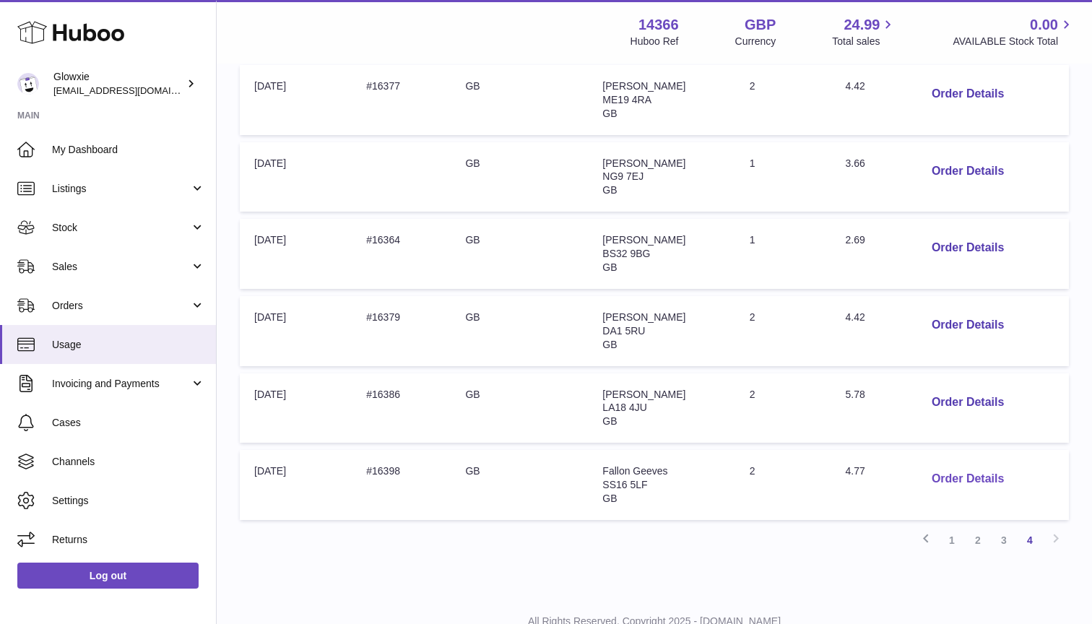
click at [943, 465] on button "Order Details" at bounding box center [968, 480] width 95 height 30
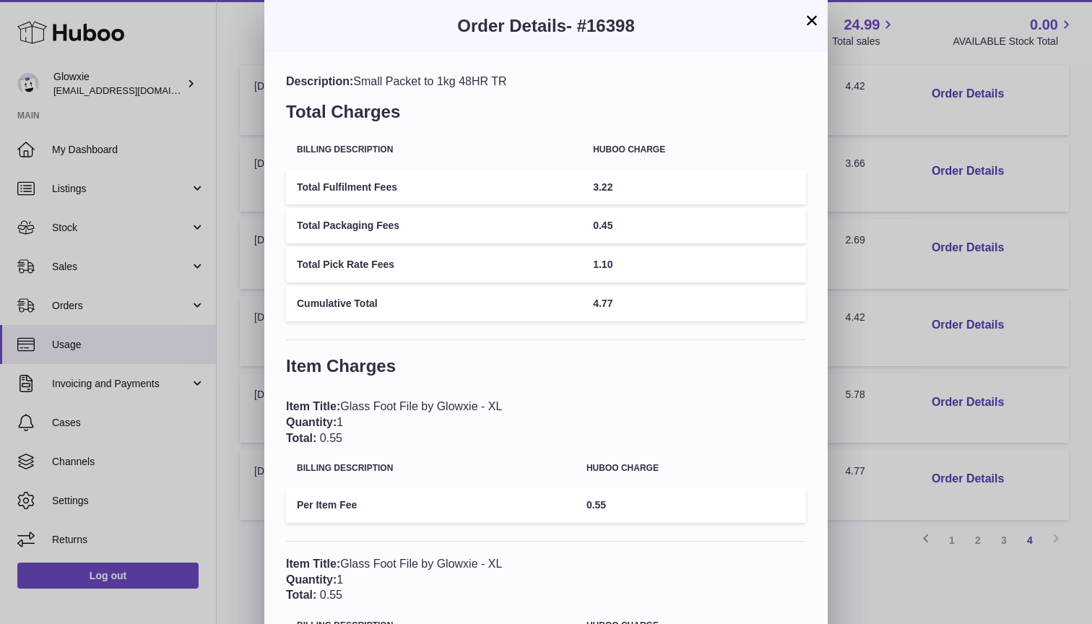
click at [815, 15] on button "×" at bounding box center [811, 20] width 17 height 17
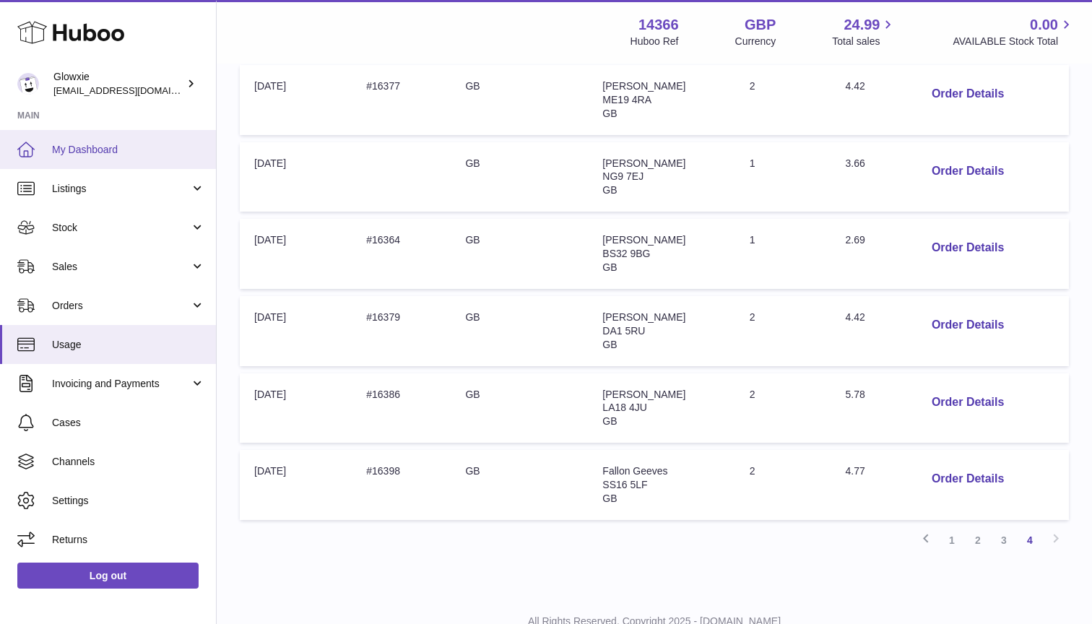
click at [129, 155] on link "My Dashboard" at bounding box center [108, 149] width 216 height 39
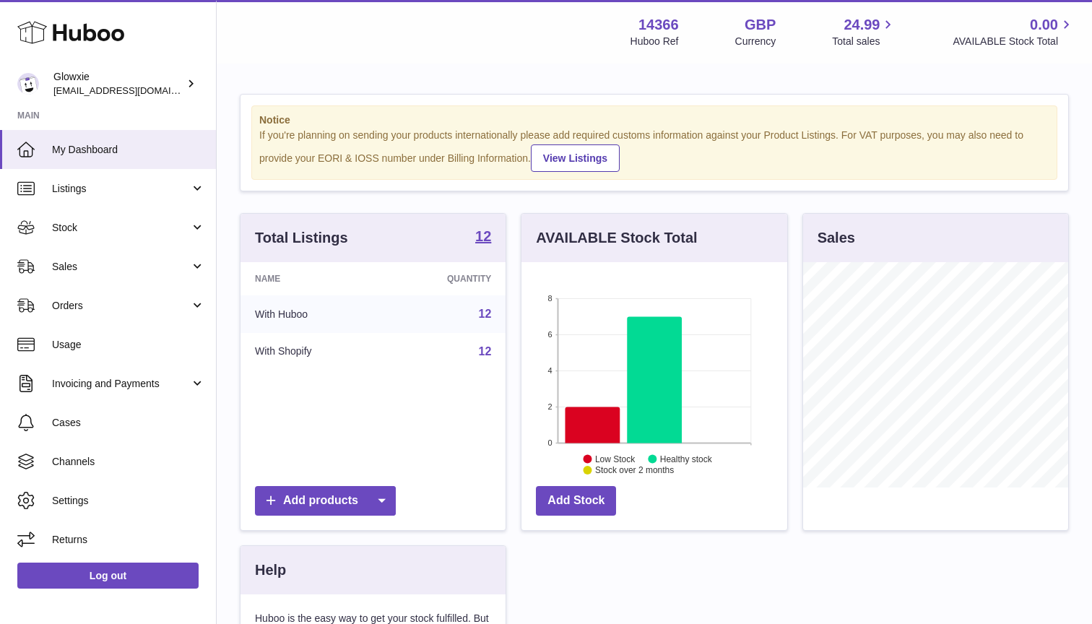
scroll to position [225, 266]
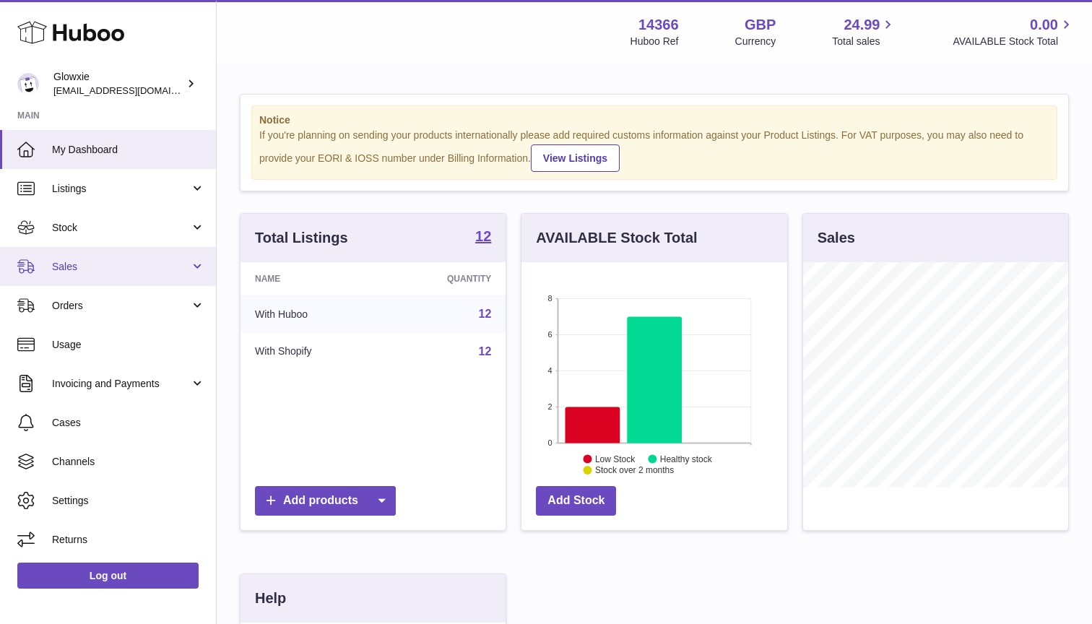
click at [103, 274] on link "Sales" at bounding box center [108, 266] width 216 height 39
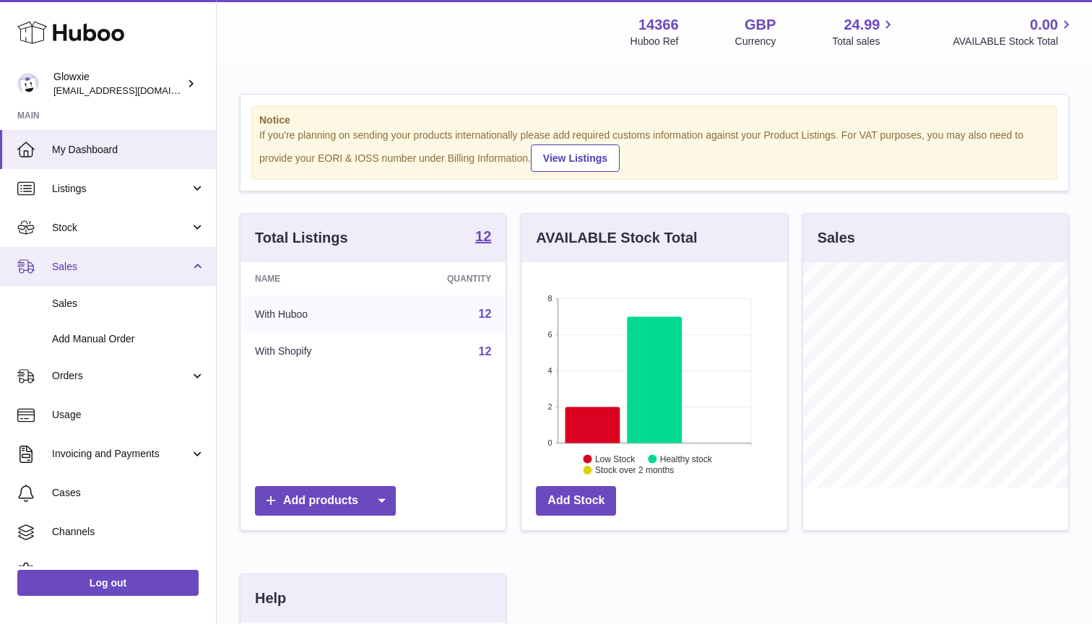
click at [99, 271] on span "Sales" at bounding box center [121, 267] width 138 height 14
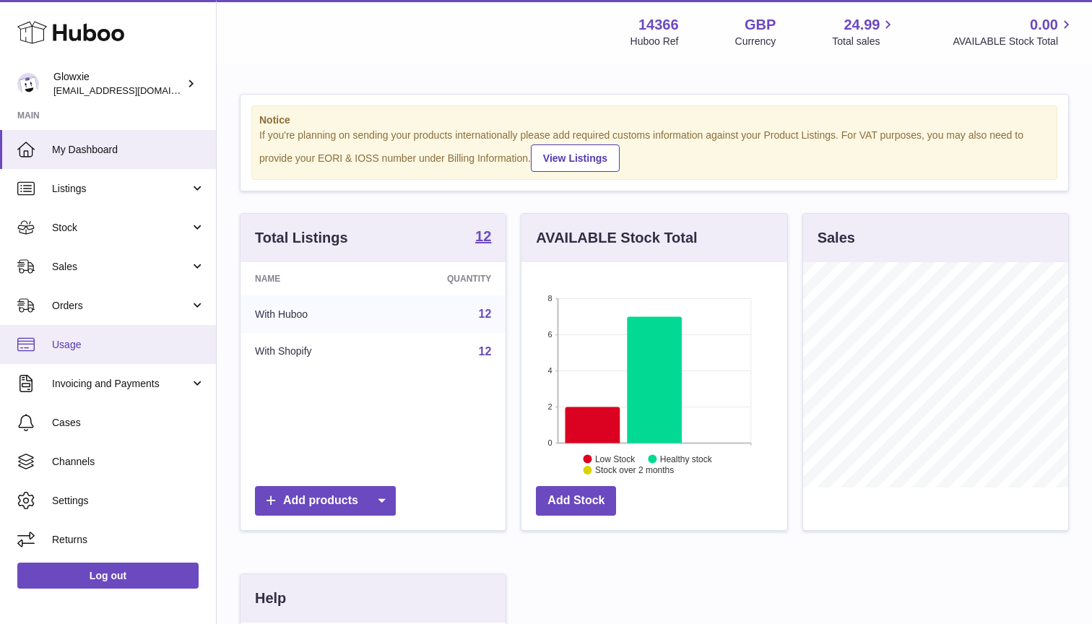
click at [75, 338] on span "Usage" at bounding box center [128, 345] width 153 height 14
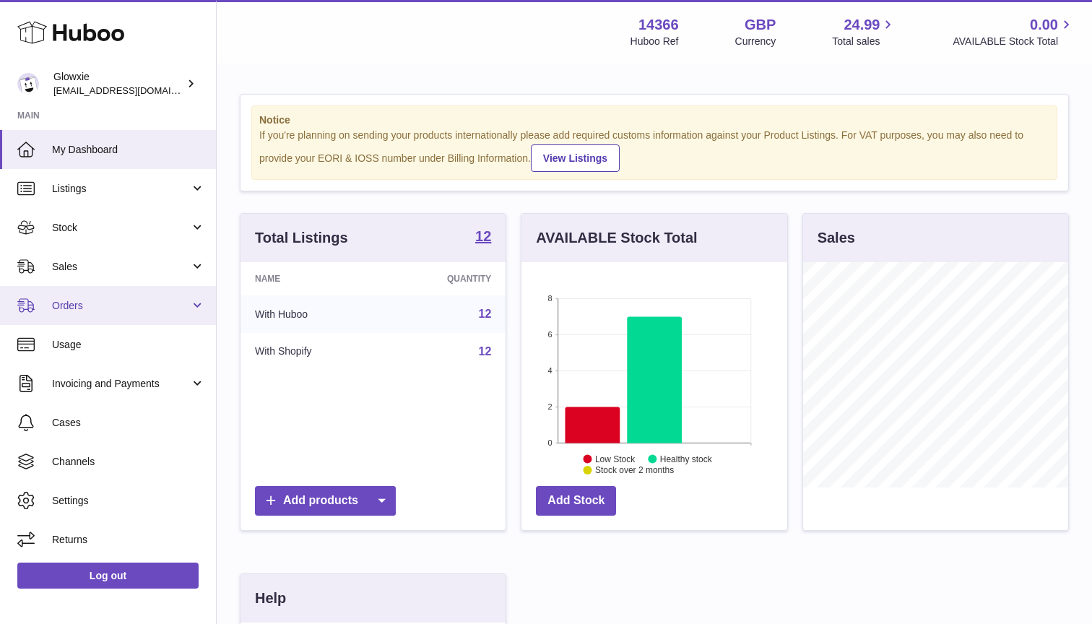
click at [93, 306] on span "Orders" at bounding box center [121, 306] width 138 height 14
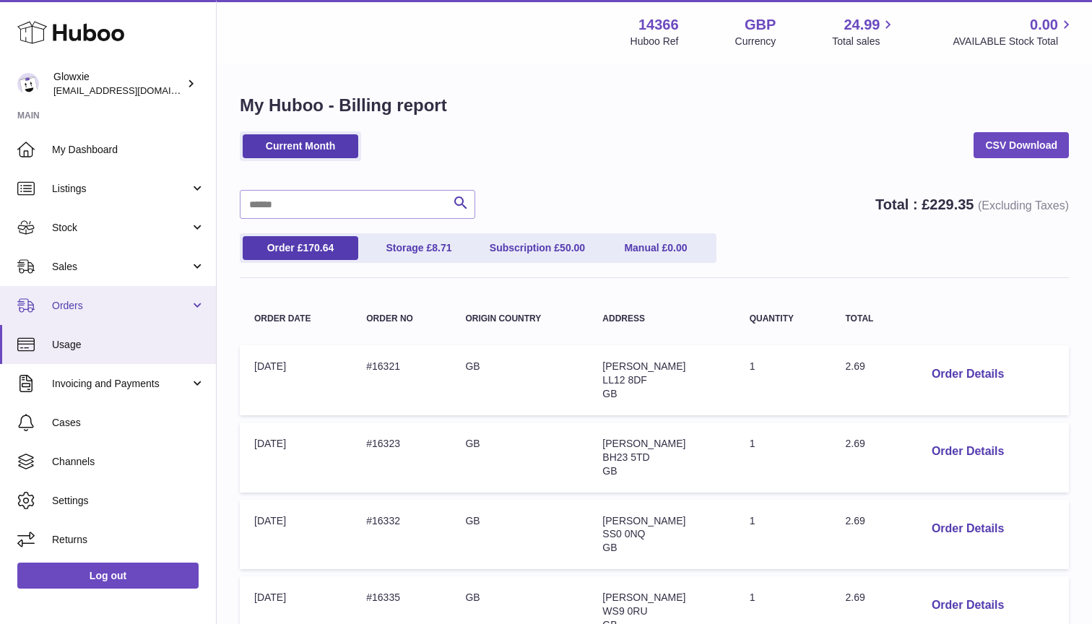
click at [162, 304] on span "Orders" at bounding box center [121, 306] width 138 height 14
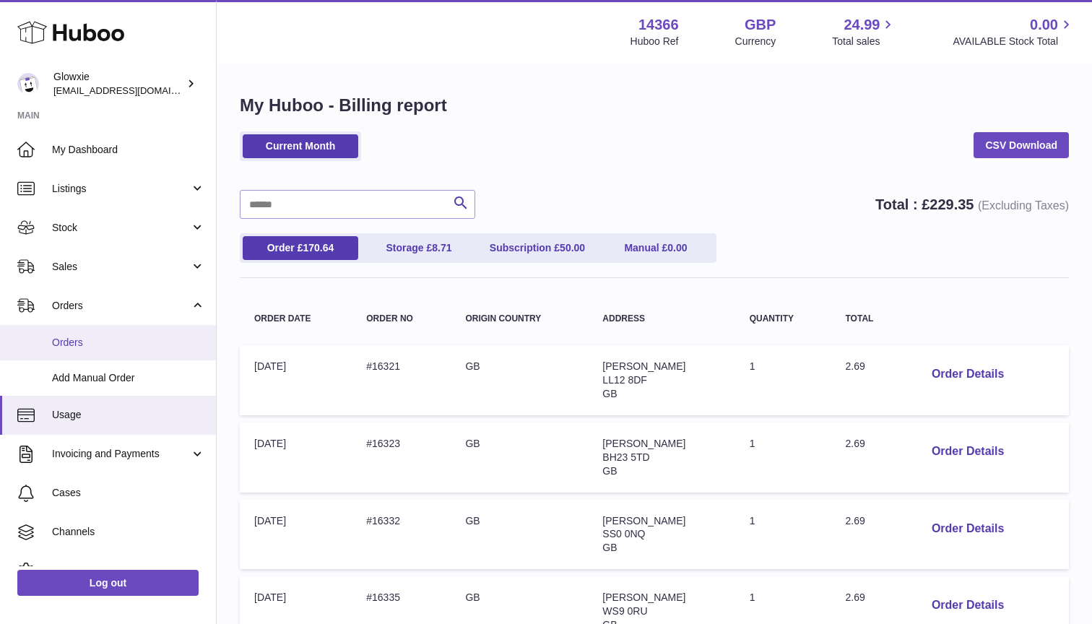
click at [155, 340] on span "Orders" at bounding box center [128, 343] width 153 height 14
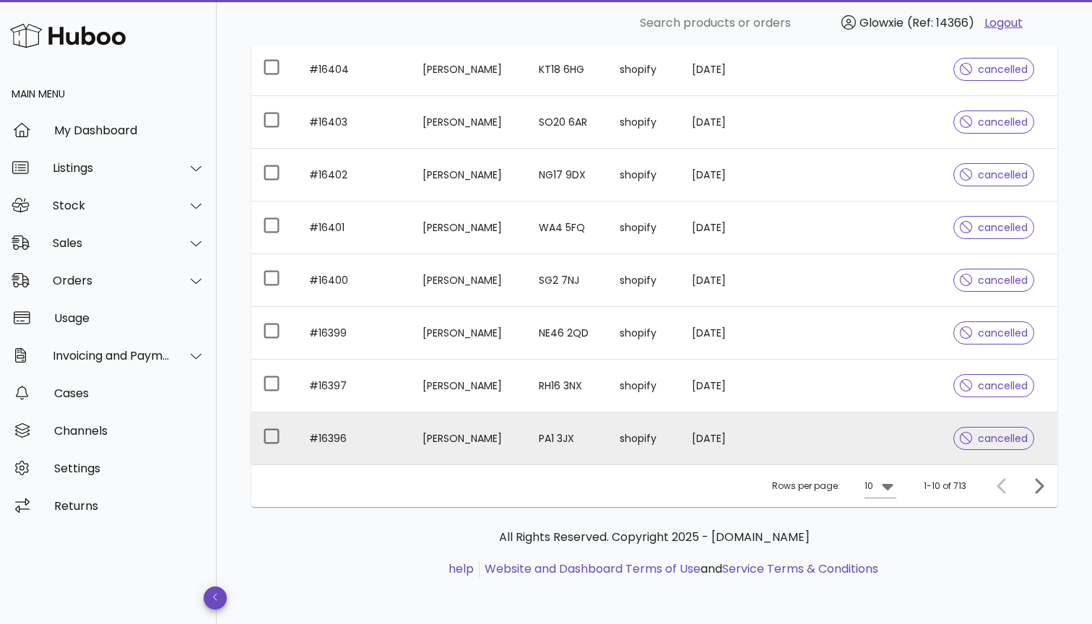
scroll to position [327, 0]
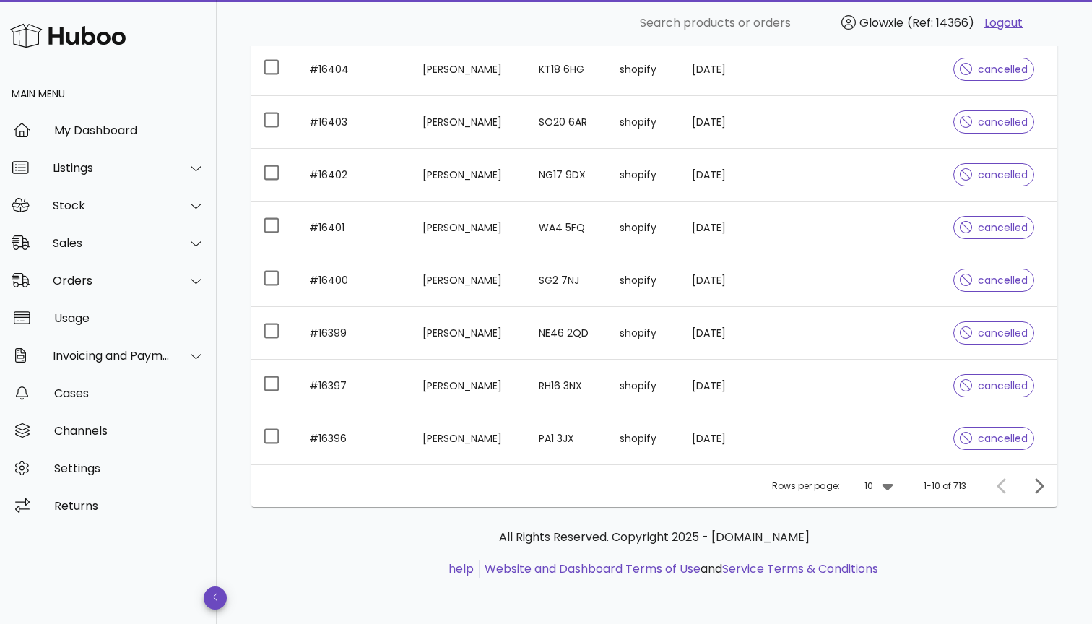
click at [890, 489] on icon at bounding box center [887, 487] width 11 height 7
click at [886, 573] on div "50" at bounding box center [885, 567] width 14 height 14
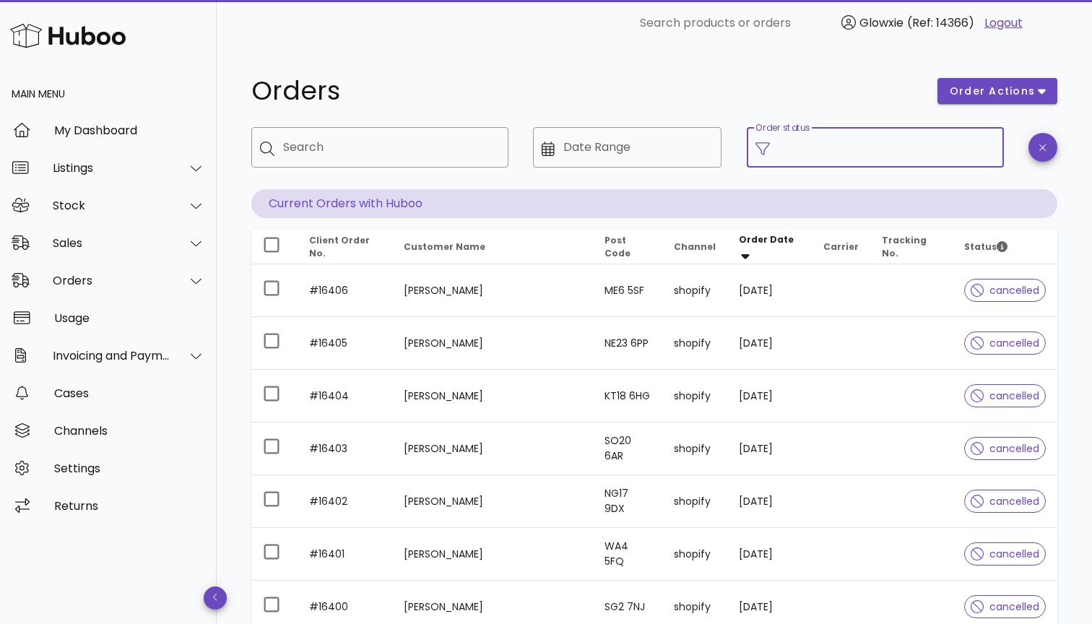
click at [877, 157] on input "Order status" at bounding box center [887, 147] width 217 height 23
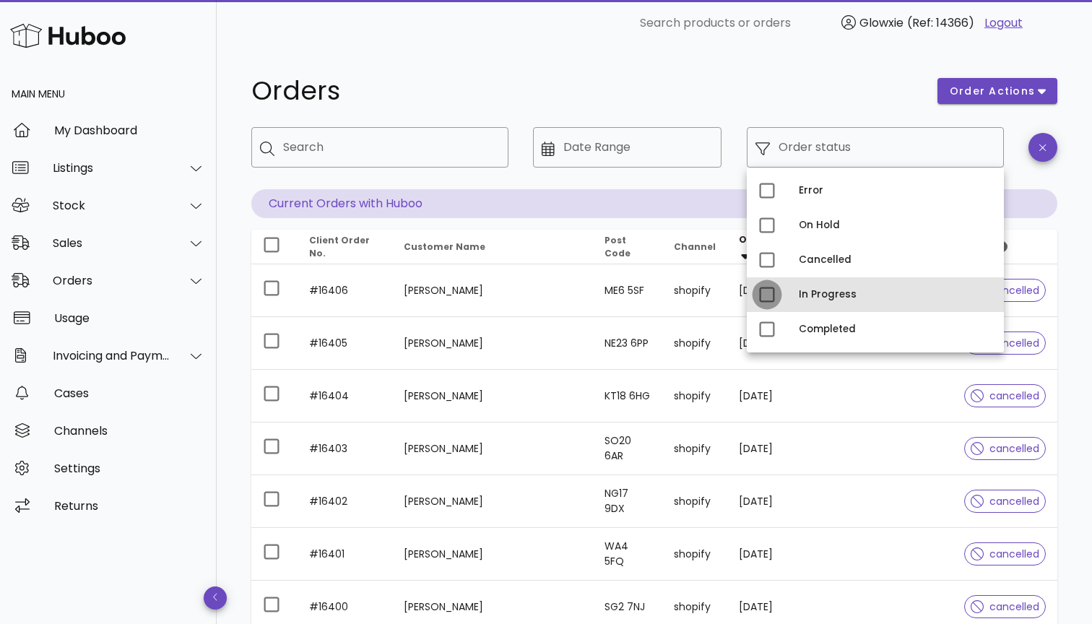
click at [768, 294] on div at bounding box center [767, 295] width 25 height 25
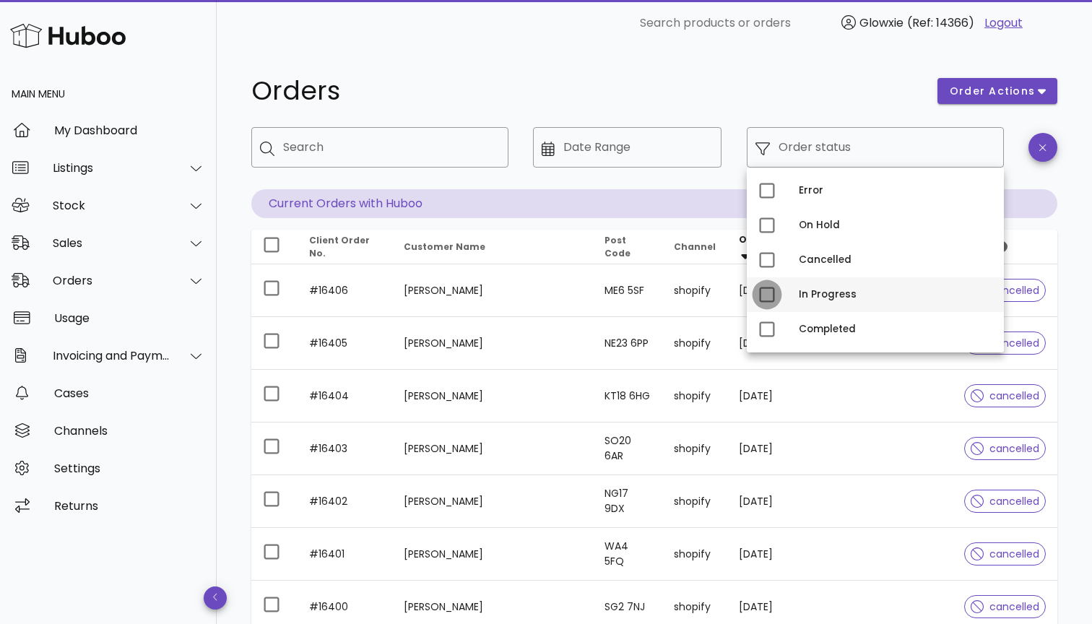
type input "**********"
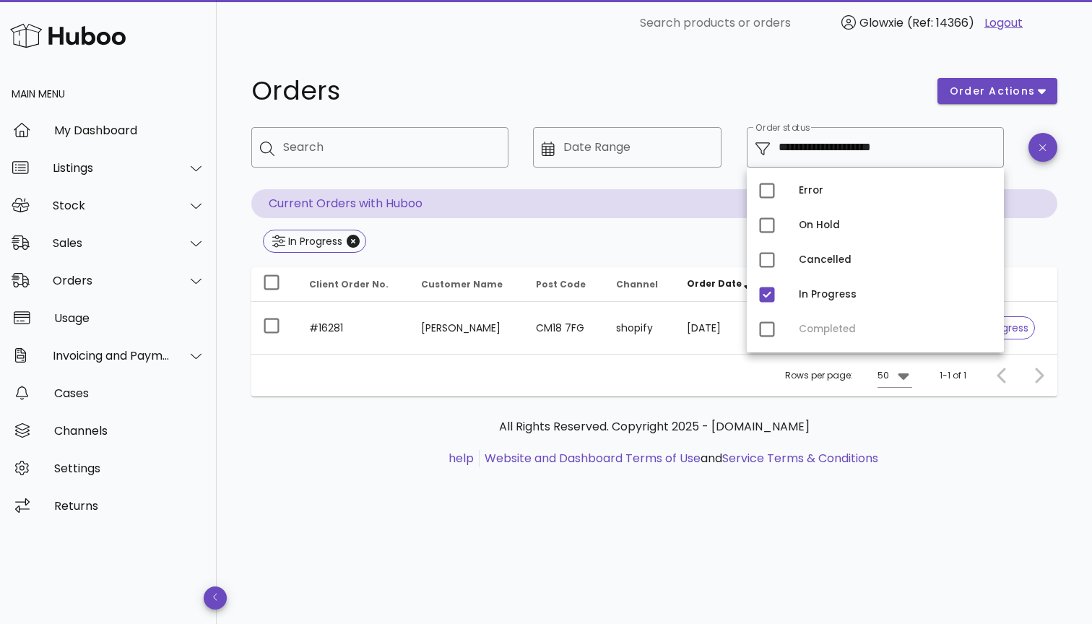
click at [642, 414] on div "All Rights Reserved. Copyright 2025 - huboo.co.uk help Website and Dashboard Te…" at bounding box center [654, 451] width 806 height 108
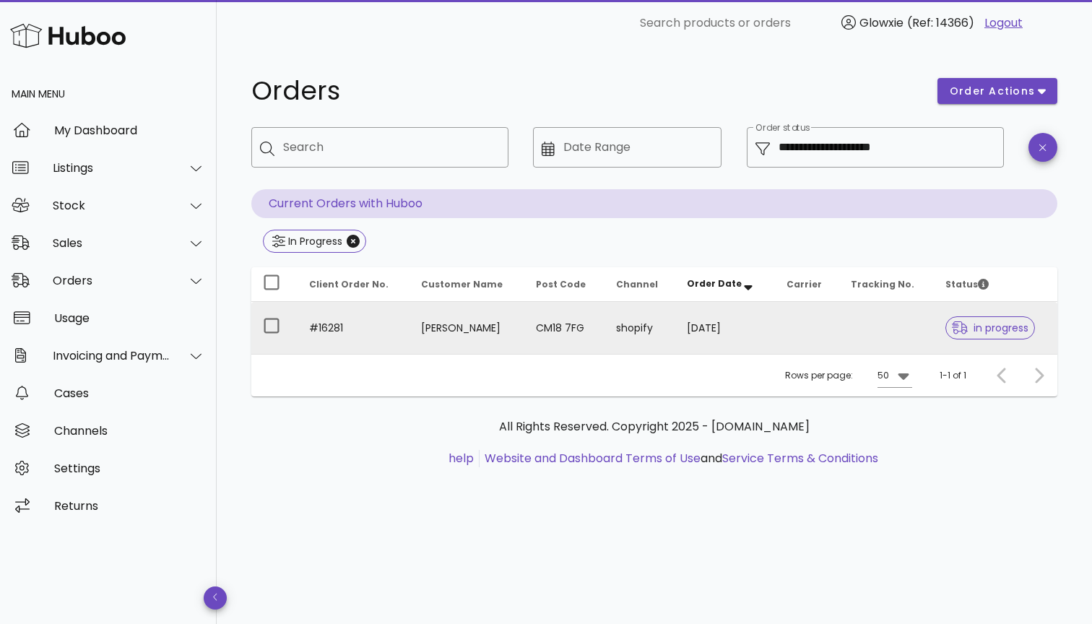
click at [618, 329] on td "shopify" at bounding box center [641, 328] width 72 height 52
click at [272, 322] on div at bounding box center [271, 326] width 25 height 25
click at [1022, 95] on span "order actions" at bounding box center [992, 91] width 87 height 15
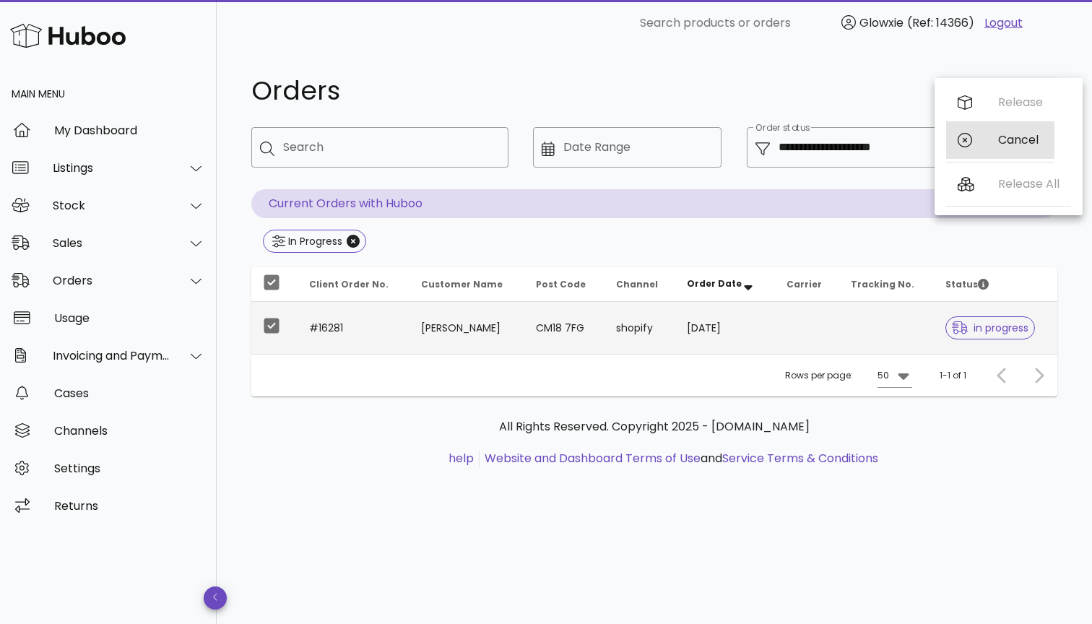
click at [1004, 145] on div "Cancel" at bounding box center [1021, 140] width 45 height 14
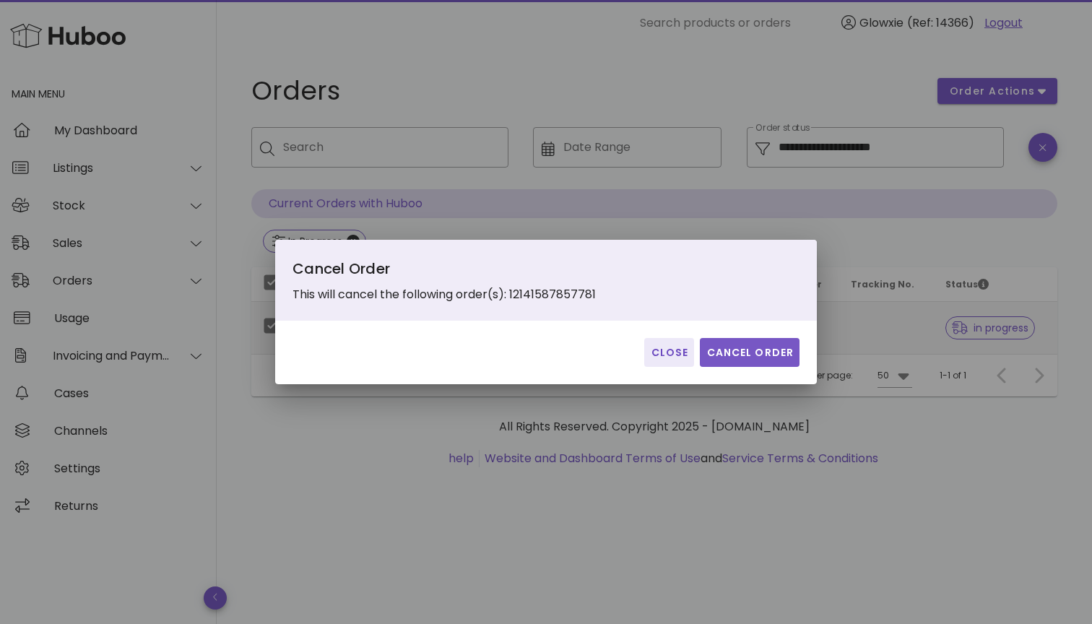
click at [785, 356] on span "Cancel Order" at bounding box center [750, 352] width 88 height 15
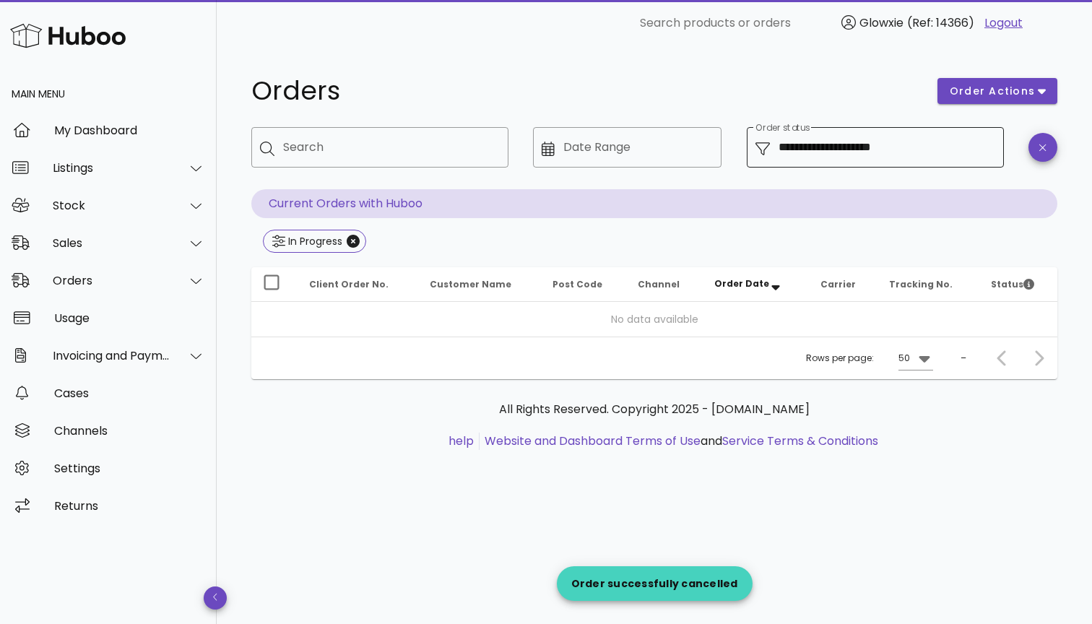
click at [835, 149] on input "**********" at bounding box center [887, 147] width 217 height 23
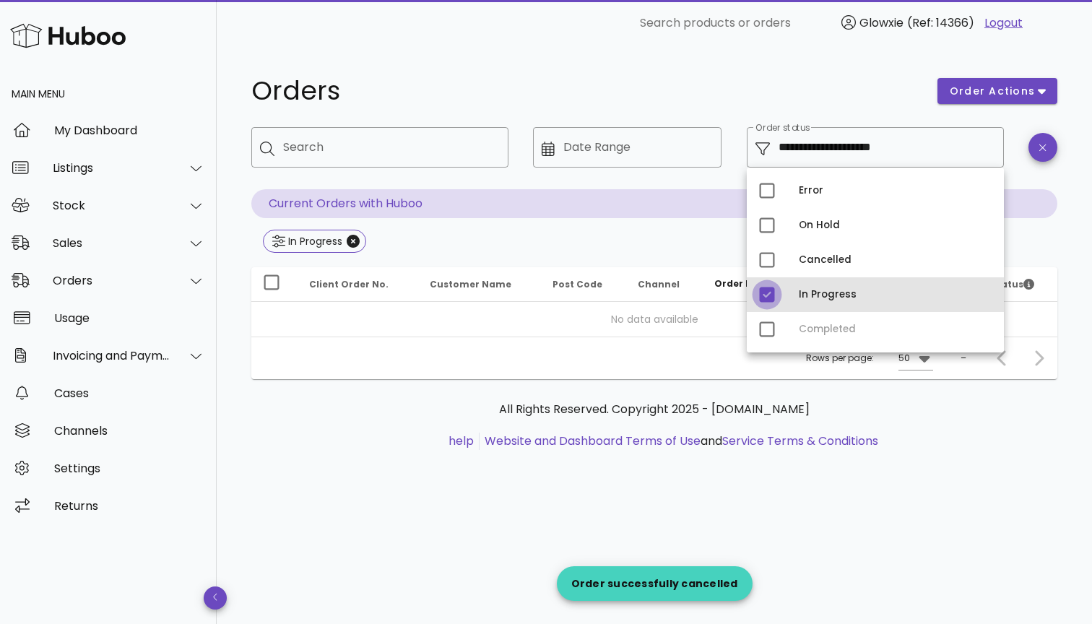
click at [772, 296] on div at bounding box center [767, 295] width 25 height 25
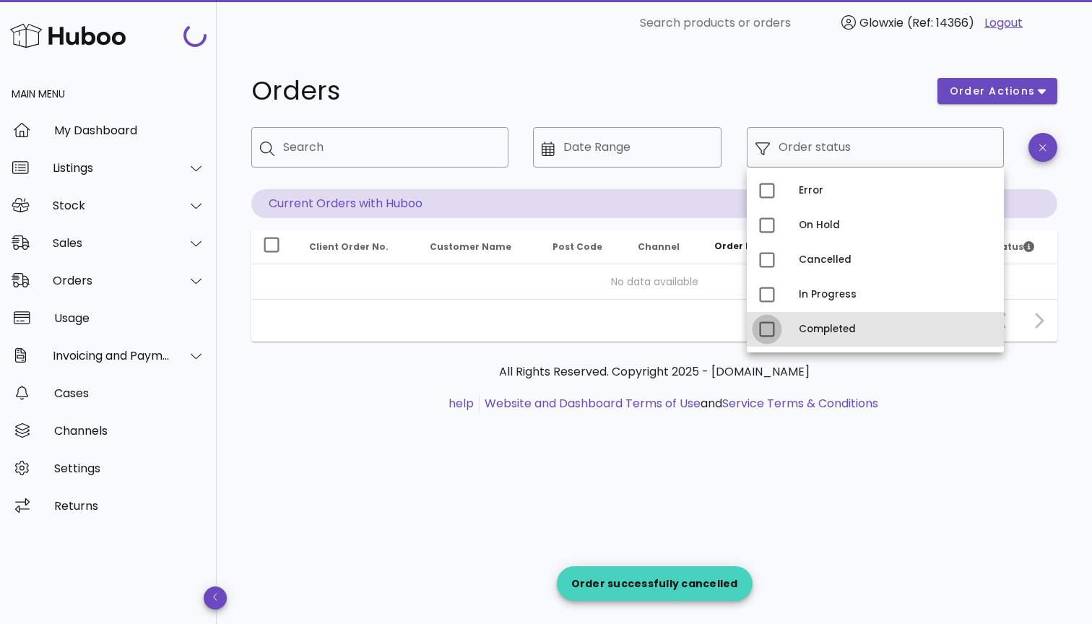
click at [777, 329] on div at bounding box center [767, 329] width 25 height 25
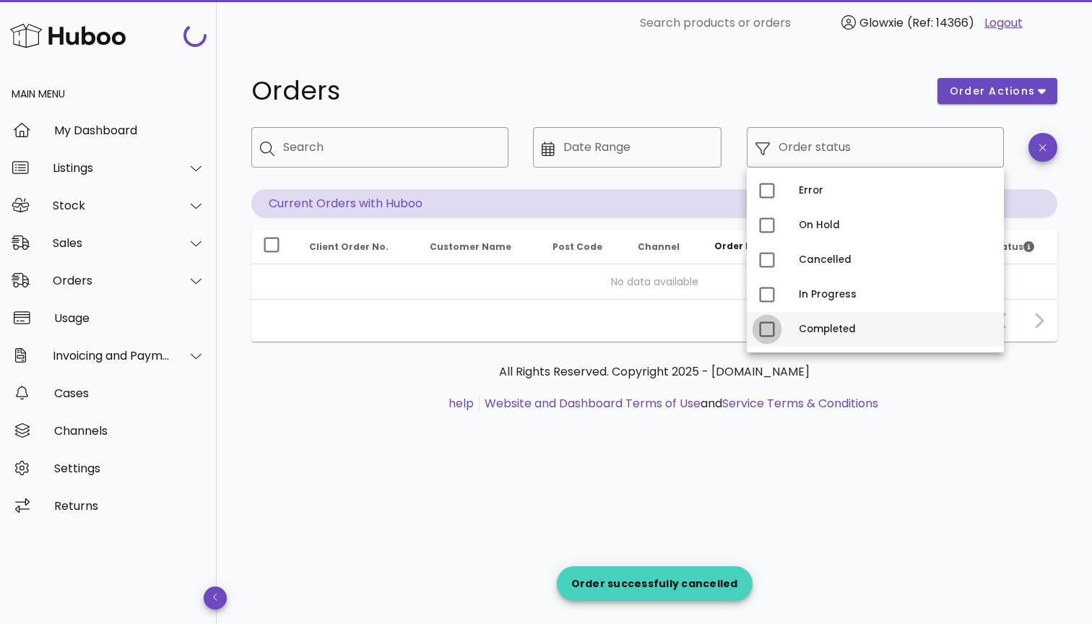
type input "**********"
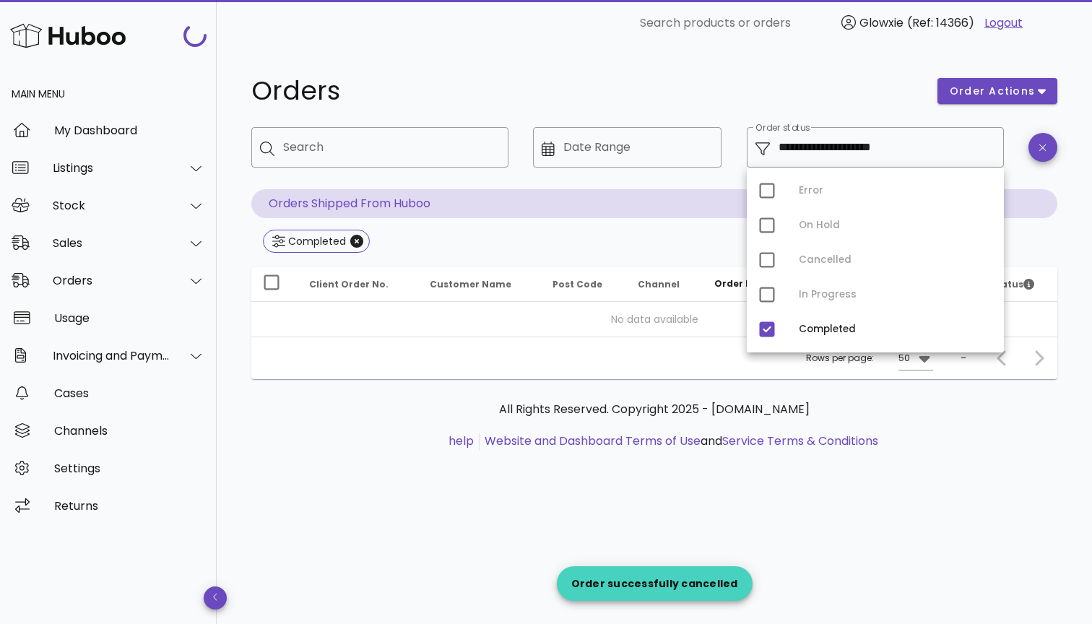
click at [808, 409] on div "**********" at bounding box center [655, 271] width 876 height 450
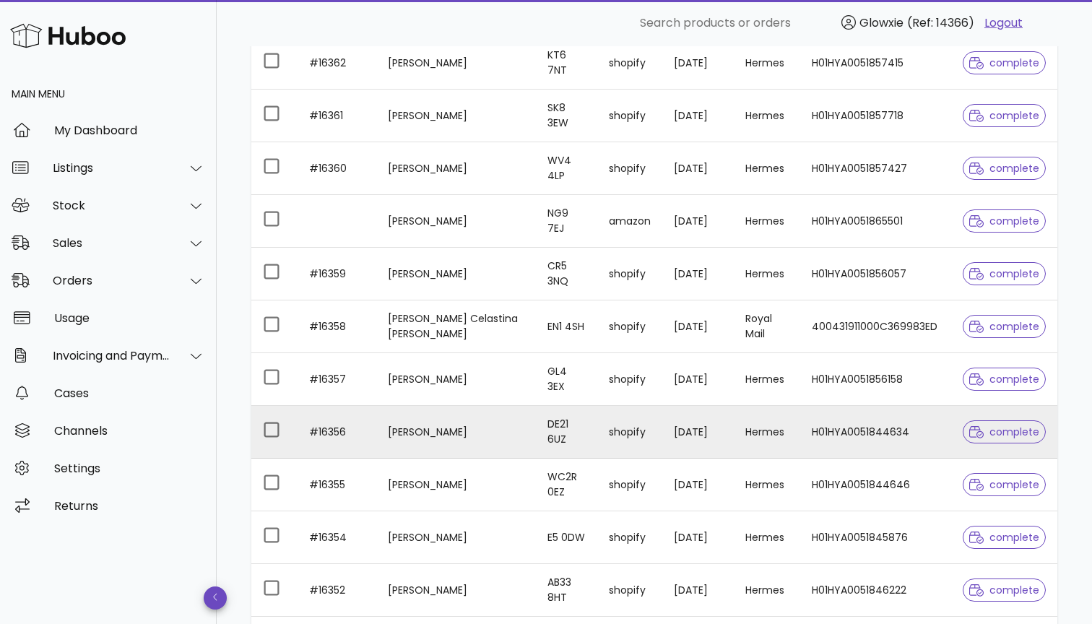
scroll to position [1104, 0]
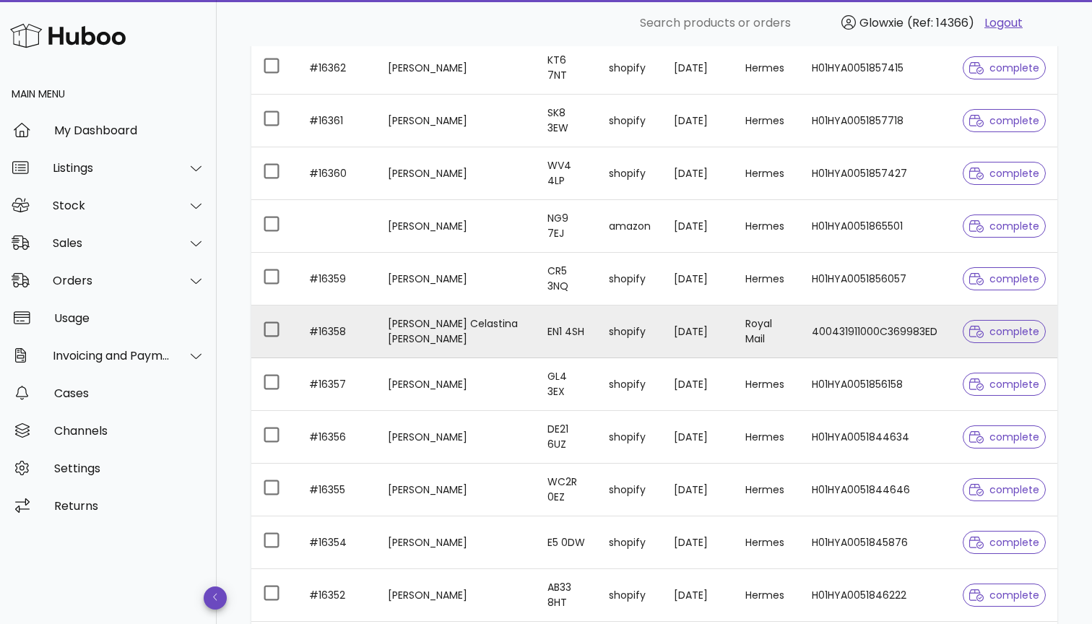
click at [761, 345] on td "Royal Mail" at bounding box center [767, 332] width 66 height 53
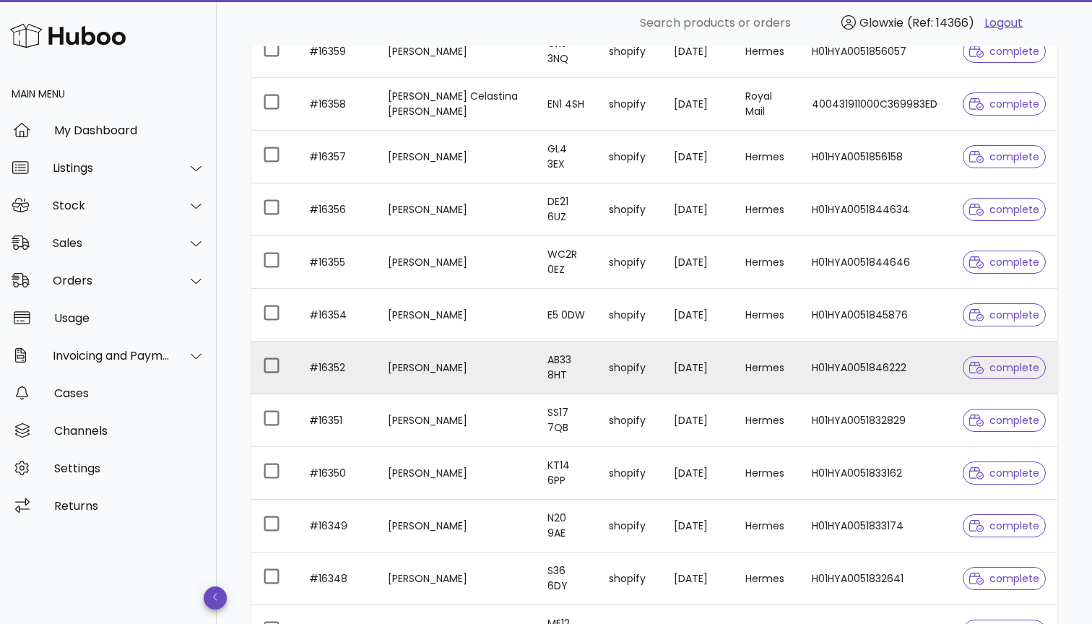
scroll to position [1337, 0]
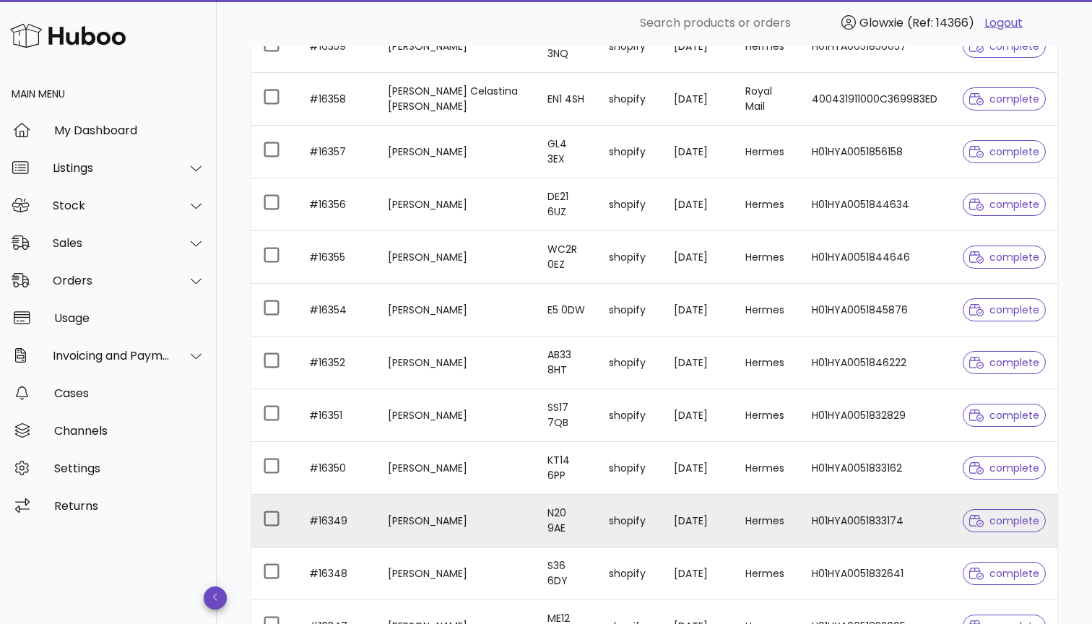
click at [855, 540] on td "H01HYA0051833174" at bounding box center [876, 521] width 151 height 53
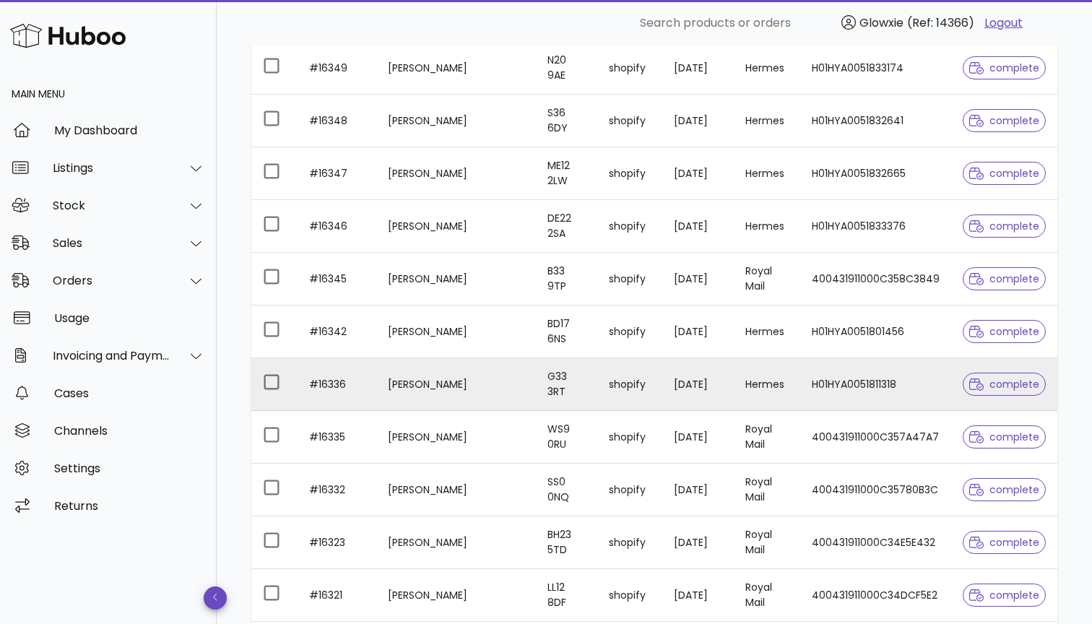
scroll to position [1798, 0]
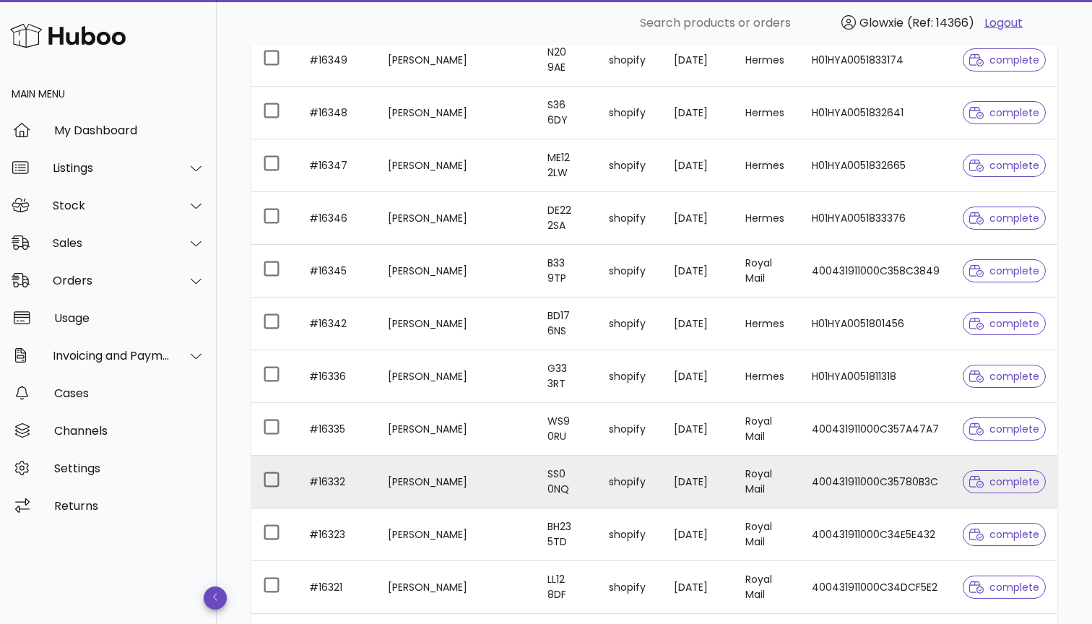
click at [706, 462] on td "01/09/2025" at bounding box center [699, 482] width 72 height 53
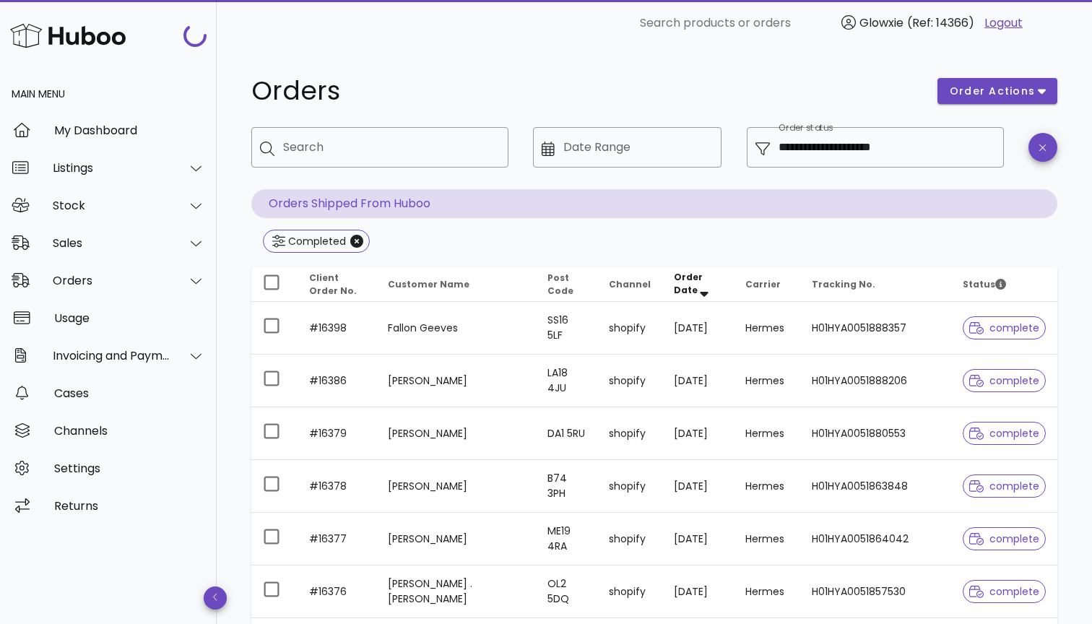
scroll to position [1798, 0]
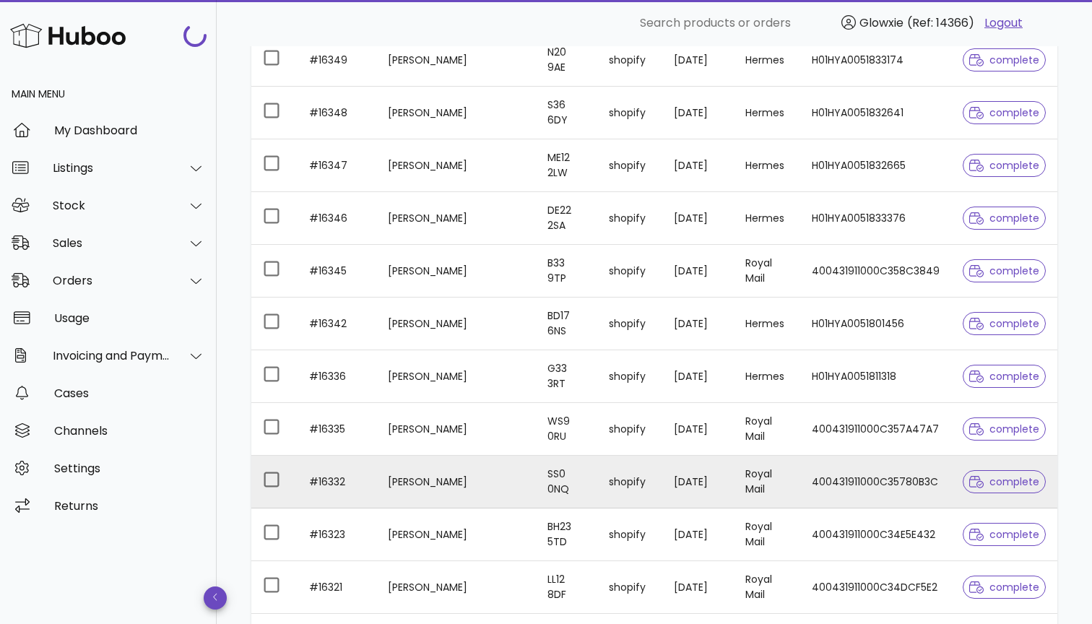
click at [827, 479] on td "400431911000C35780B3C" at bounding box center [876, 482] width 151 height 53
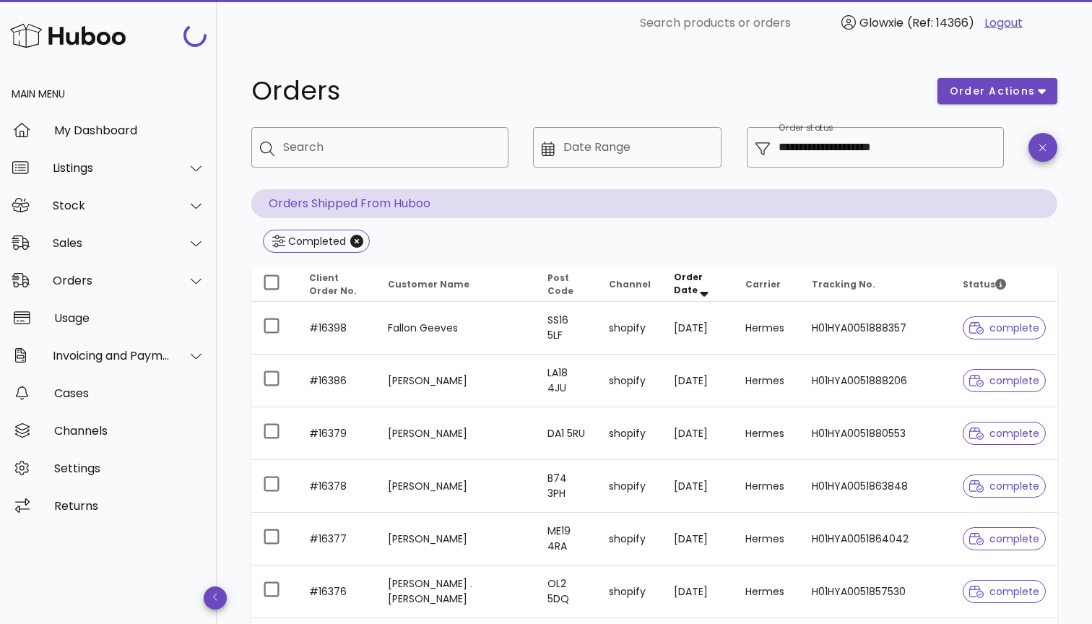
scroll to position [1798, 0]
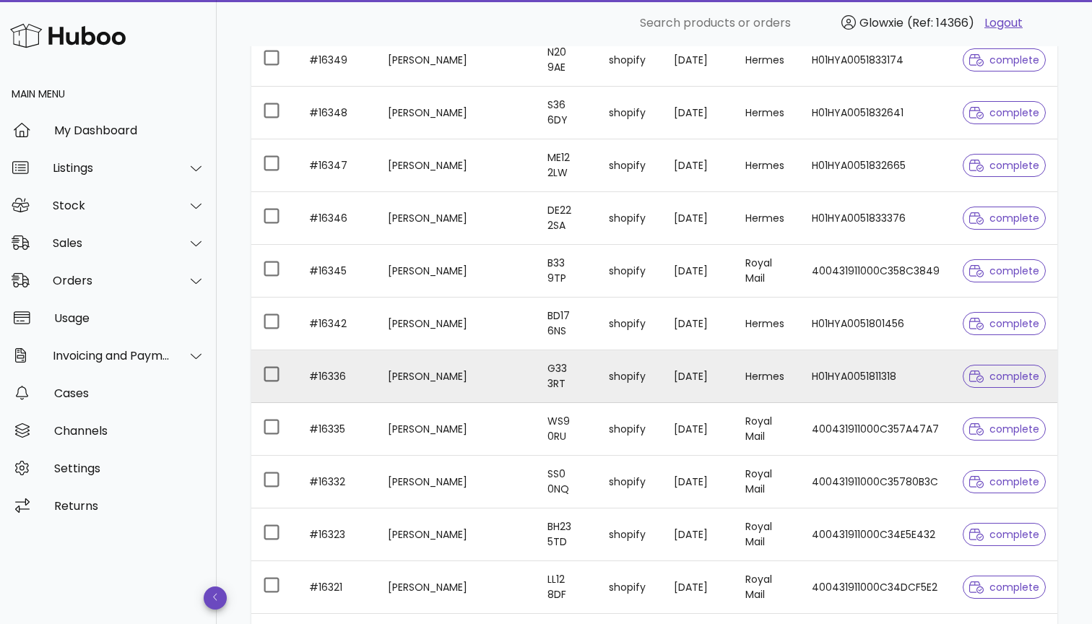
click at [831, 350] on td "H01HYA0051811318" at bounding box center [876, 376] width 151 height 53
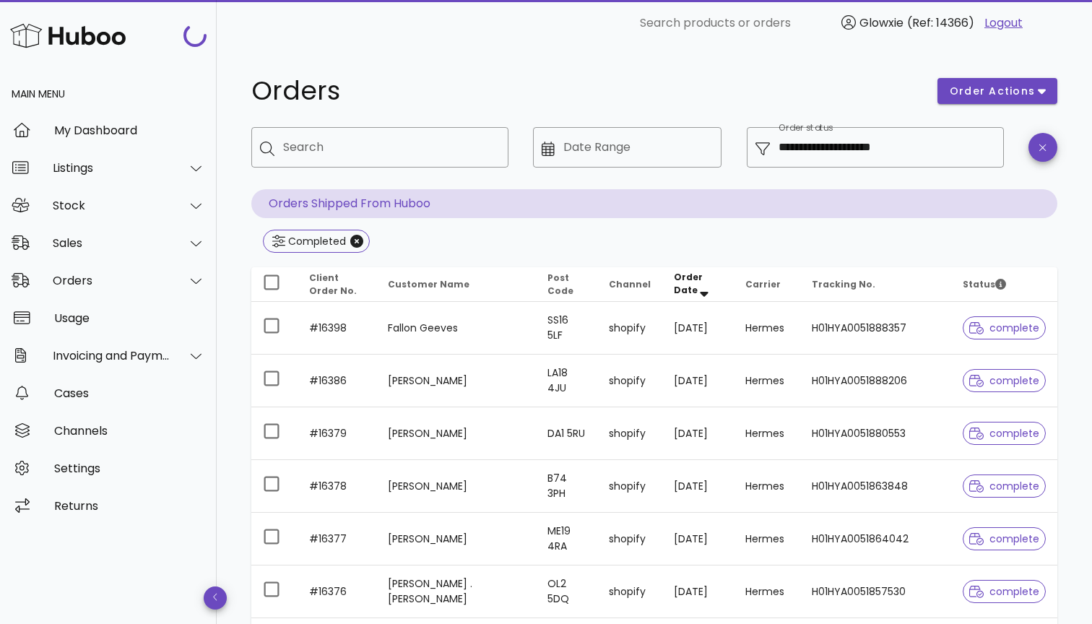
scroll to position [1798, 0]
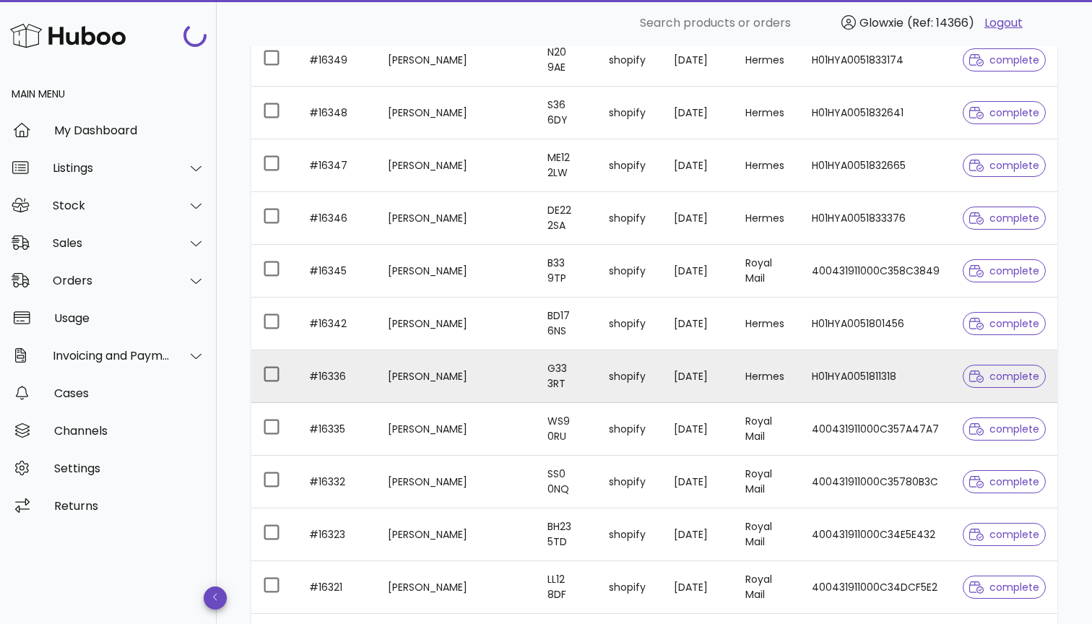
click at [856, 386] on td "H01HYA0051811318" at bounding box center [876, 376] width 151 height 53
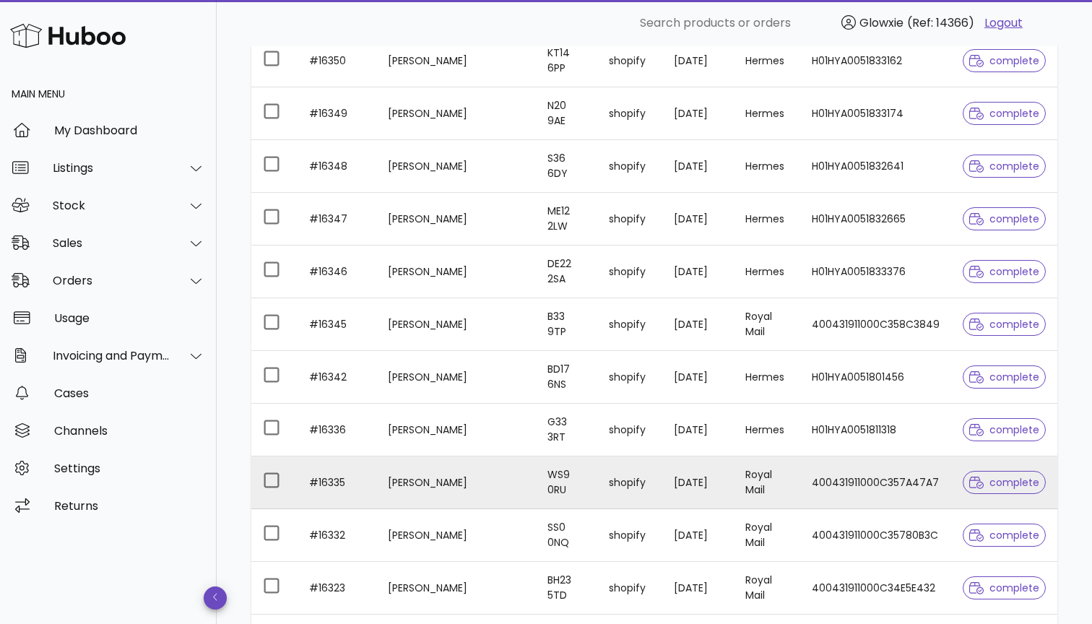
scroll to position [1738, 0]
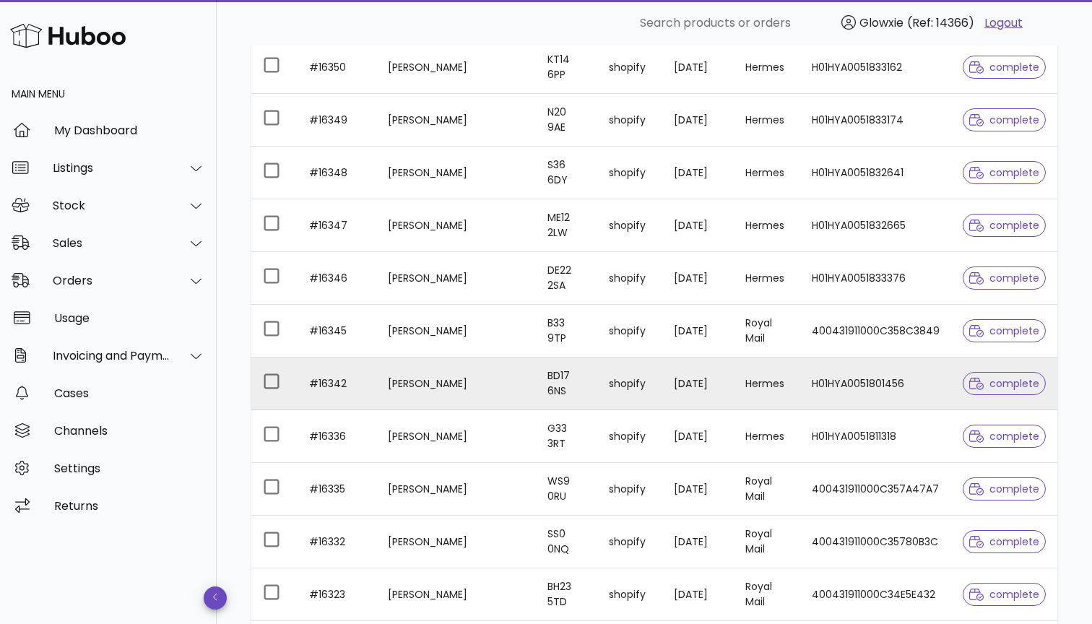
click at [801, 406] on td "Hermes" at bounding box center [767, 384] width 66 height 53
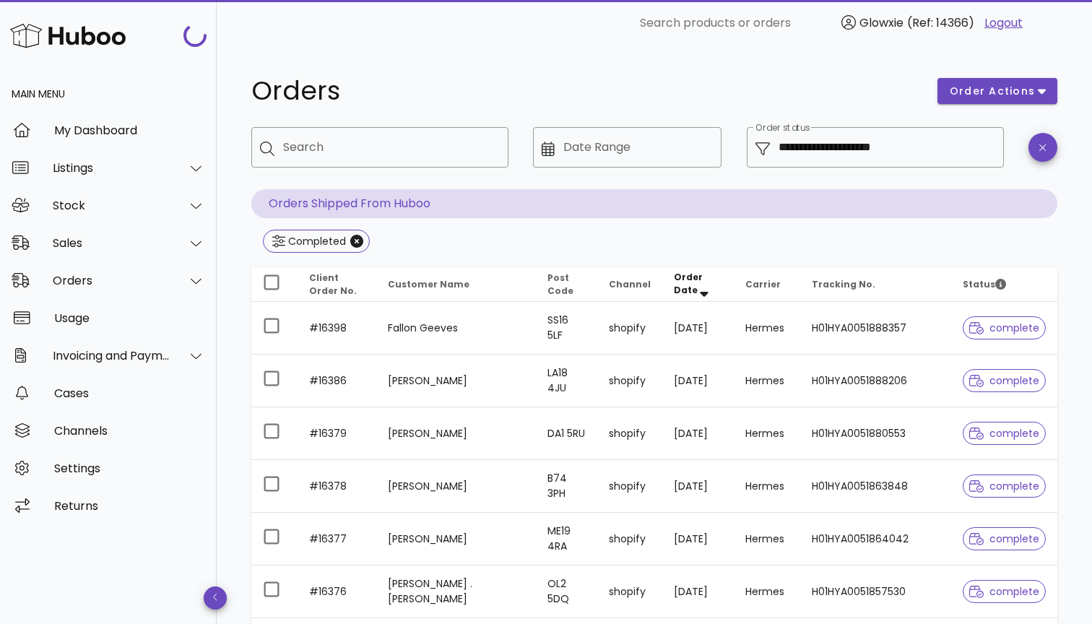
scroll to position [1738, 0]
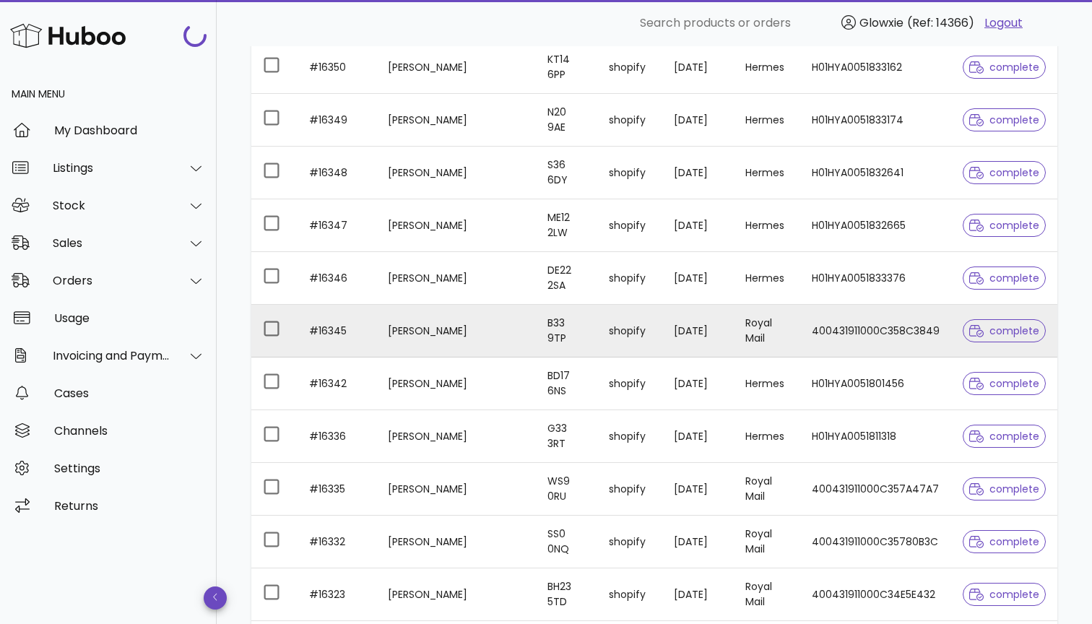
click at [863, 327] on td "400431911000C358C3849" at bounding box center [876, 331] width 151 height 53
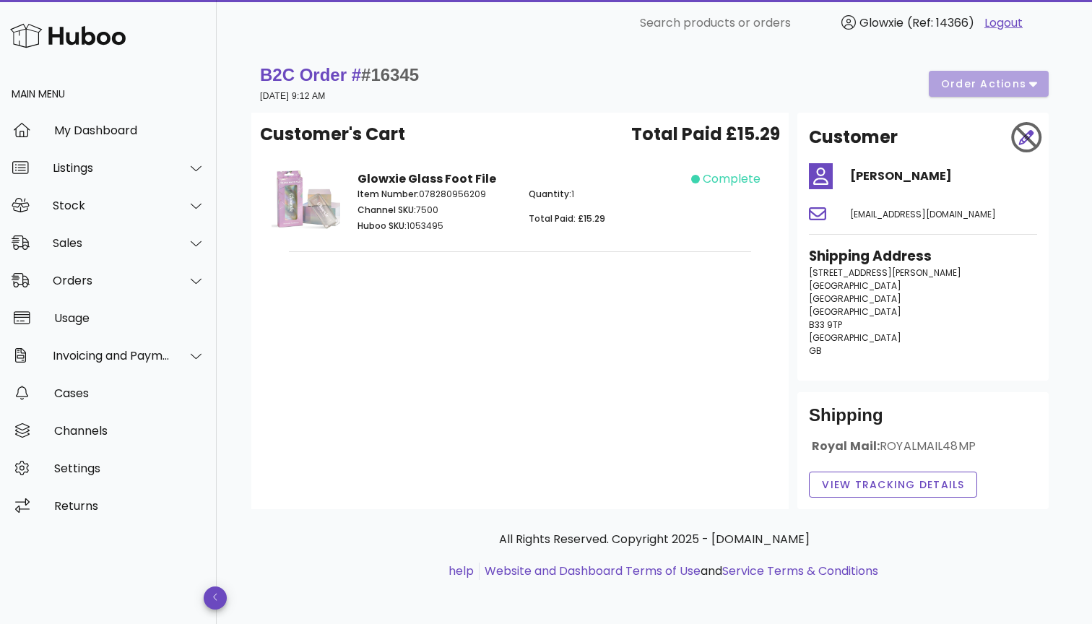
scroll to position [1738, 0]
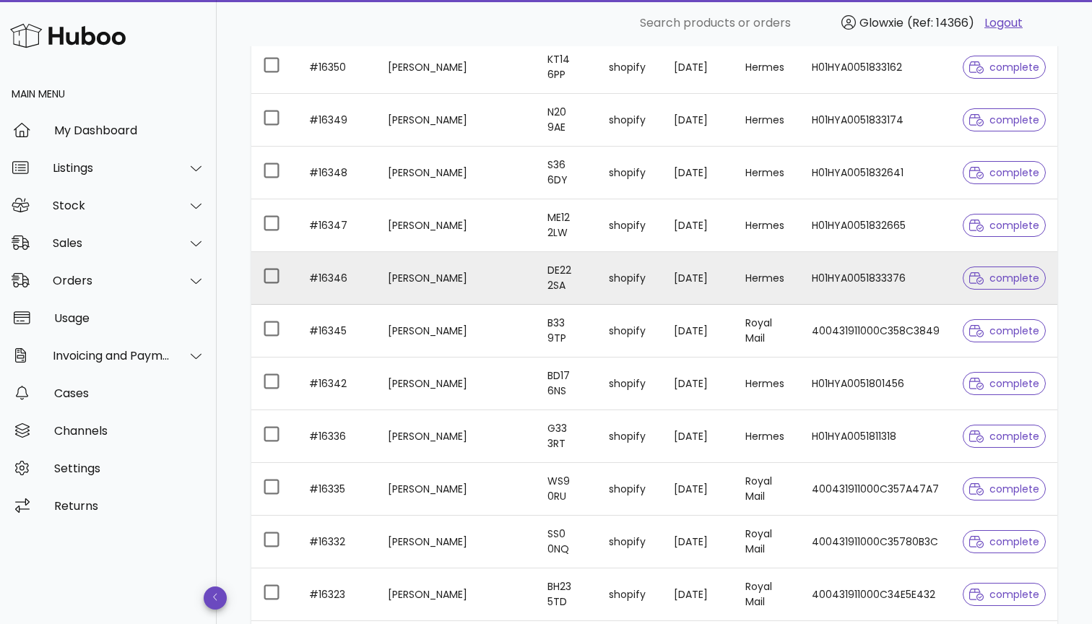
click at [811, 277] on td "H01HYA0051833376" at bounding box center [876, 278] width 151 height 53
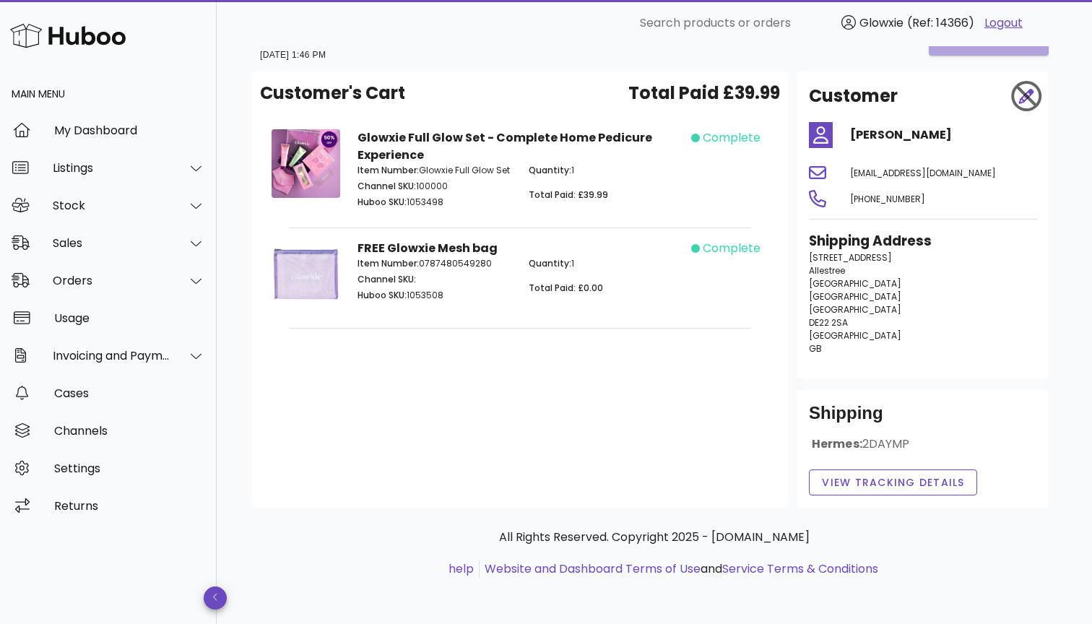
scroll to position [41, 0]
drag, startPoint x: 957, startPoint y: 129, endPoint x: 854, endPoint y: 132, distance: 102.6
click at [854, 132] on h4 "Joanne Parrott" at bounding box center [943, 134] width 187 height 17
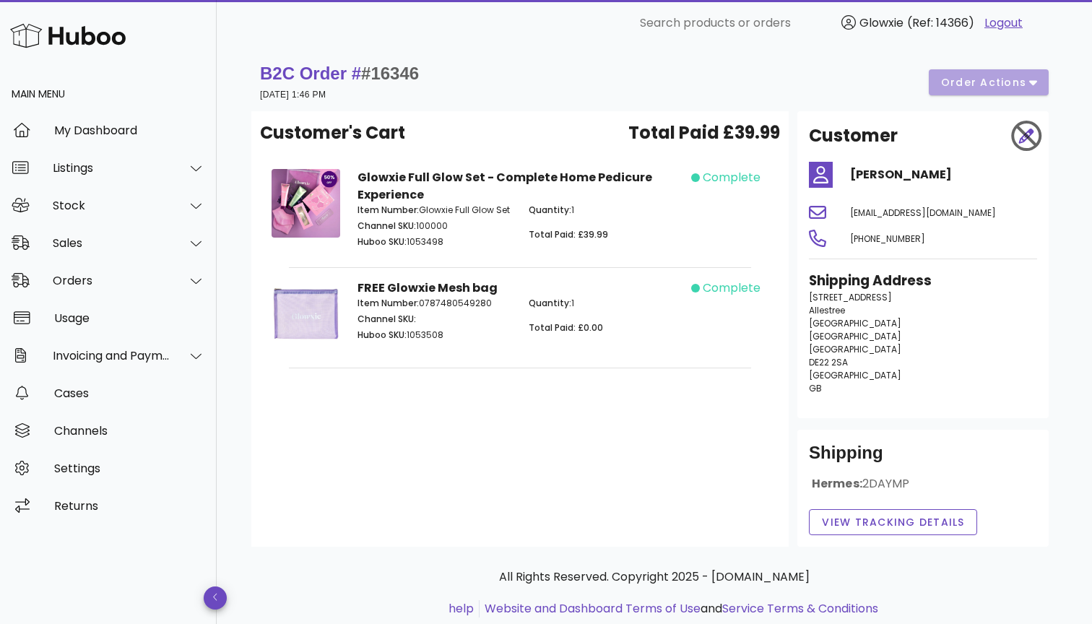
click at [983, 65] on div "B2C Order # #16346 02 September 2025 at 1:46 PM order actions" at bounding box center [654, 82] width 789 height 40
click at [992, 79] on div "B2C Order # #16346 02 September 2025 at 1:46 PM order actions" at bounding box center [654, 82] width 789 height 40
click at [1033, 80] on div "B2C Order # #16346 02 September 2025 at 1:46 PM order actions" at bounding box center [654, 82] width 789 height 40
drag, startPoint x: 430, startPoint y: 80, endPoint x: 392, endPoint y: 75, distance: 38.6
click at [392, 75] on div "B2C Order # #16346 02 September 2025 at 1:46 PM order actions" at bounding box center [654, 82] width 789 height 40
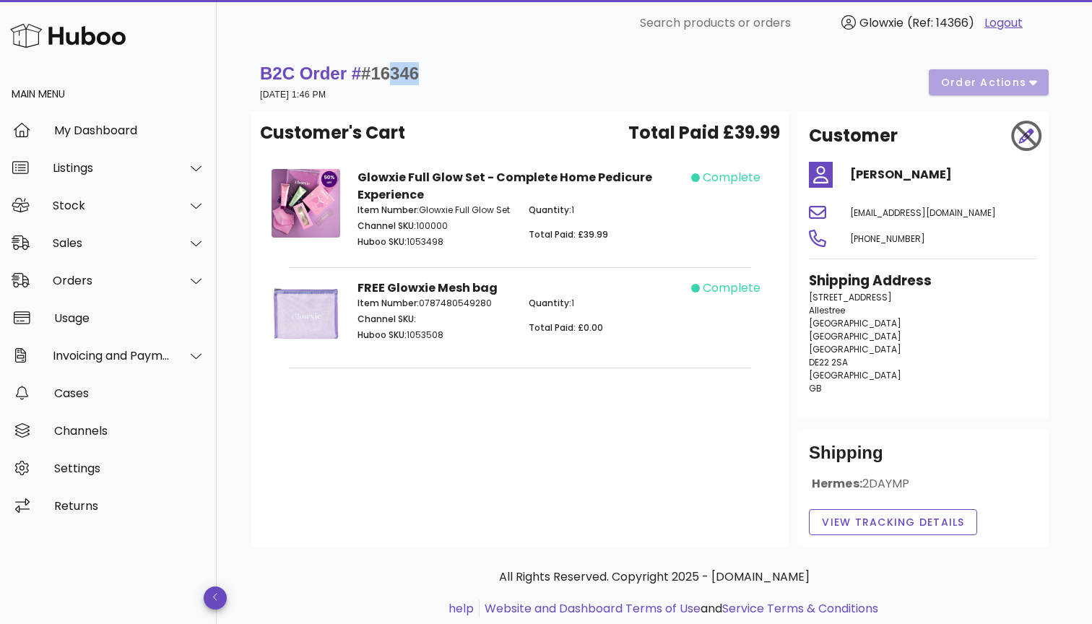
scroll to position [1738, 0]
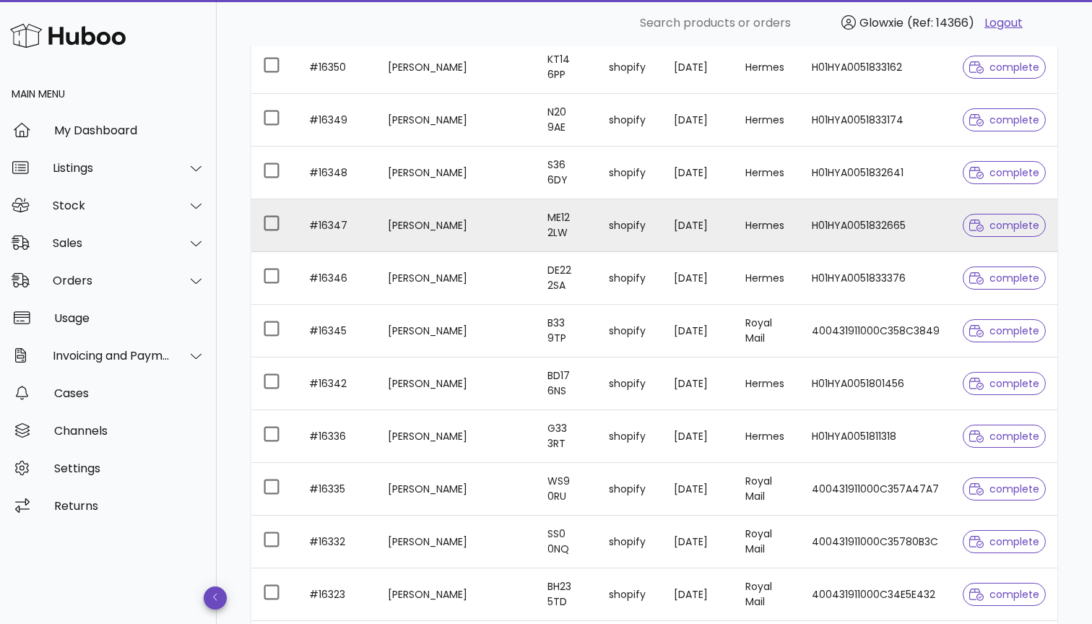
click at [850, 230] on td "H01HYA0051832665" at bounding box center [876, 225] width 151 height 53
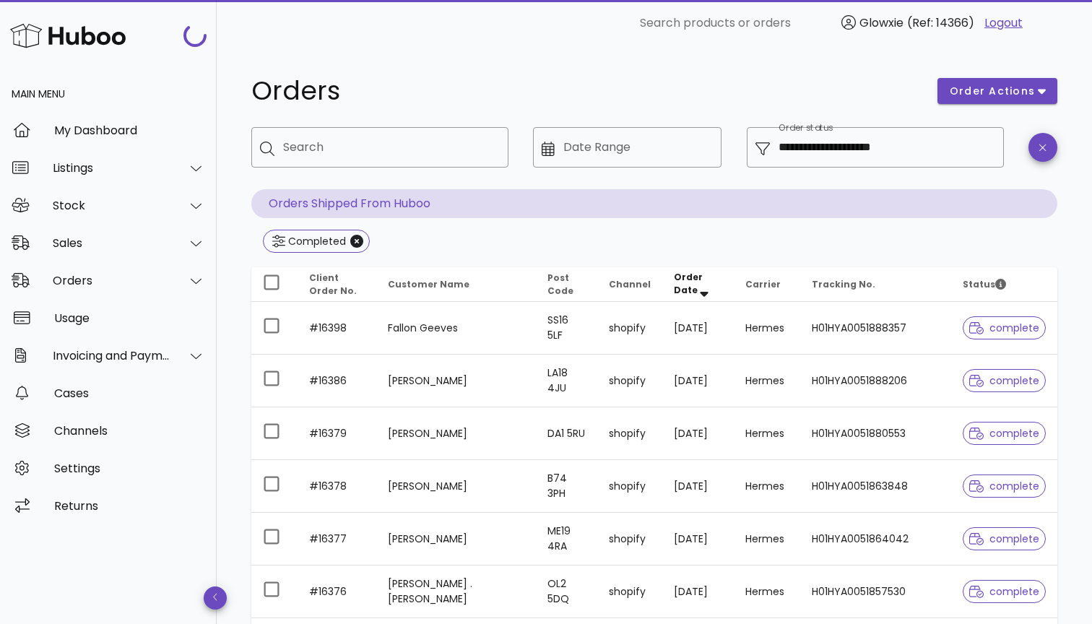
scroll to position [1738, 0]
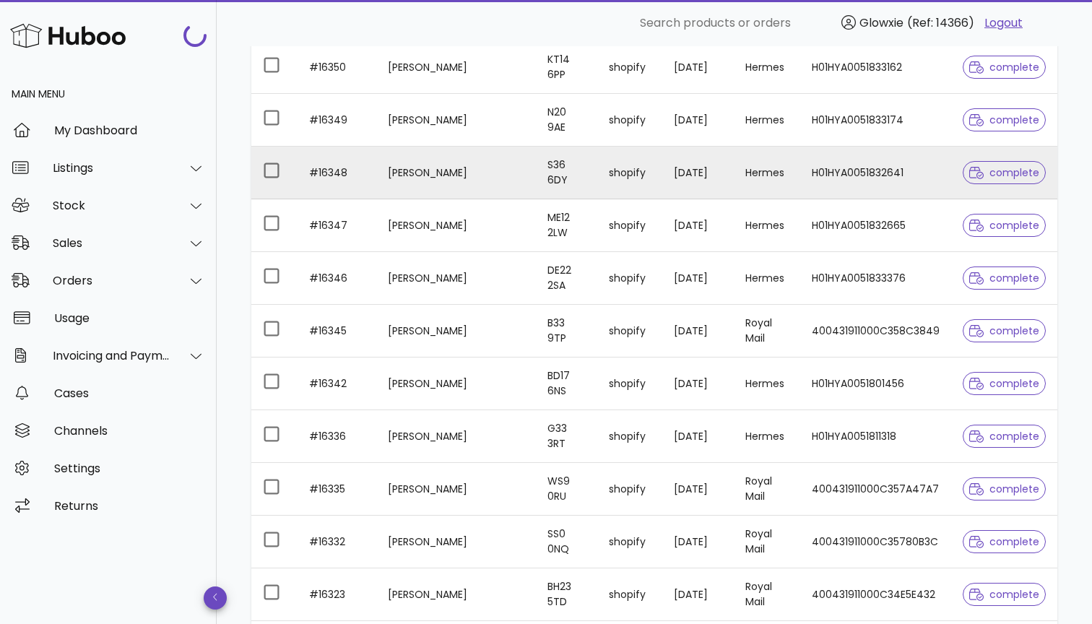
click at [536, 179] on td "S36 6DY" at bounding box center [566, 173] width 61 height 53
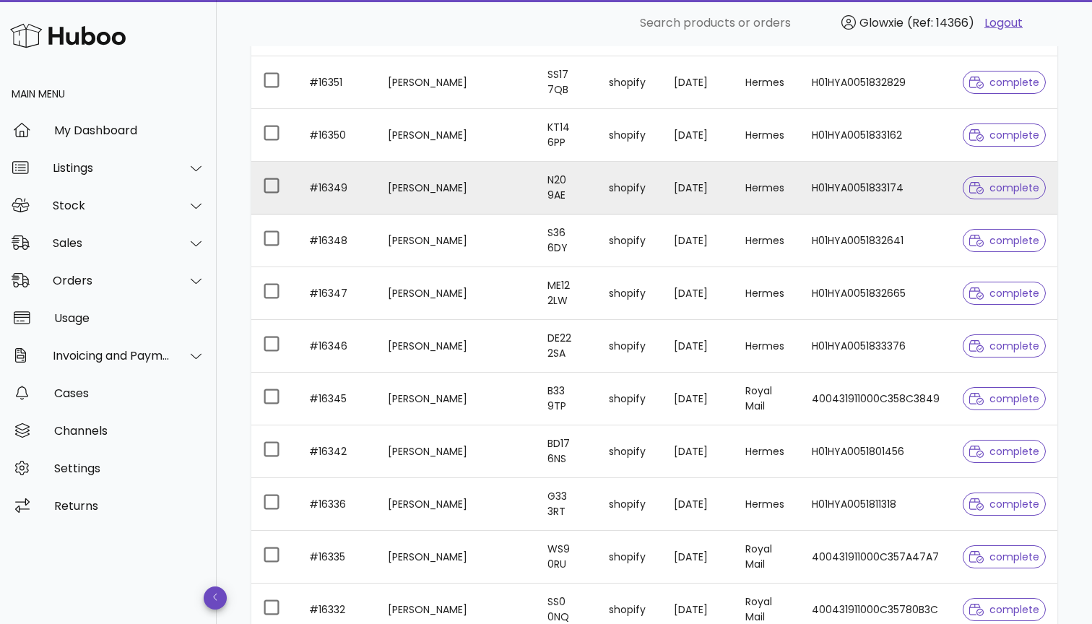
click at [517, 184] on td "Liza Harpa" at bounding box center [456, 188] width 160 height 53
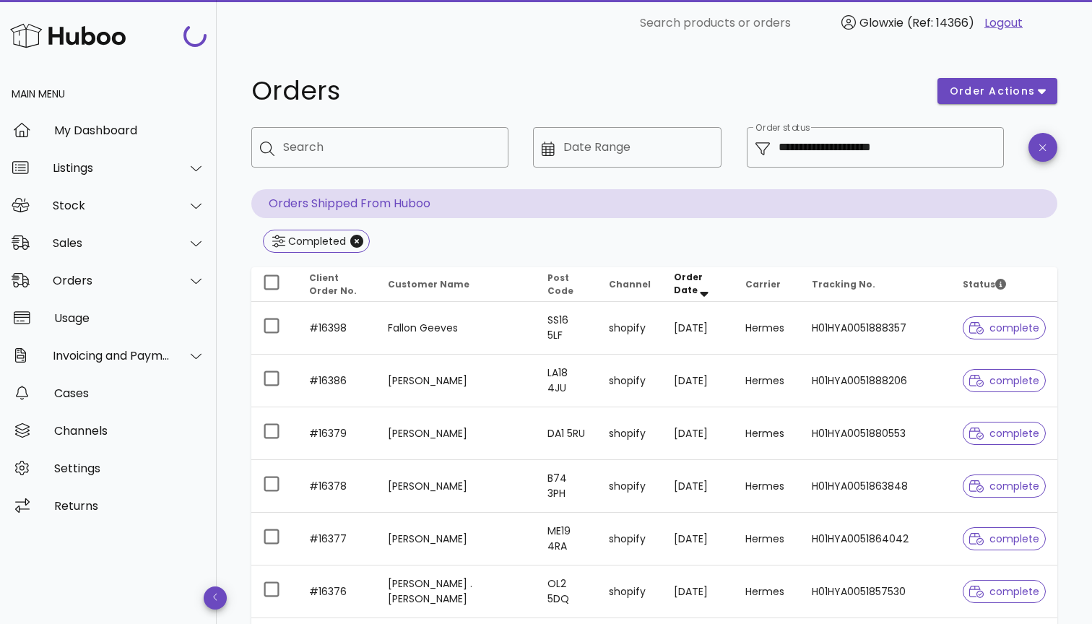
scroll to position [1670, 0]
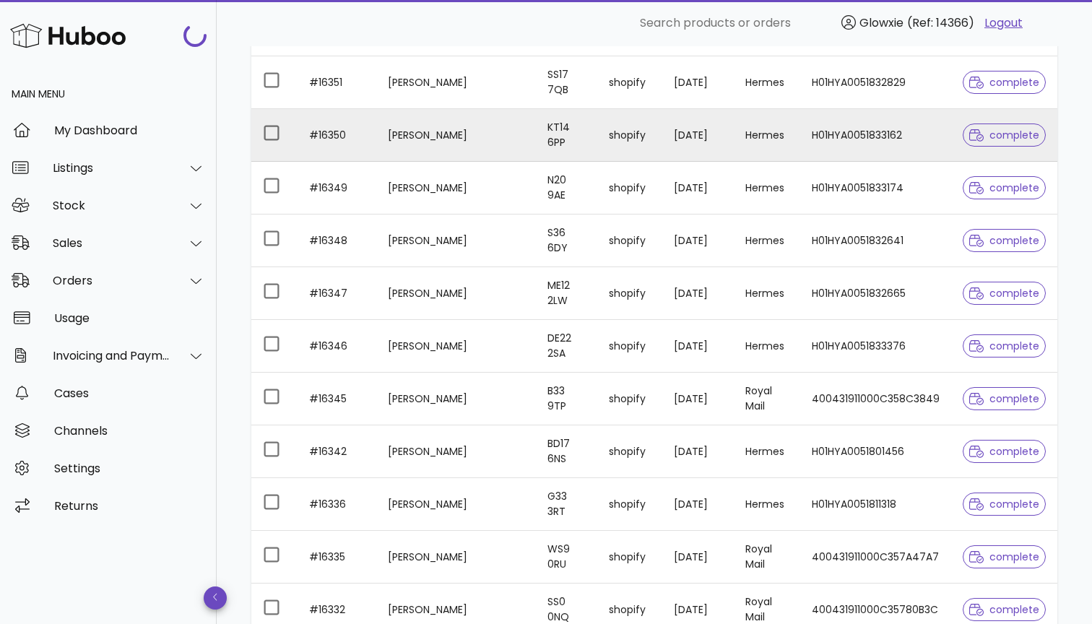
click at [488, 148] on td "Beate Ralph" at bounding box center [456, 135] width 160 height 53
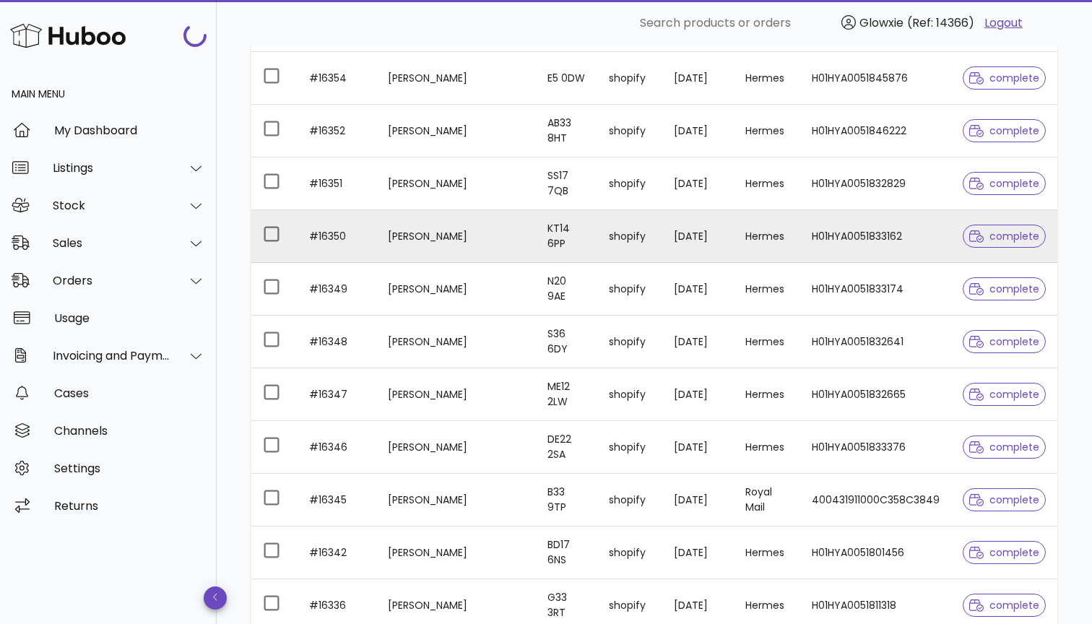
scroll to position [1564, 0]
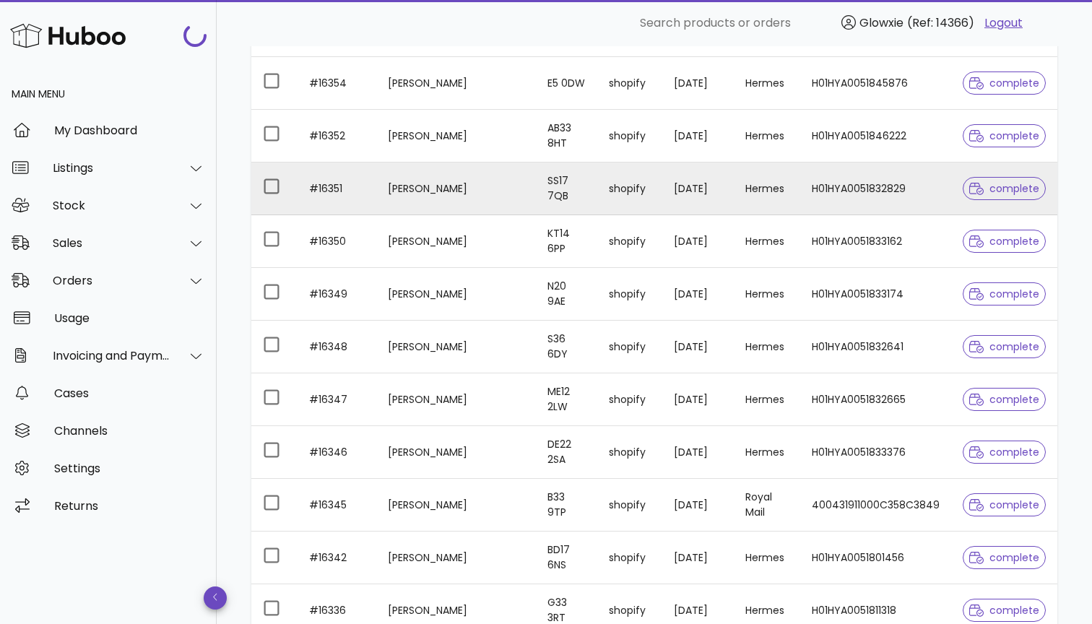
click at [447, 195] on td "[PERSON_NAME]" at bounding box center [456, 189] width 160 height 53
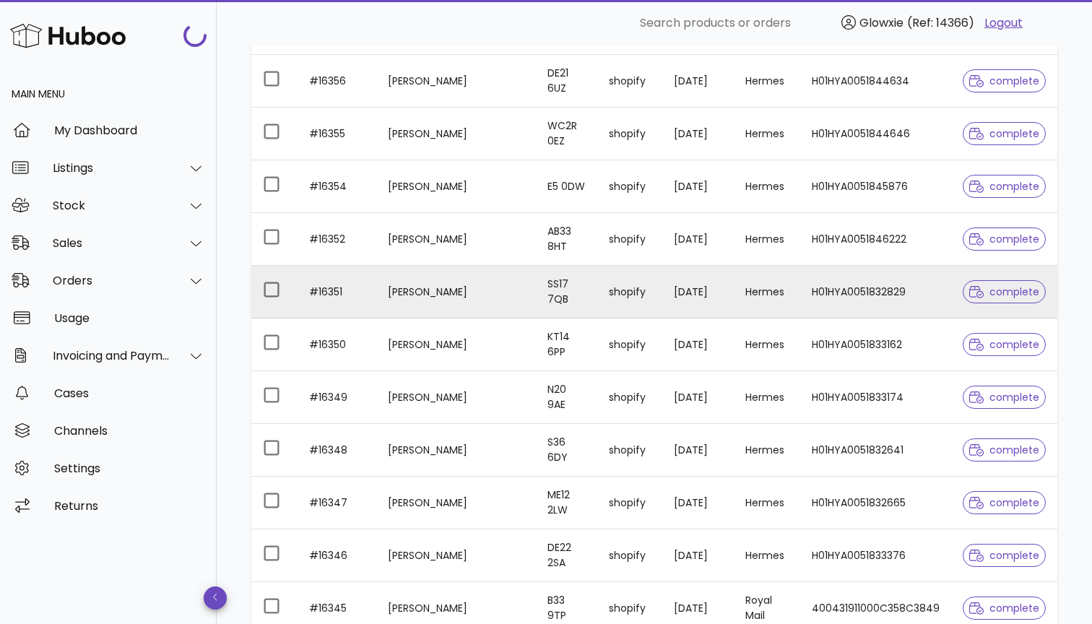
scroll to position [1439, 0]
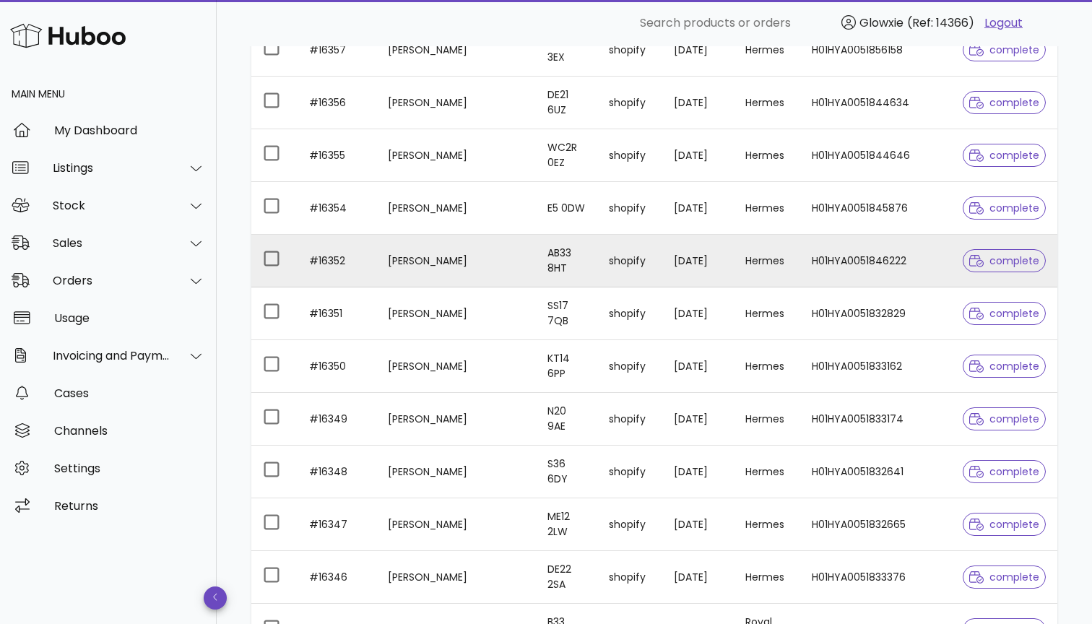
click at [484, 263] on td "Lucy Darbyshire" at bounding box center [456, 261] width 160 height 53
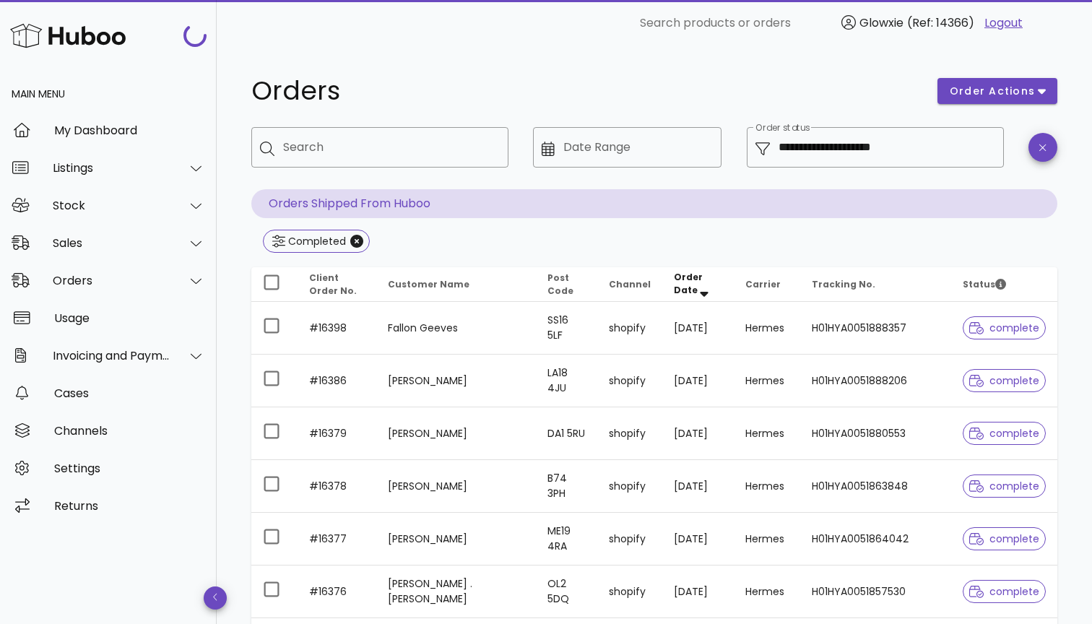
scroll to position [1439, 0]
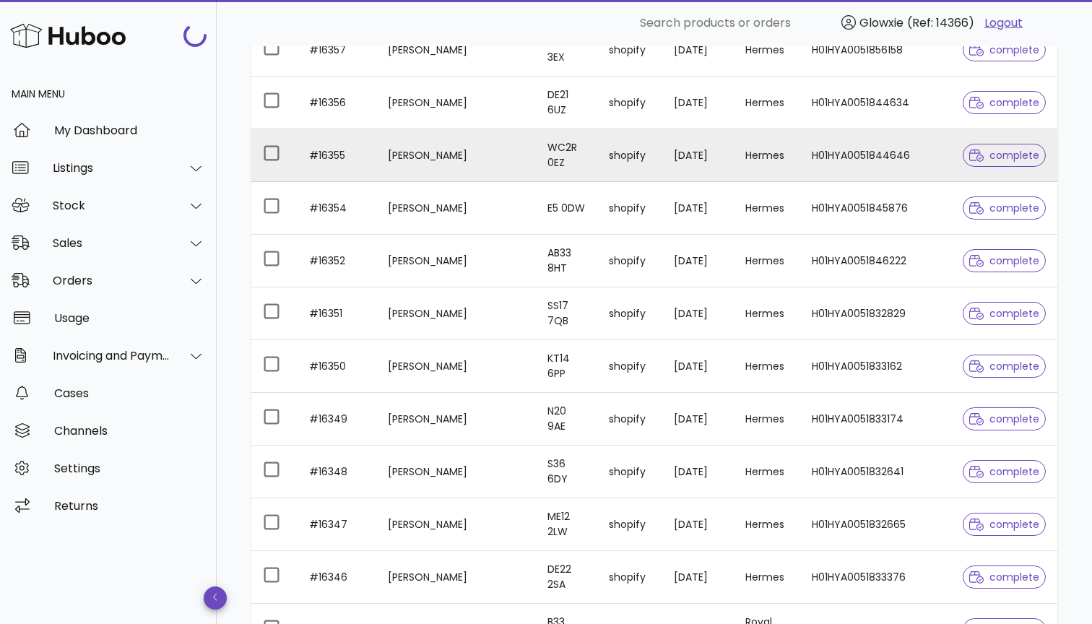
click at [459, 163] on td "Isaac Occiti Kikwera" at bounding box center [456, 155] width 160 height 53
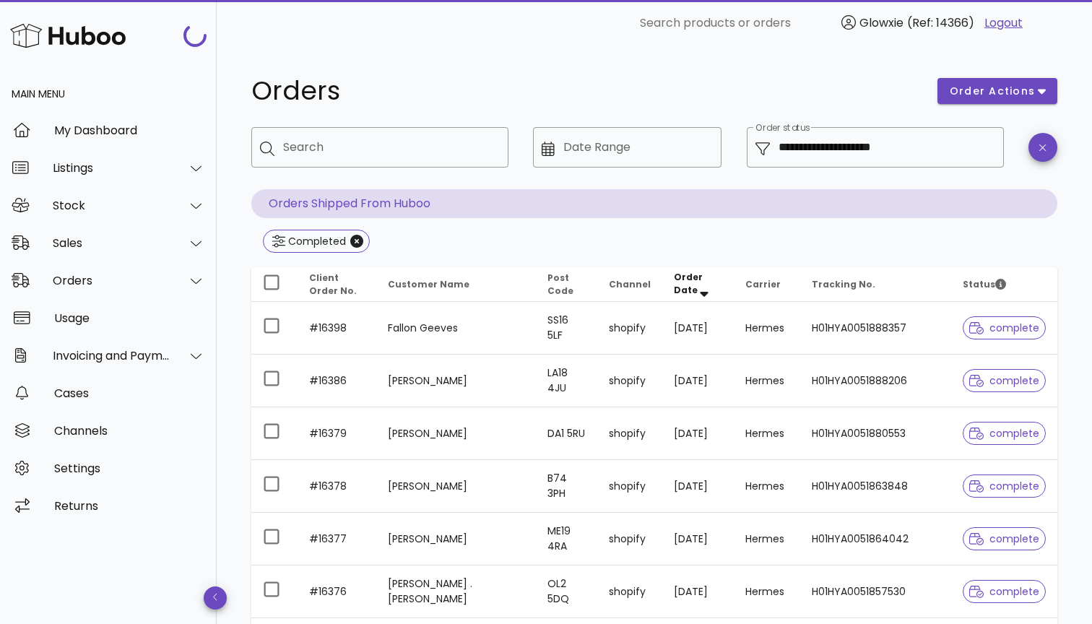
scroll to position [1439, 0]
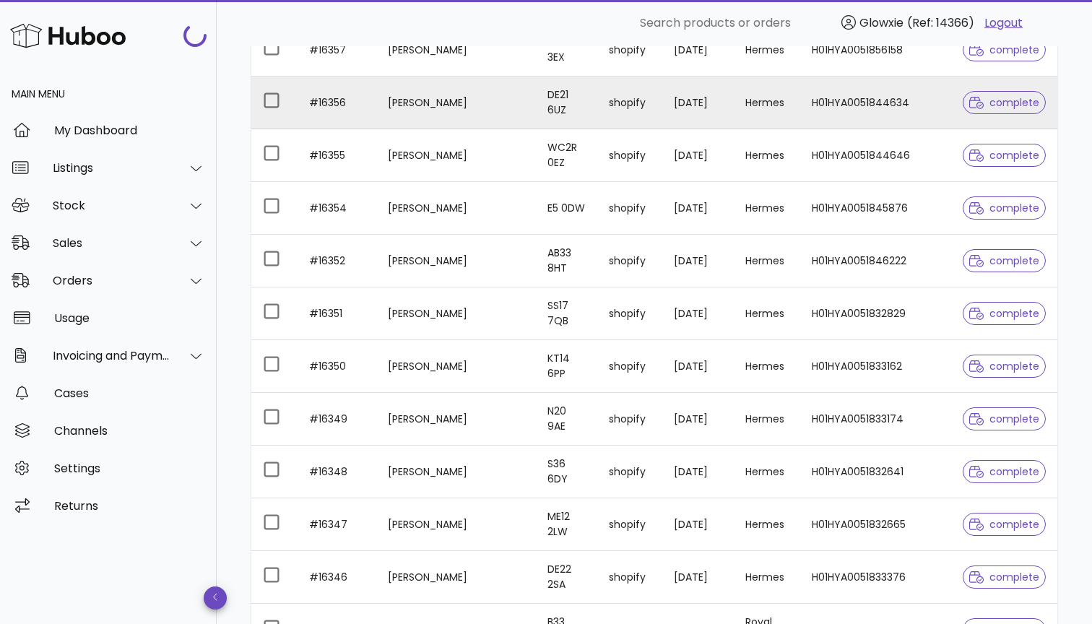
click at [475, 102] on td "Anne Warren" at bounding box center [456, 103] width 160 height 53
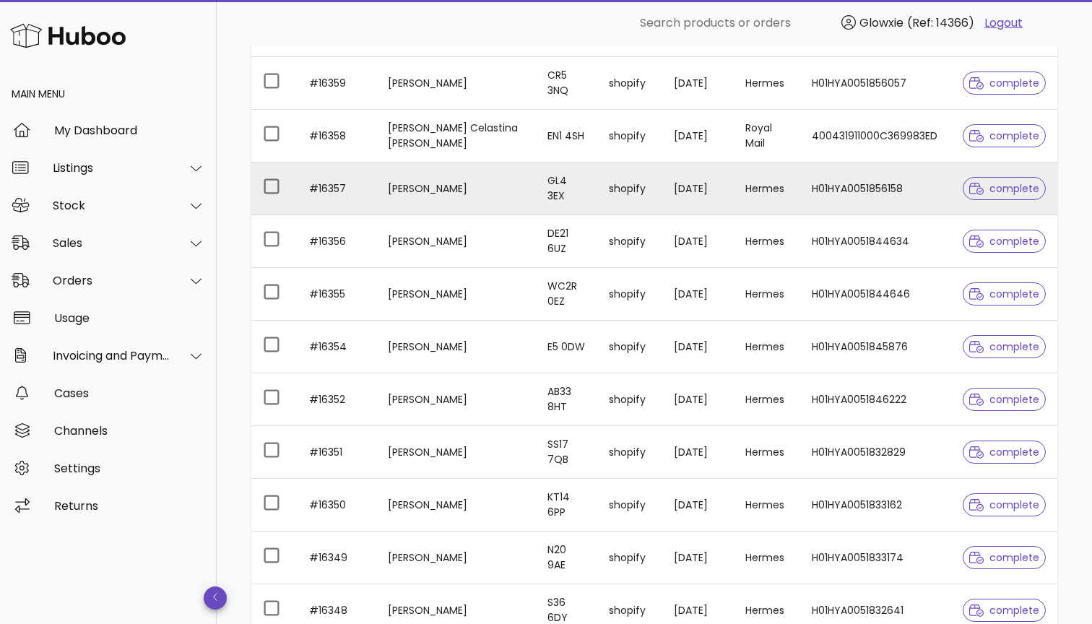
scroll to position [1286, 0]
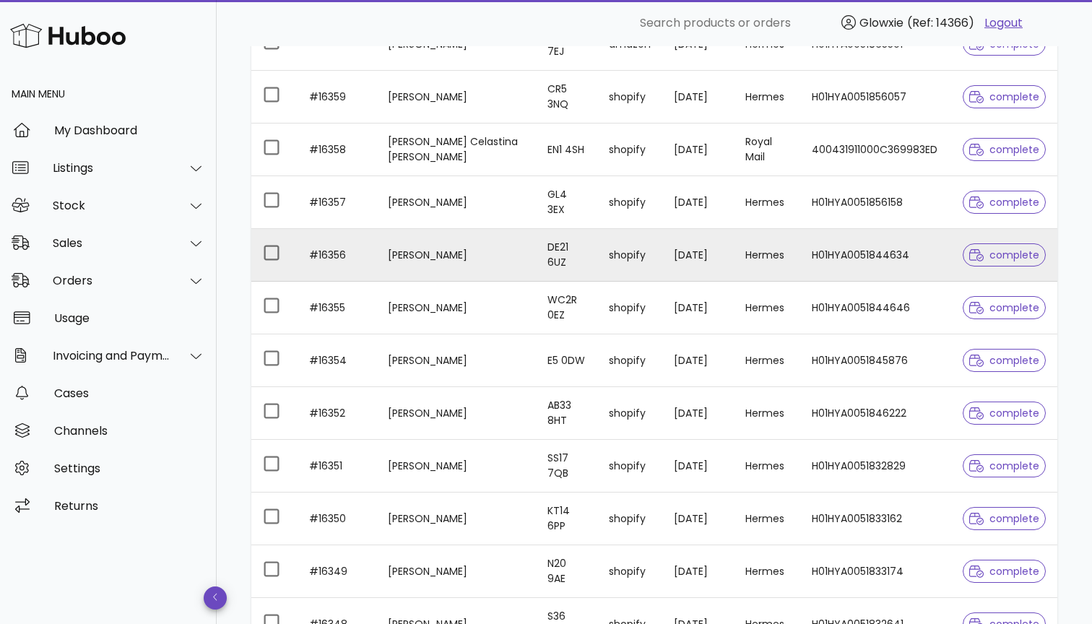
click at [446, 246] on td "Anne Warren" at bounding box center [456, 255] width 160 height 53
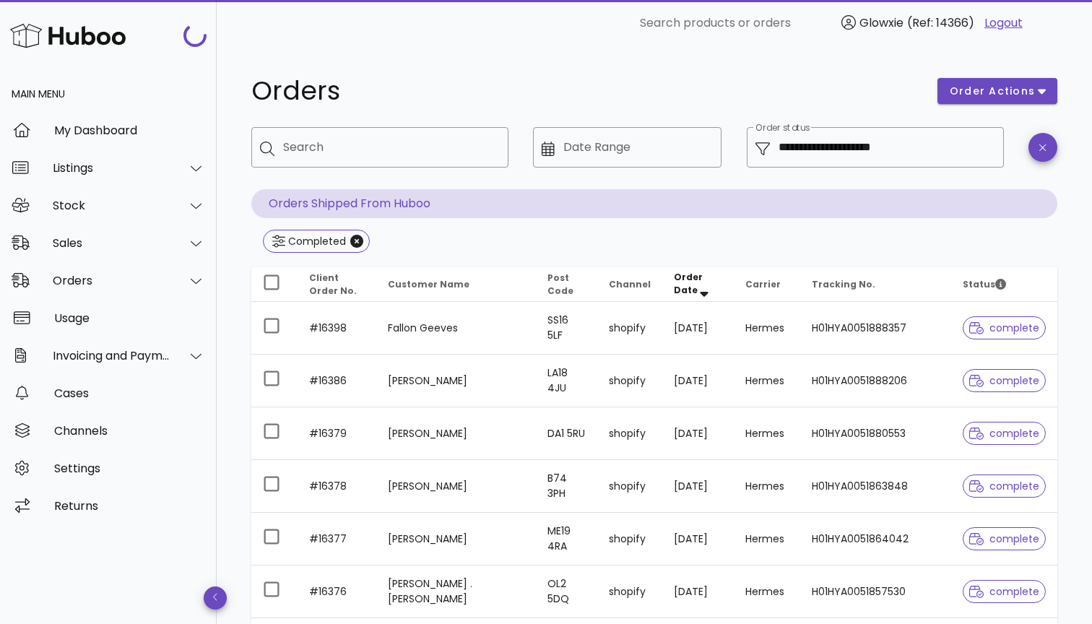
scroll to position [1286, 0]
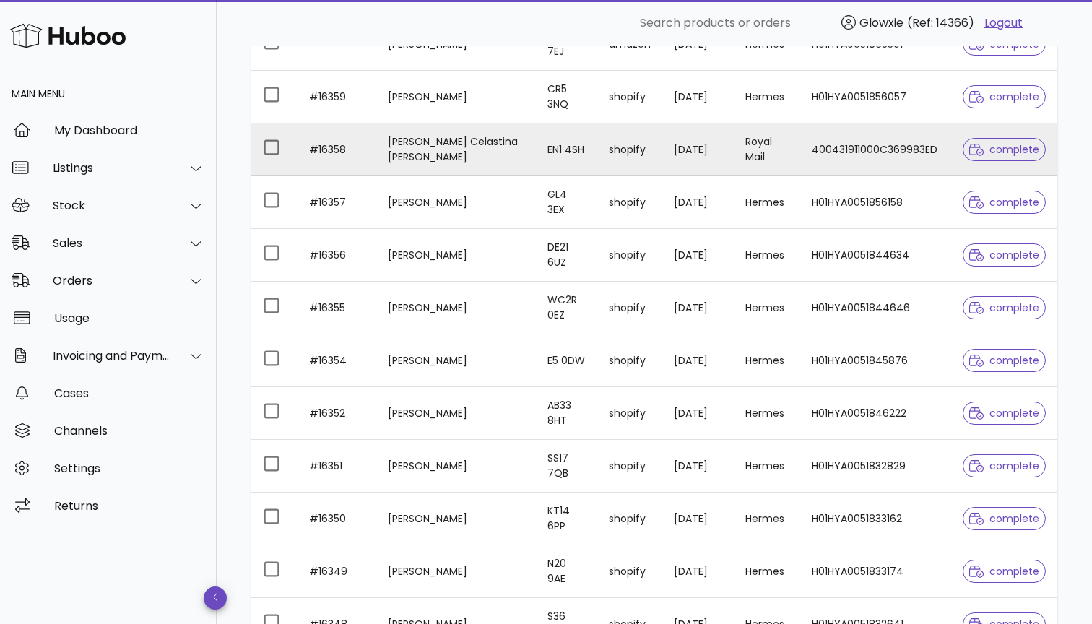
click at [446, 153] on td "Deborah Celastina Rose" at bounding box center [456, 150] width 160 height 53
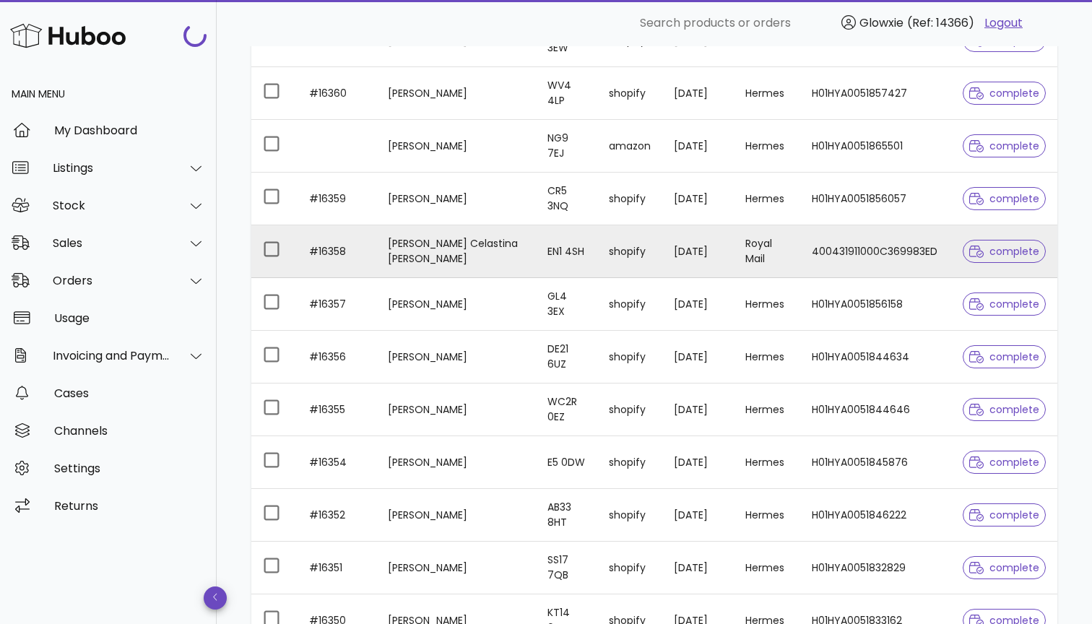
scroll to position [1134, 0]
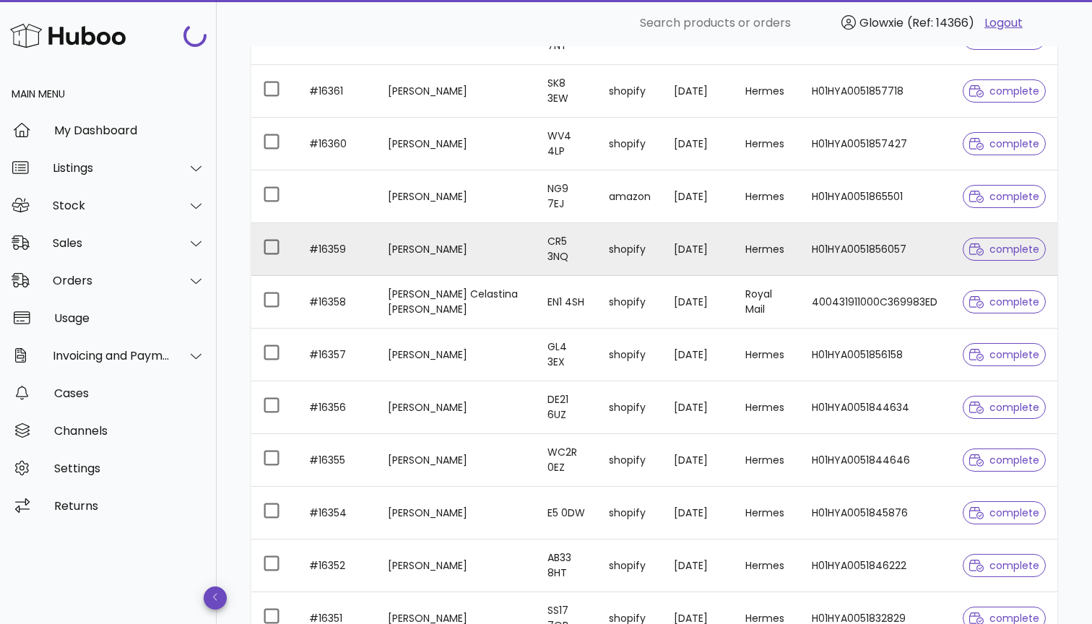
click at [435, 242] on td "Samantha Bath" at bounding box center [456, 249] width 160 height 53
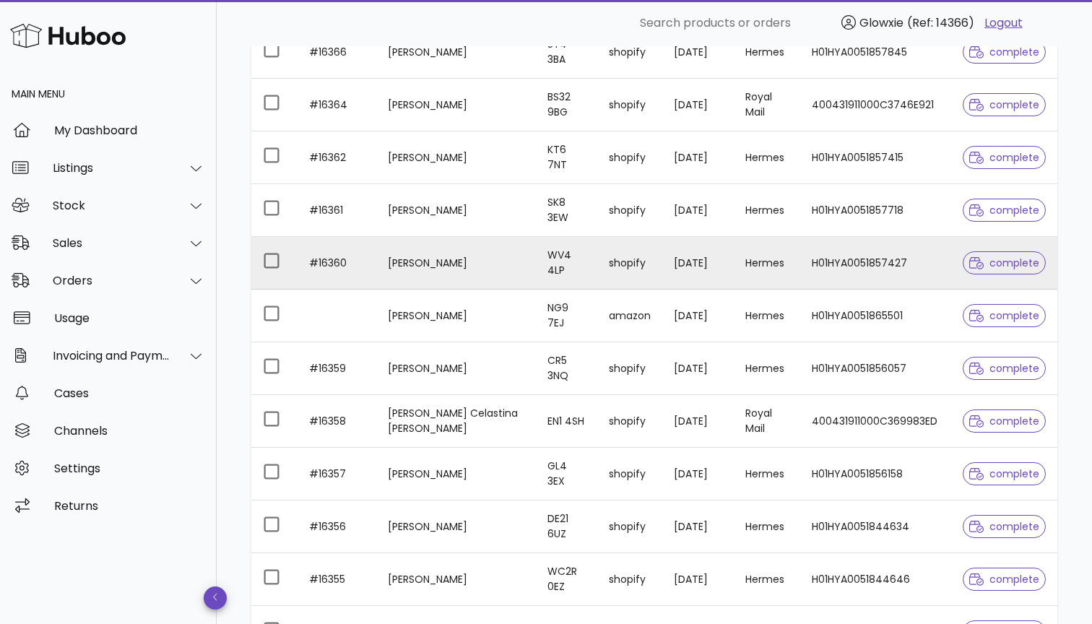
scroll to position [960, 0]
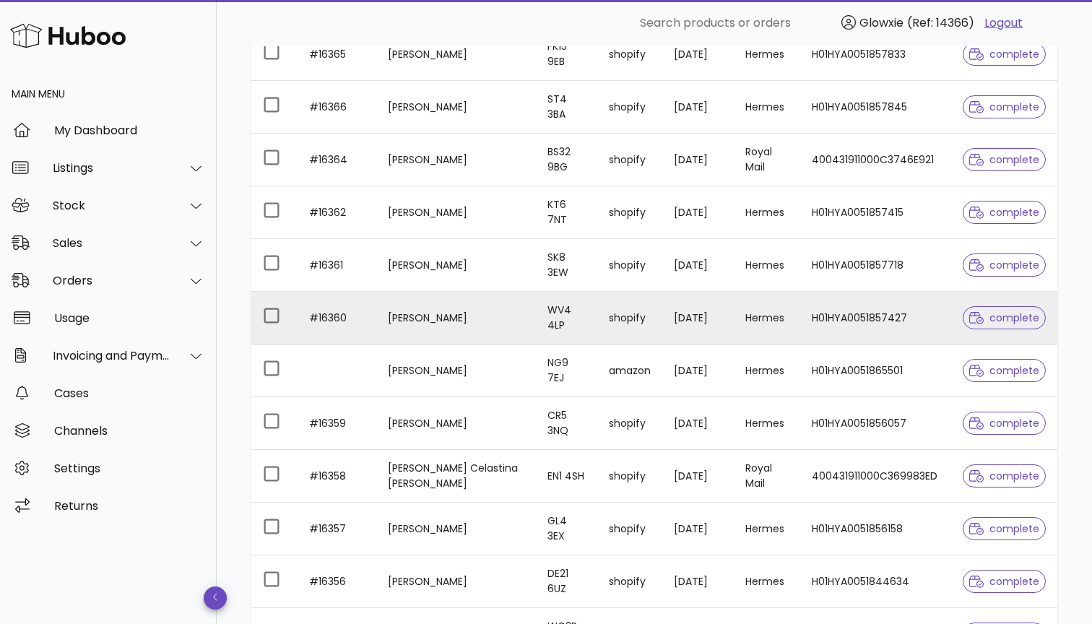
click at [478, 301] on td "Lynne Tranter" at bounding box center [456, 318] width 160 height 53
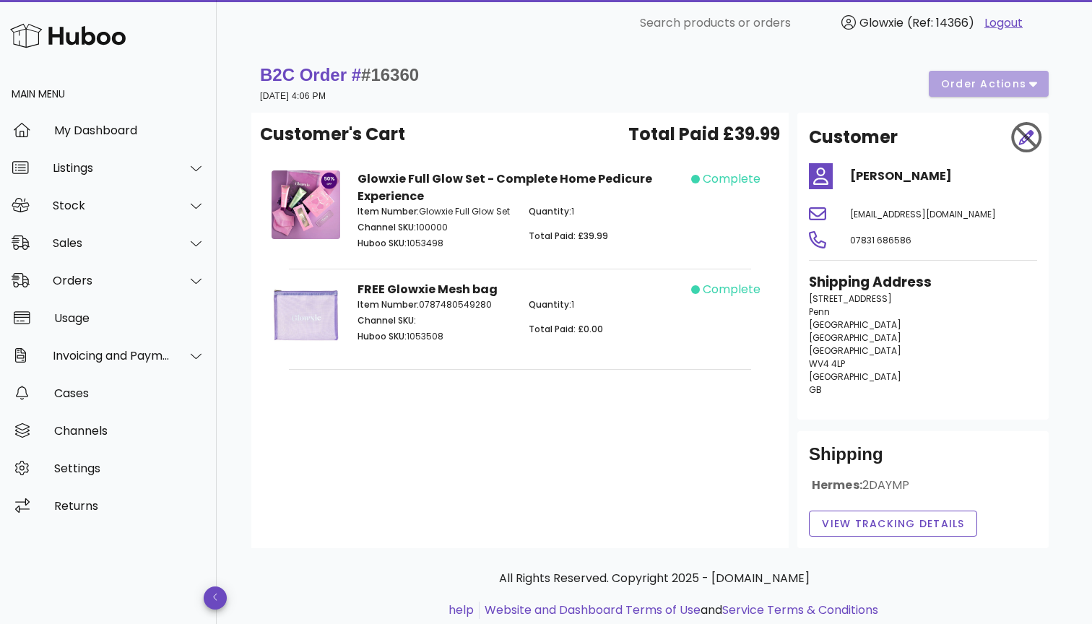
scroll to position [960, 0]
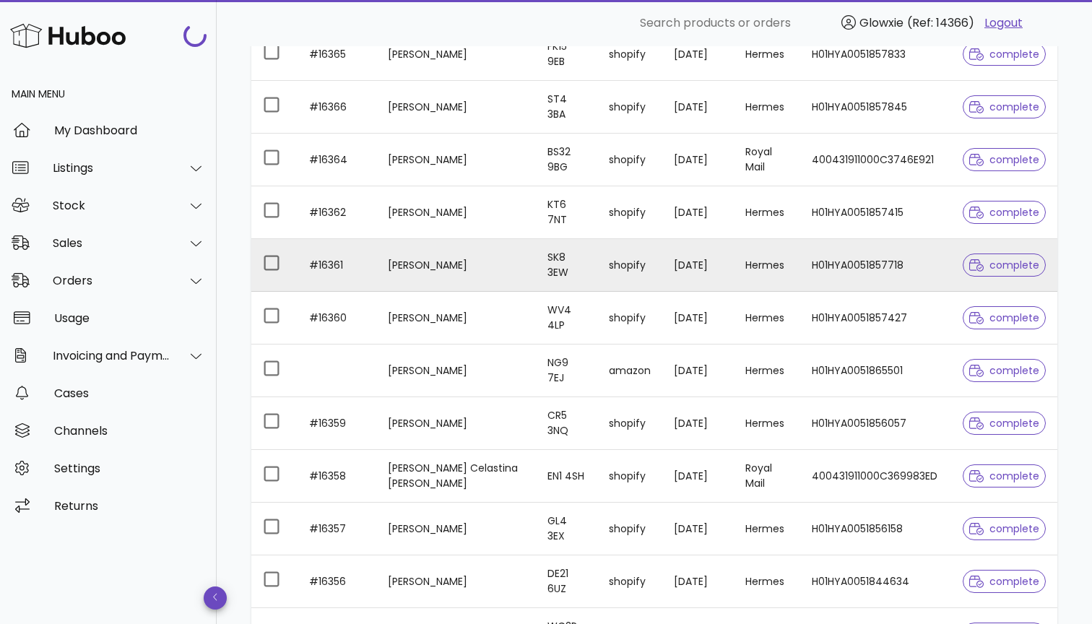
click at [501, 276] on td "[PERSON_NAME]" at bounding box center [456, 265] width 160 height 53
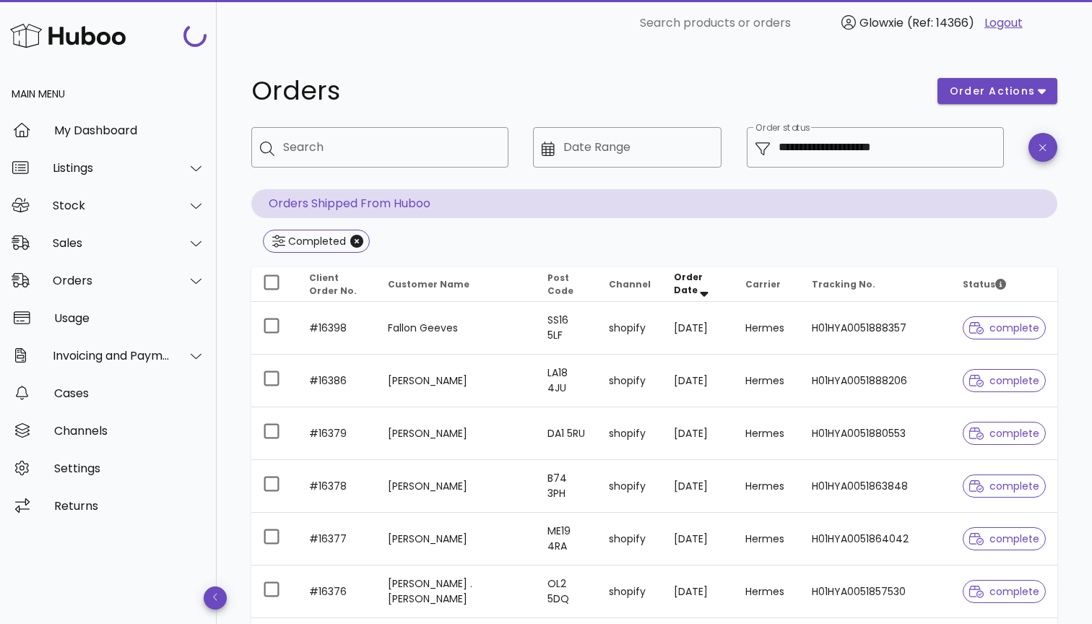
scroll to position [960, 0]
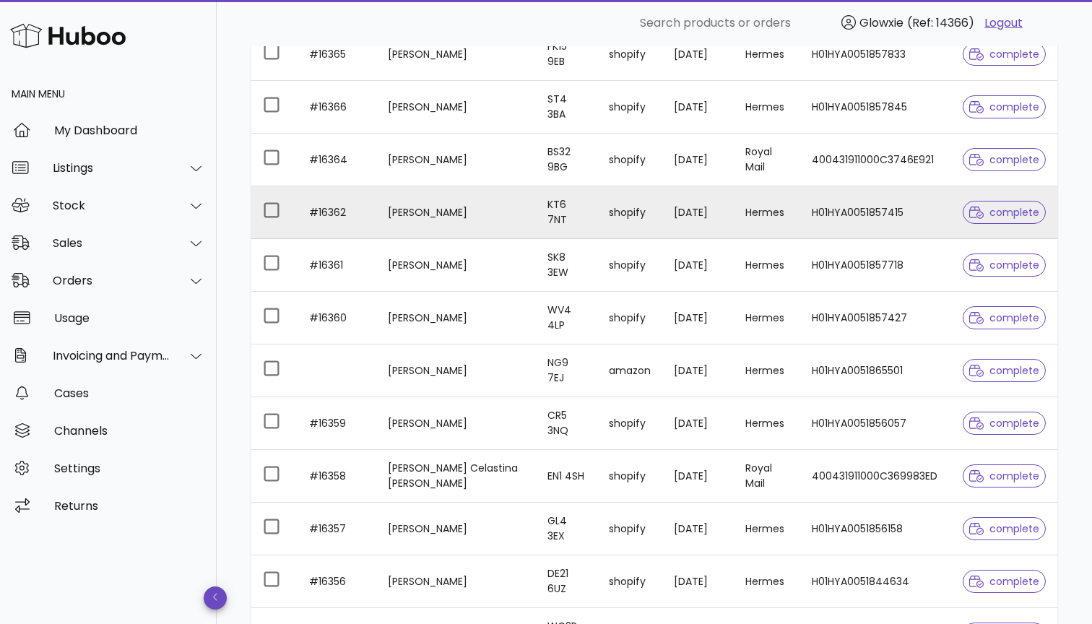
click at [457, 225] on td "Christine Richards" at bounding box center [456, 212] width 160 height 53
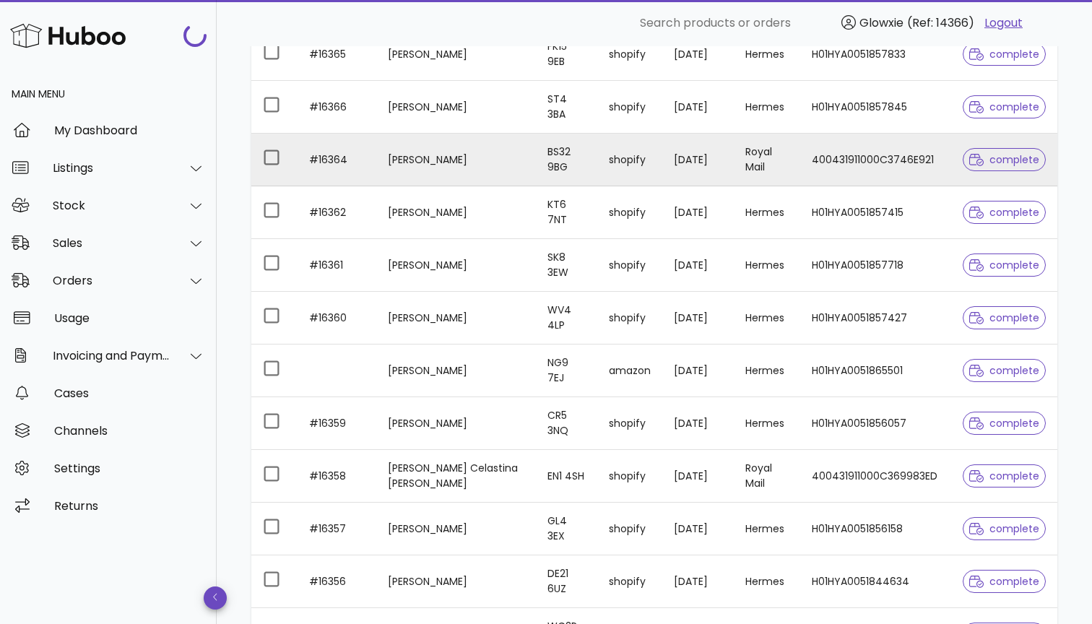
click at [501, 151] on td "[PERSON_NAME]" at bounding box center [456, 160] width 160 height 53
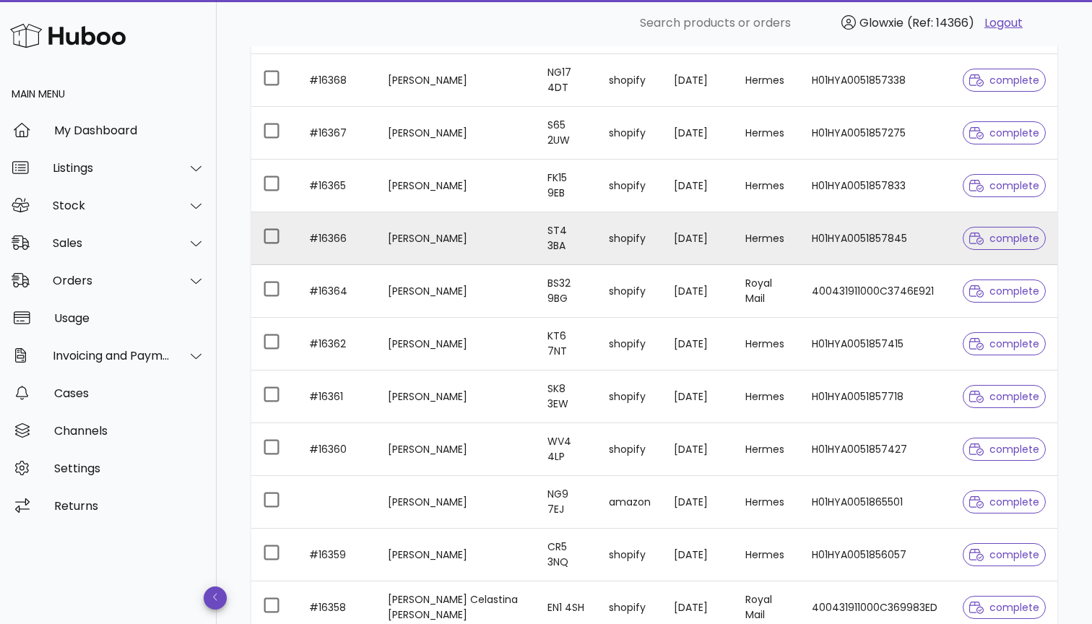
click at [431, 217] on td "[PERSON_NAME]" at bounding box center [456, 238] width 160 height 53
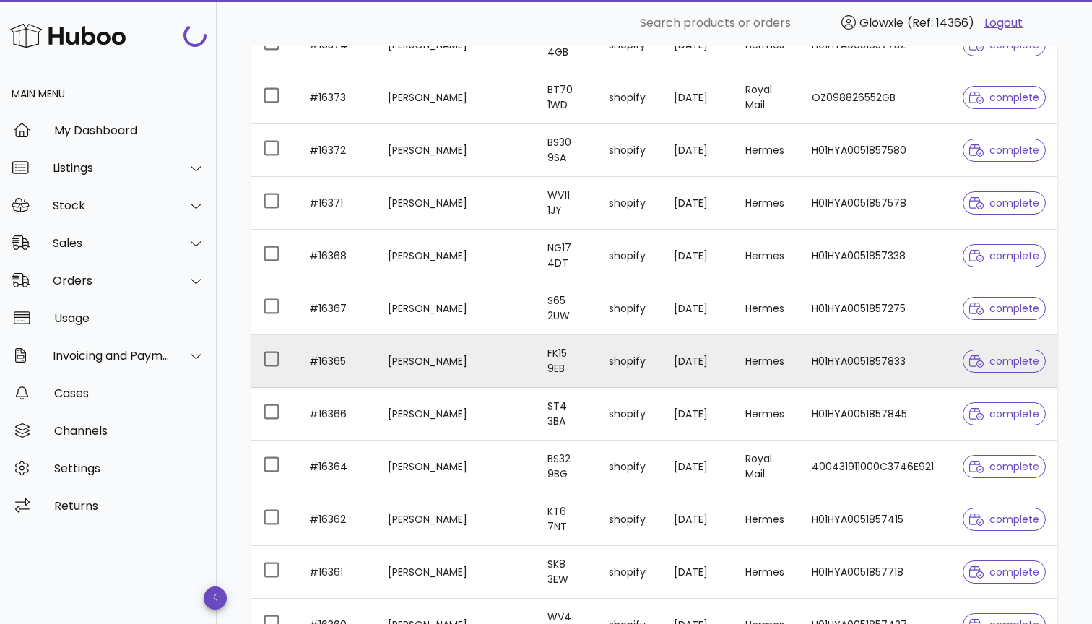
click at [484, 371] on td "[PERSON_NAME]" at bounding box center [456, 361] width 160 height 53
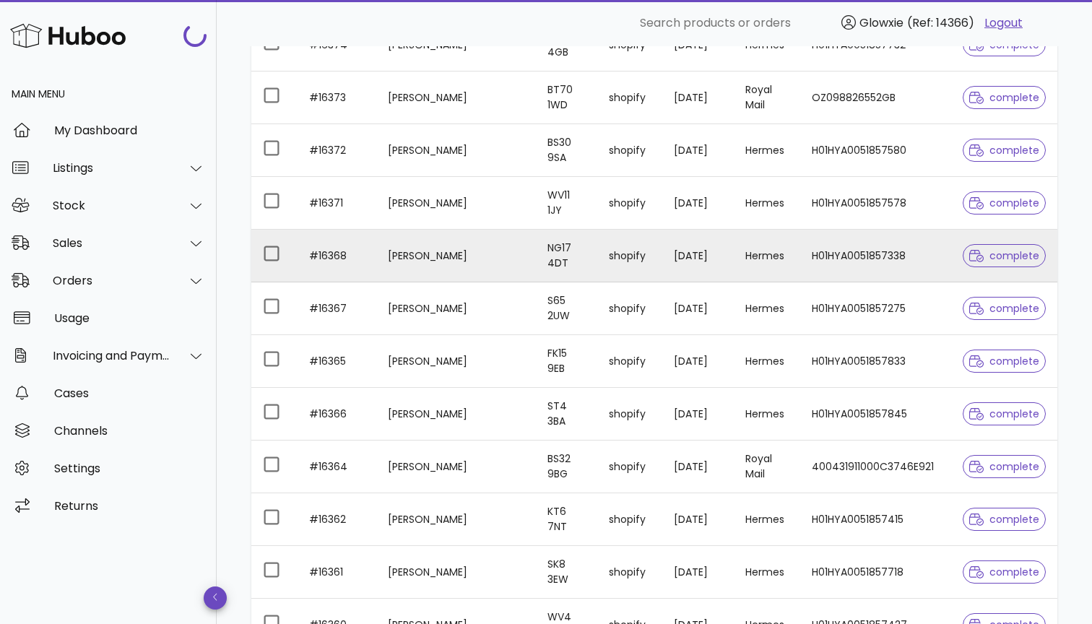
click at [464, 264] on td "Julie Cobb" at bounding box center [456, 256] width 160 height 53
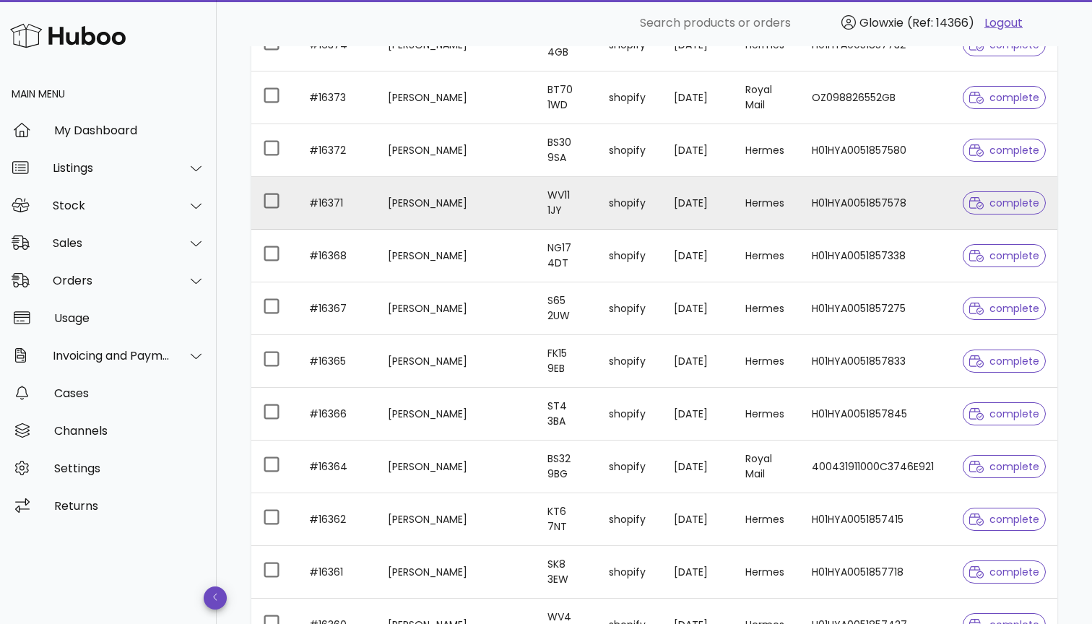
click at [480, 217] on td "Amanda Hingley" at bounding box center [456, 203] width 160 height 53
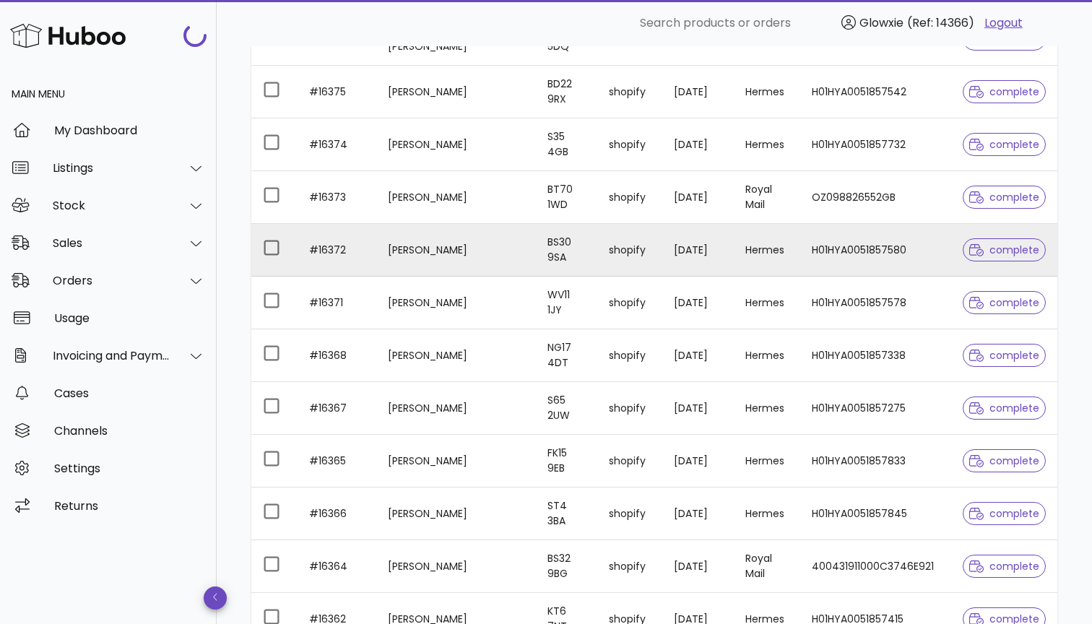
click at [462, 247] on td "Tina Atkinson" at bounding box center [456, 250] width 160 height 53
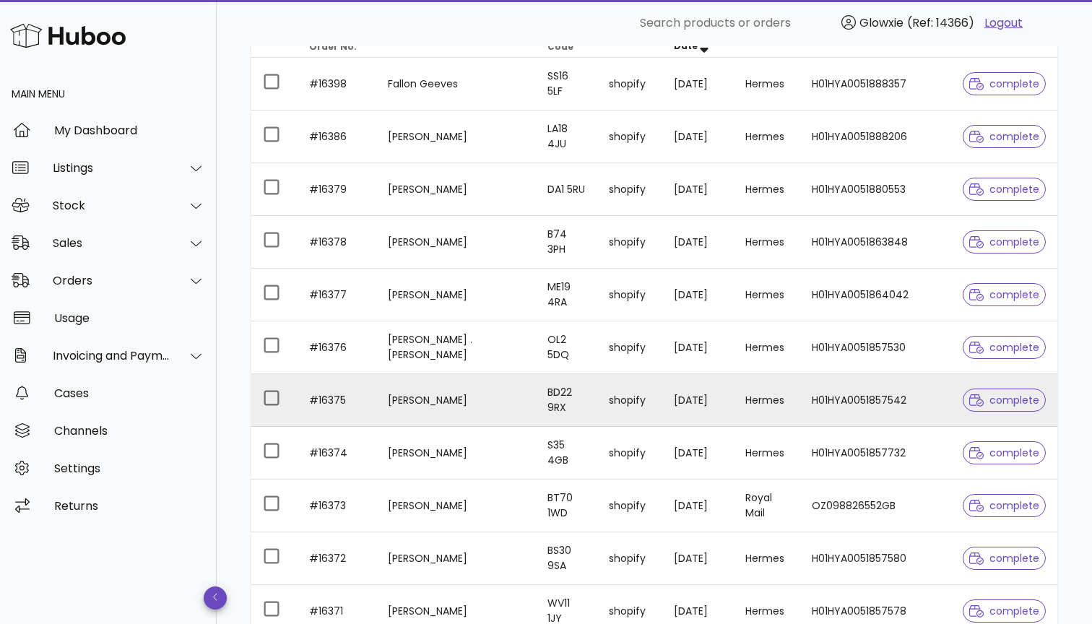
click at [498, 405] on td "Rachel Plunkett" at bounding box center [456, 400] width 160 height 53
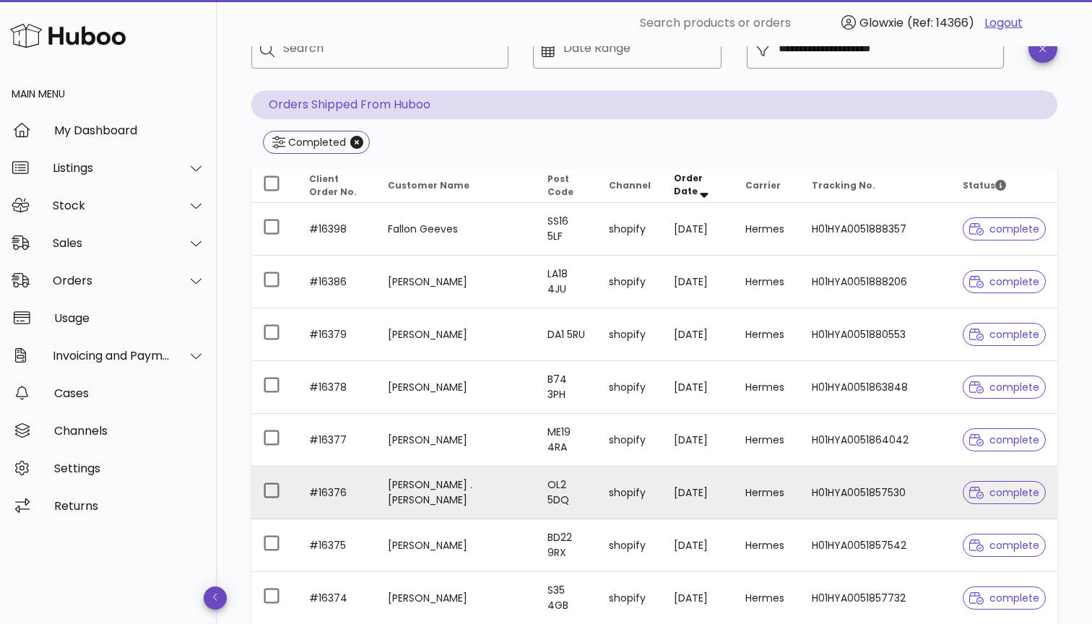
click at [477, 483] on td "Karen .fletcher" at bounding box center [456, 493] width 160 height 53
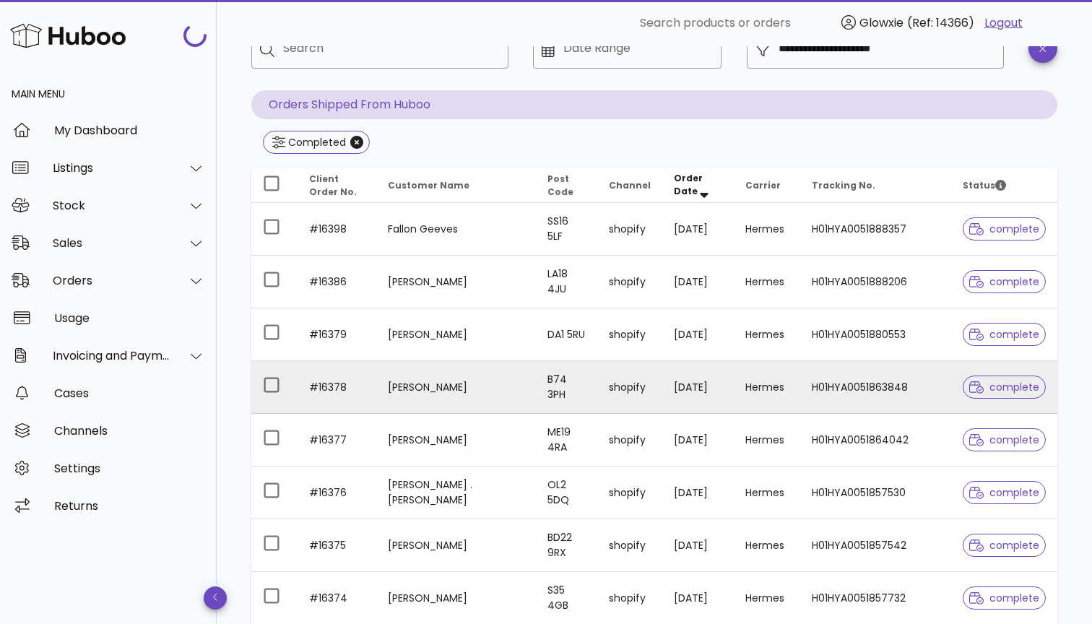
click at [520, 400] on td "[PERSON_NAME]" at bounding box center [456, 387] width 160 height 53
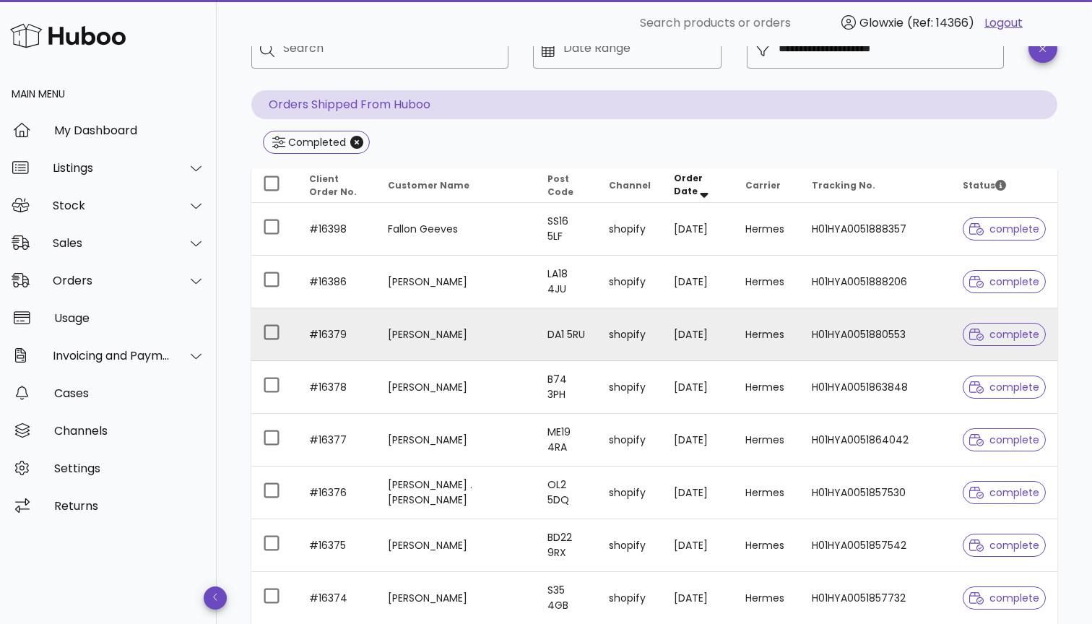
click at [487, 353] on td "[PERSON_NAME]" at bounding box center [456, 335] width 160 height 53
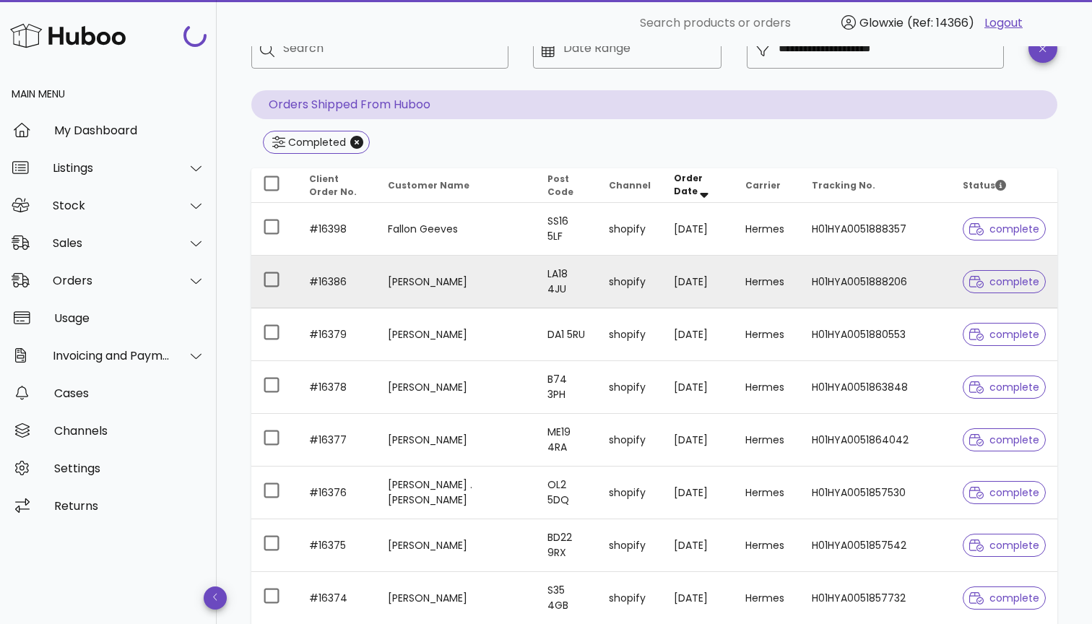
click at [491, 287] on td "[PERSON_NAME]" at bounding box center [456, 282] width 160 height 53
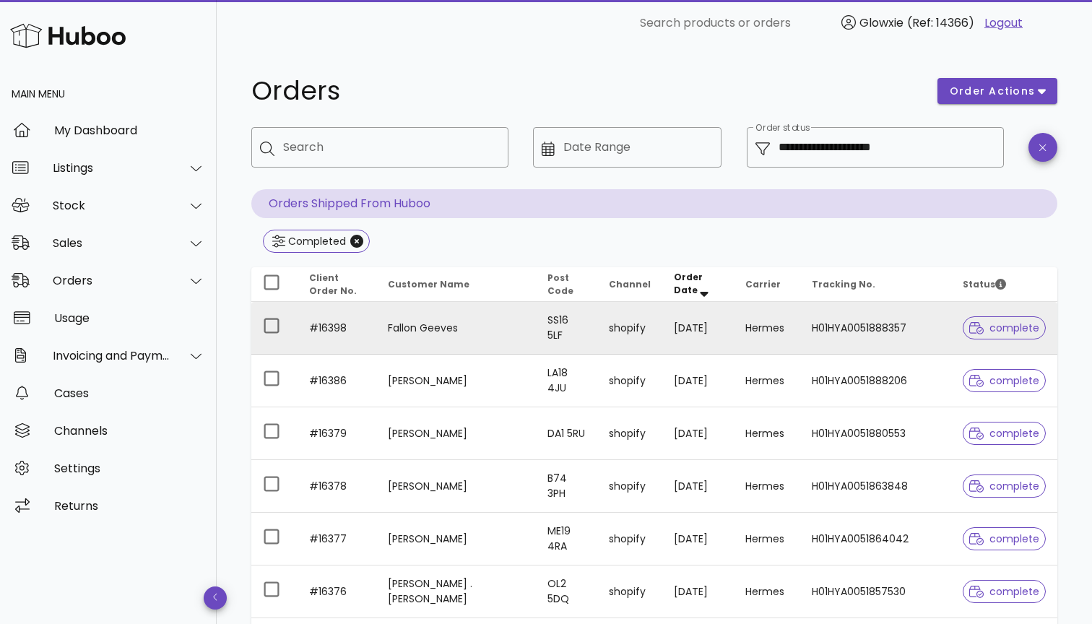
click at [425, 335] on td "Fallon Geeves" at bounding box center [456, 328] width 160 height 53
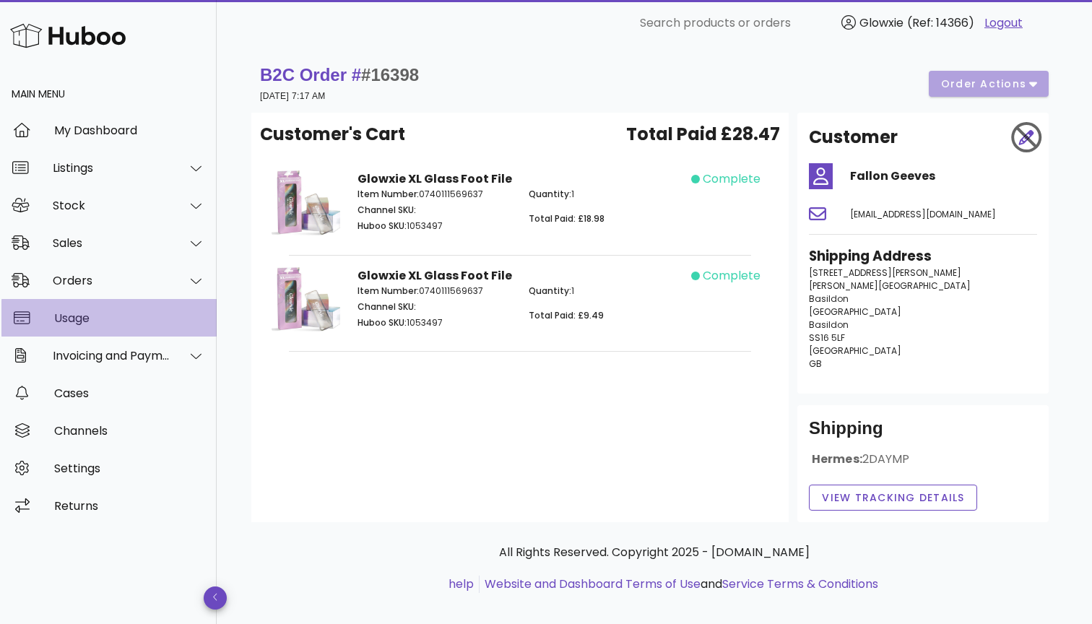
click at [101, 325] on div "Usage" at bounding box center [129, 318] width 151 height 31
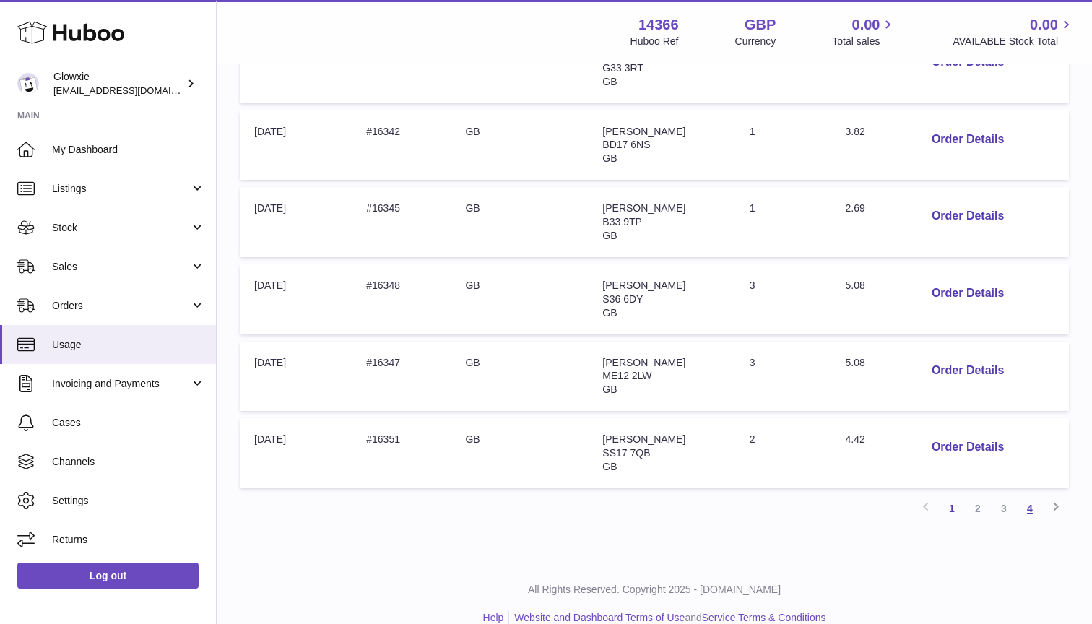
click at [1038, 496] on link "4" at bounding box center [1030, 509] width 26 height 26
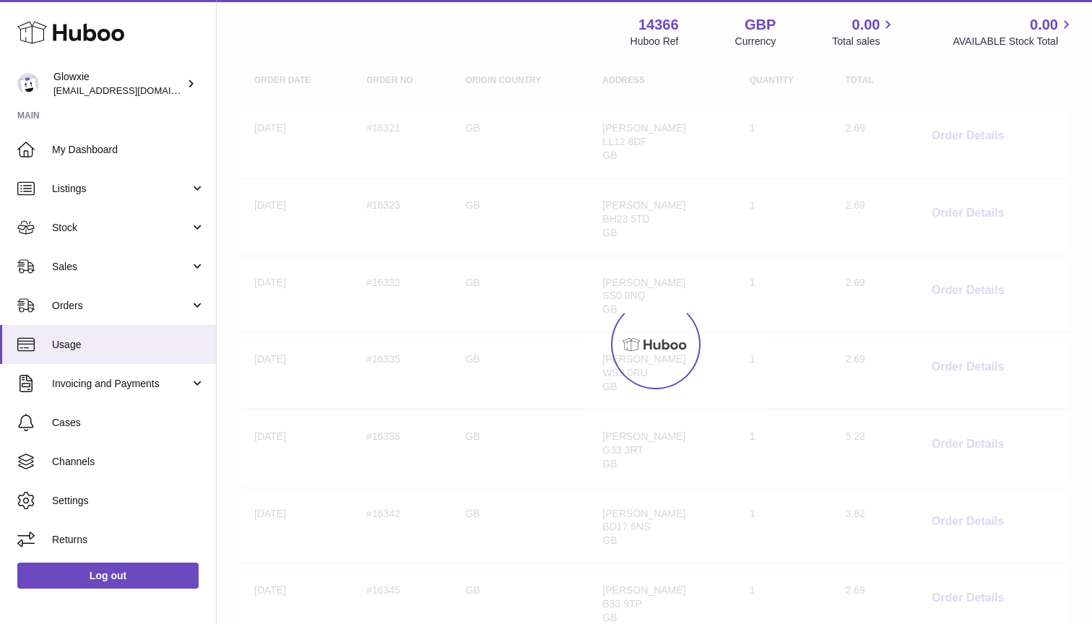
scroll to position [65, 0]
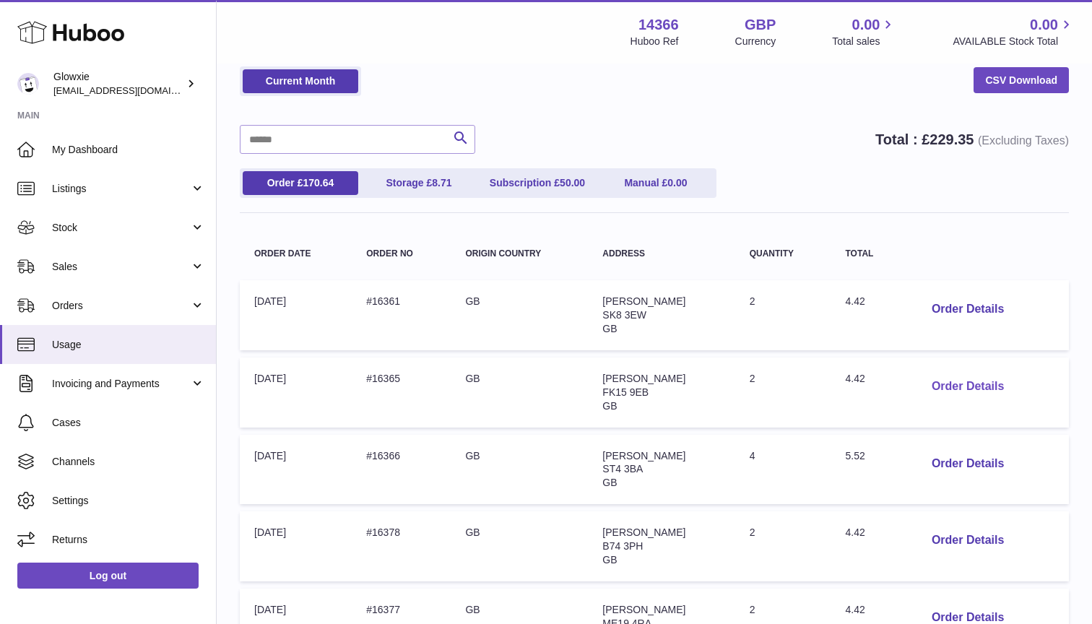
click at [965, 379] on button "Order Details" at bounding box center [968, 387] width 95 height 30
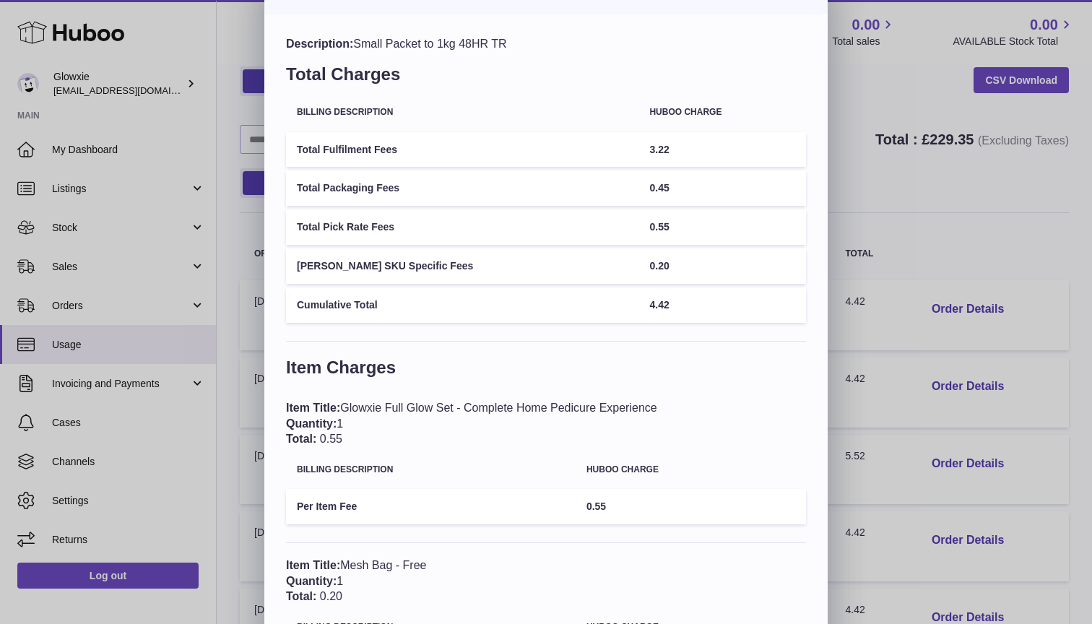
scroll to position [30, 0]
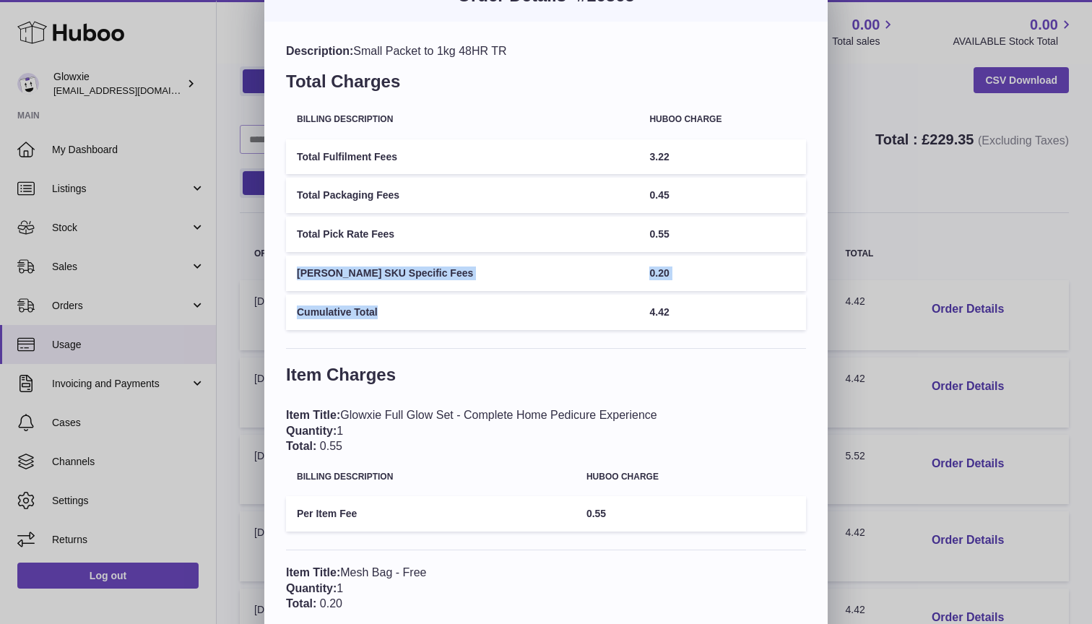
drag, startPoint x: 629, startPoint y: 233, endPoint x: 494, endPoint y: 316, distance: 158.6
click at [494, 317] on tbody "Total Fulfilment Fees 3.22 Total Packaging Fees 0.45 Total Pick Rate Fees 0.55 …" at bounding box center [546, 234] width 520 height 191
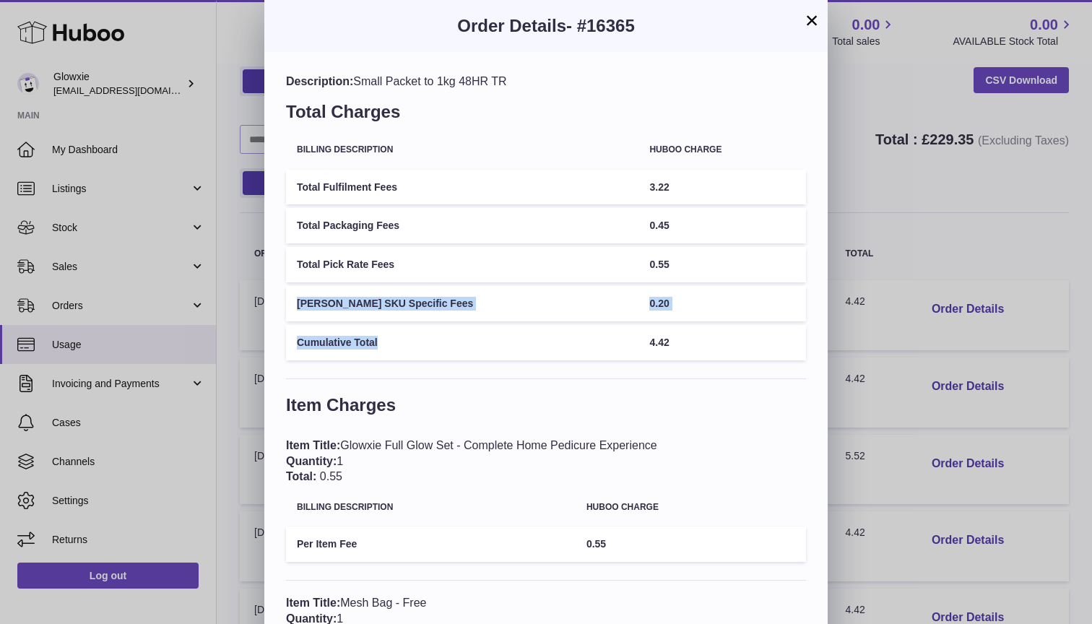
scroll to position [0, 0]
click at [814, 24] on button "×" at bounding box center [811, 20] width 17 height 17
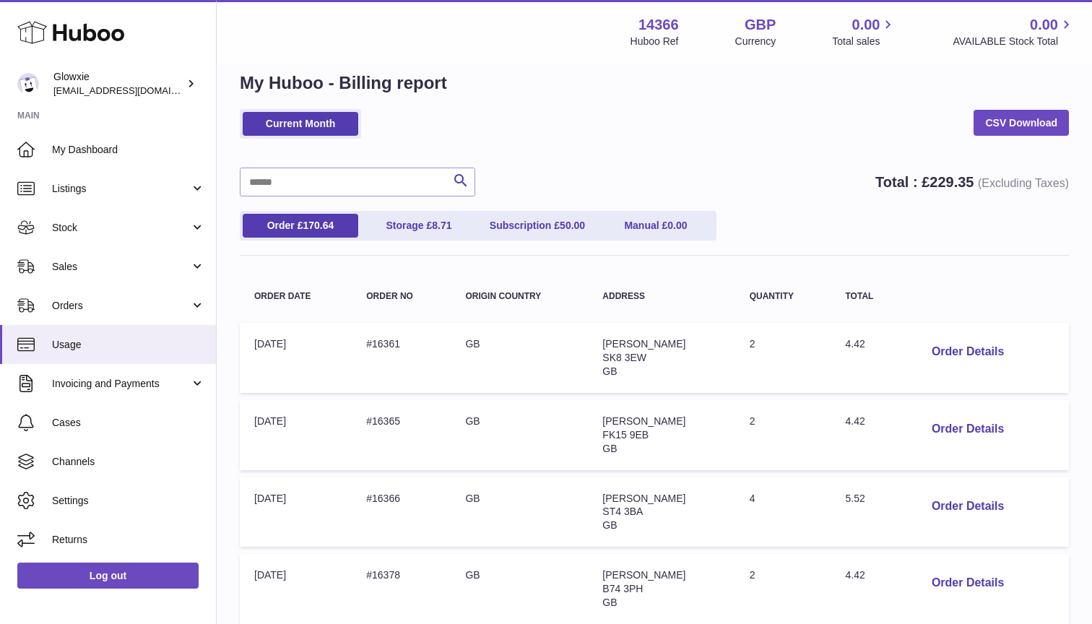
scroll to position [22, 0]
click at [973, 350] on button "Order Details" at bounding box center [968, 353] width 95 height 30
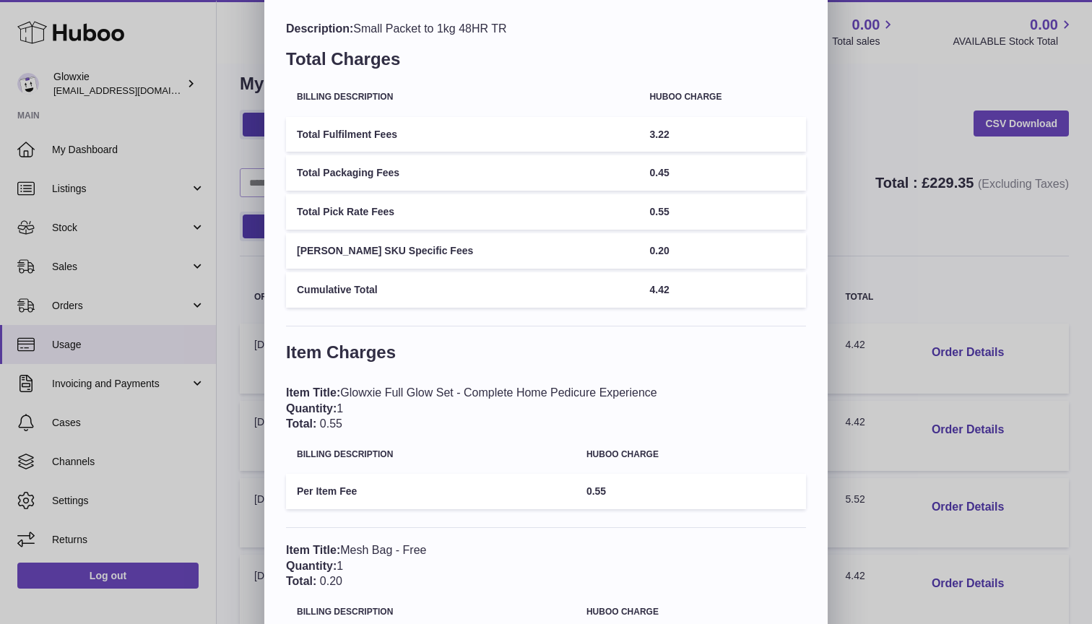
scroll to position [56, 0]
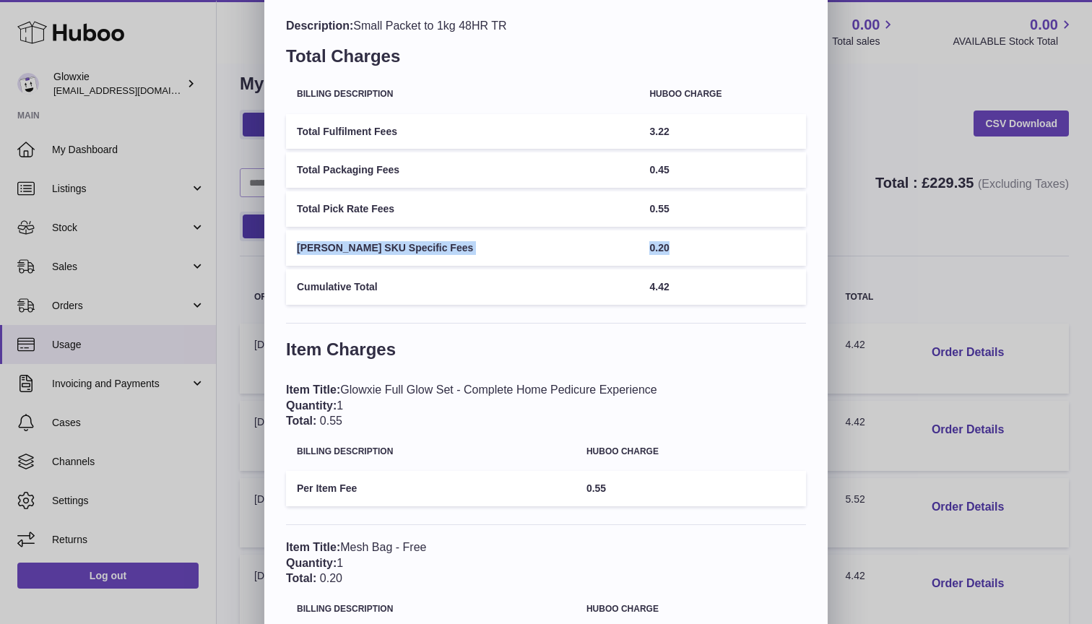
drag, startPoint x: 616, startPoint y: 259, endPoint x: 616, endPoint y: 214, distance: 45.5
click at [616, 214] on tbody "Total Fulfilment Fees 3.22 Total Packaging Fees 0.45 Total Pick Rate Fees 0.55 …" at bounding box center [546, 209] width 520 height 191
click at [639, 213] on td "0.55" at bounding box center [723, 208] width 168 height 35
